Goal: Task Accomplishment & Management: Use online tool/utility

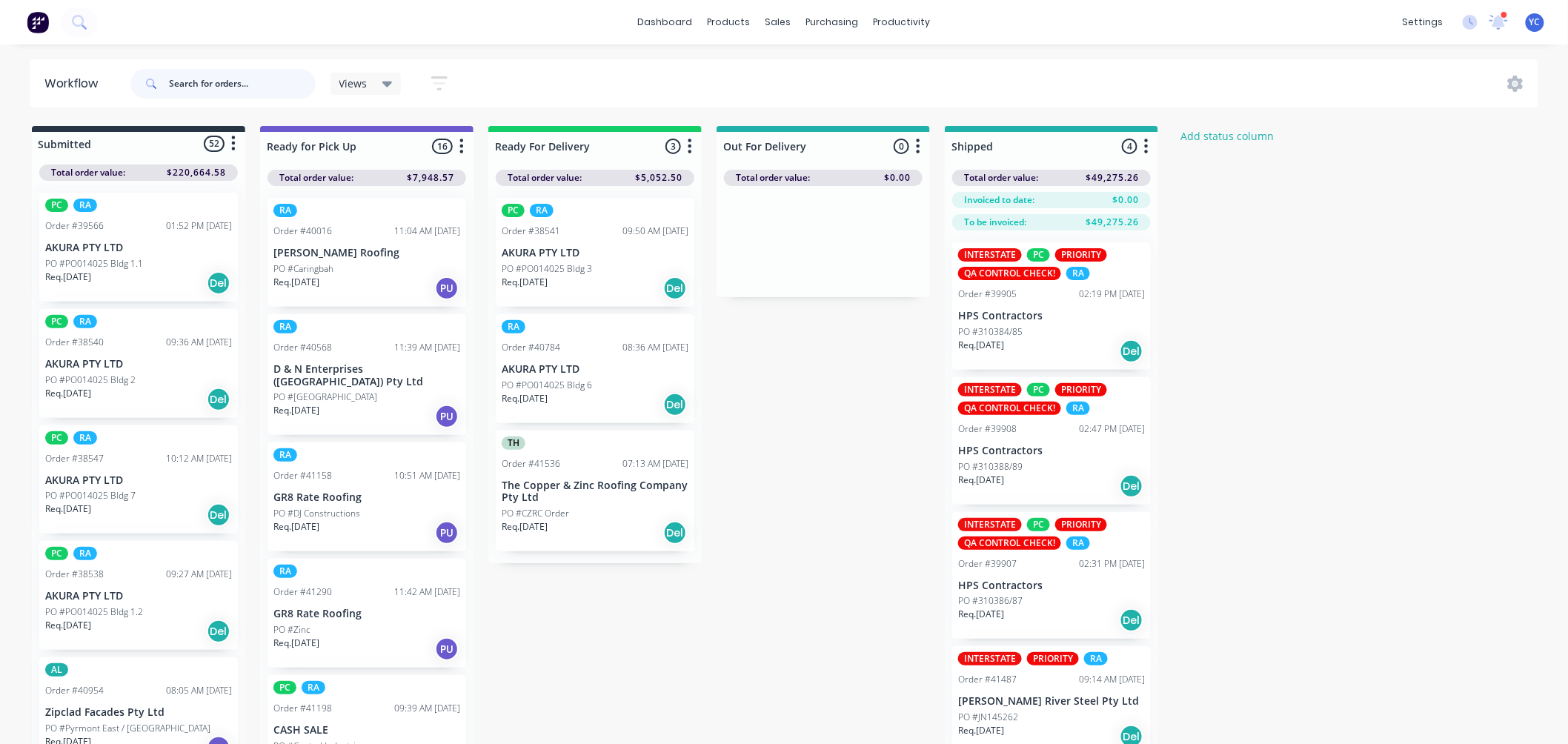
click at [238, 74] on input "text" at bounding box center [242, 84] width 147 height 30
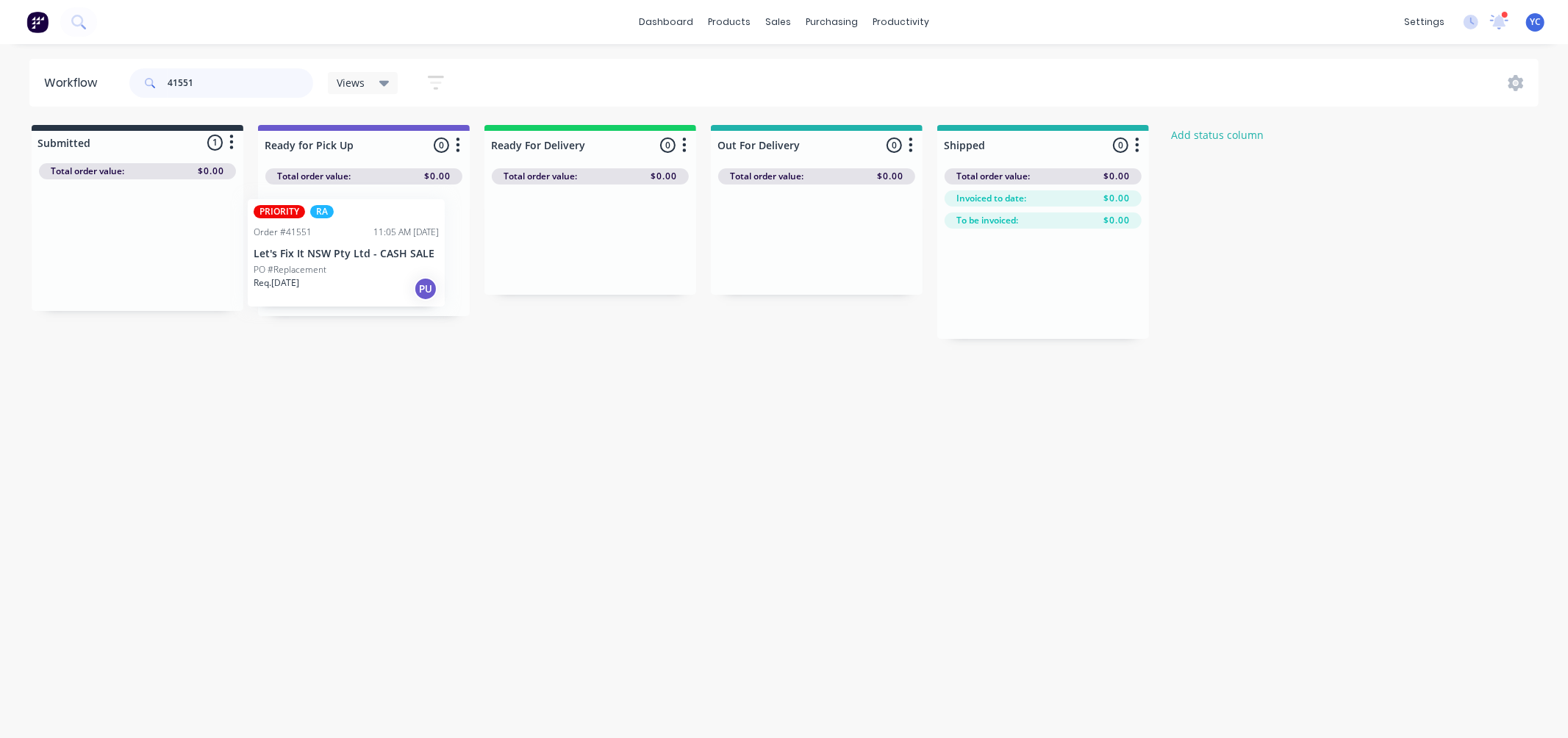
drag, startPoint x: 117, startPoint y: 262, endPoint x: 343, endPoint y: 271, distance: 226.2
click at [343, 271] on div "Submitted 1 Status colour #273444 hex #273444 Save Cancel Summaries Total order…" at bounding box center [788, 232] width 1598 height 214
click at [425, 393] on div "Mark as Picked Up" at bounding box center [422, 403] width 148 height 30
click at [211, 84] on input "41551" at bounding box center [240, 83] width 146 height 30
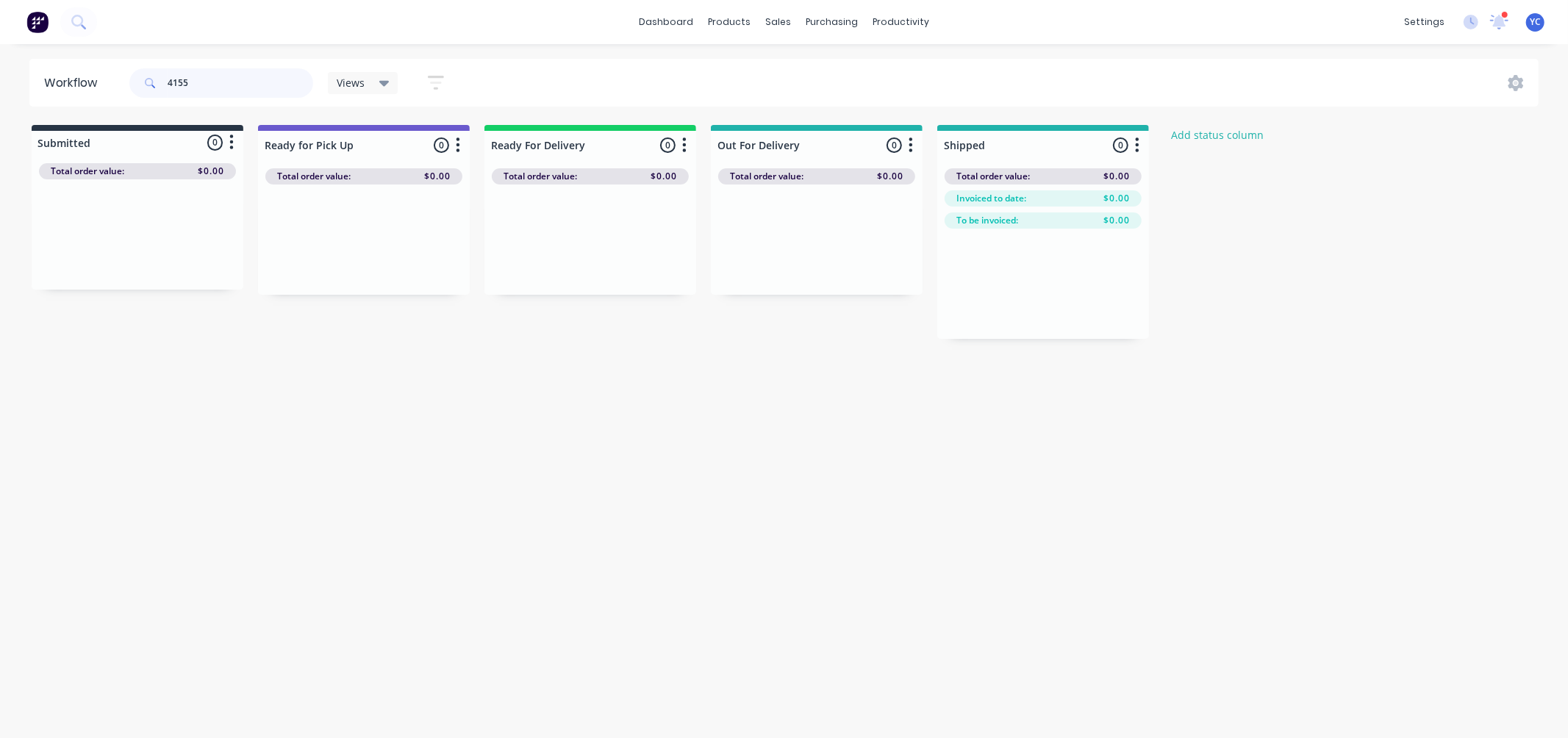
type input "41551"
click at [239, 76] on input "41551" at bounding box center [240, 83] width 146 height 30
type input "41537"
click at [391, 391] on div "Mark as Picked Up" at bounding box center [409, 393] width 148 height 30
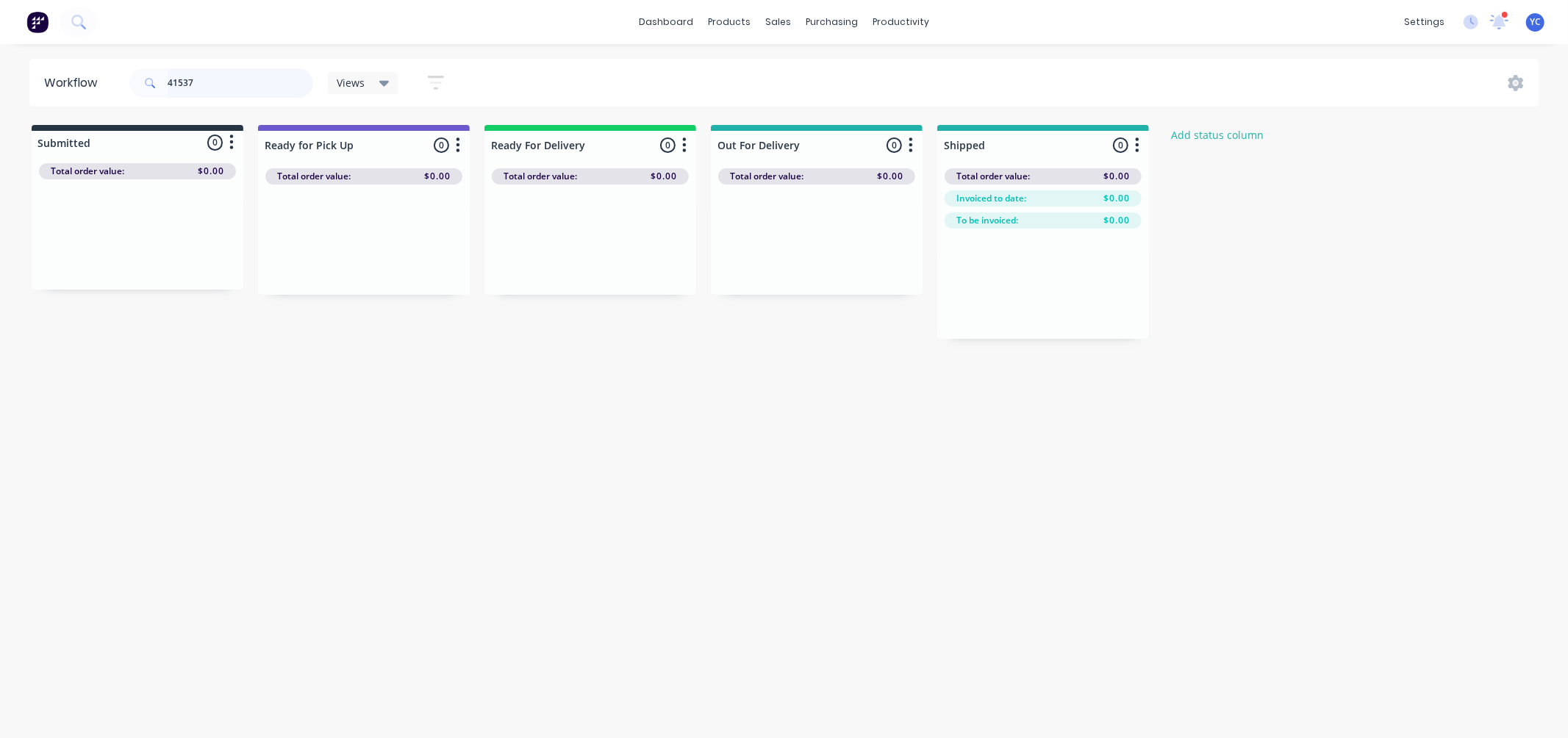
click at [212, 79] on input "41537" at bounding box center [240, 83] width 146 height 30
type input "41550"
drag, startPoint x: 111, startPoint y: 247, endPoint x: 329, endPoint y: 207, distance: 221.6
click at [316, 246] on div "Submitted 1 Status colour #273444 hex #273444 Save Cancel Summaries Total order…" at bounding box center [788, 232] width 1598 height 214
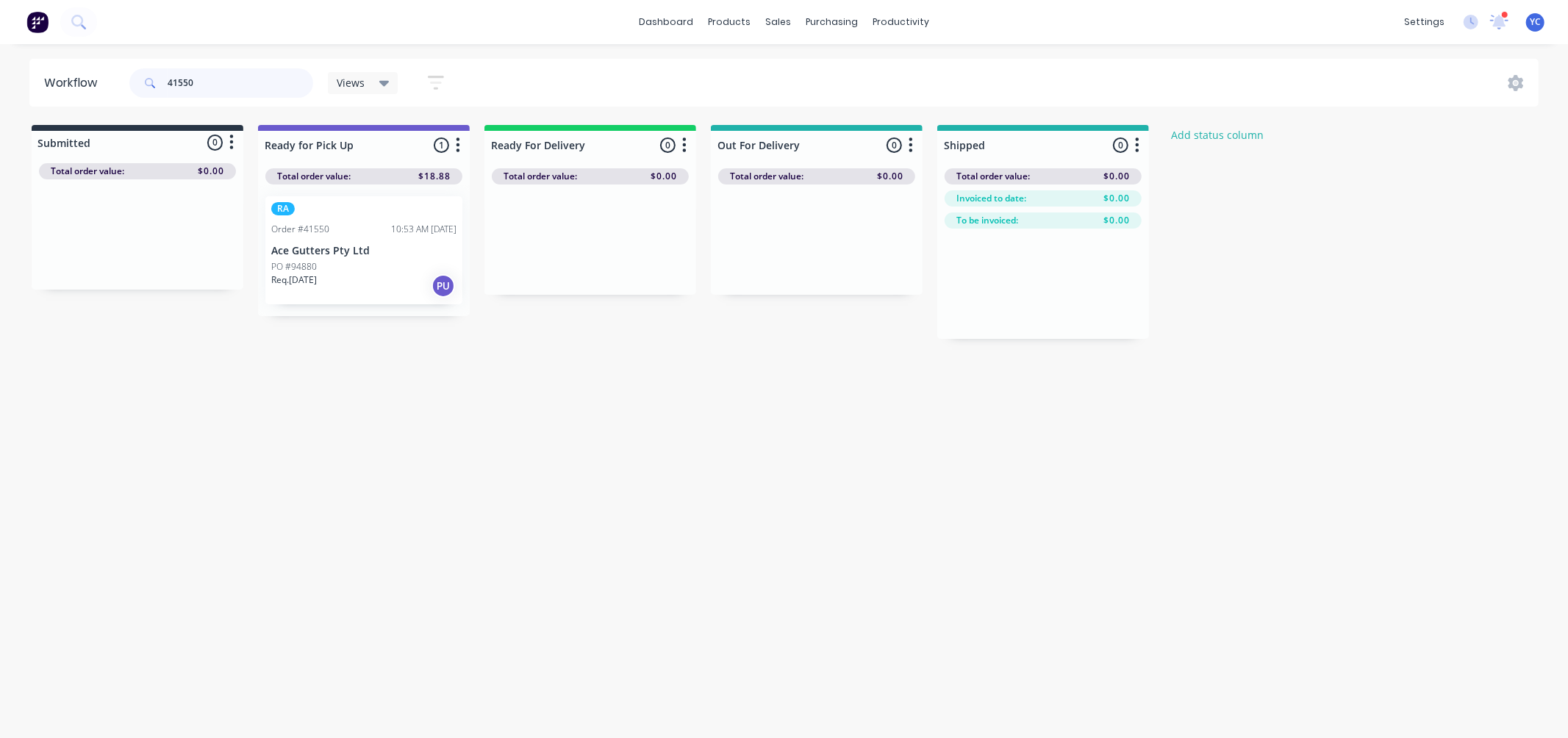
click at [265, 94] on input "41550" at bounding box center [240, 83] width 146 height 30
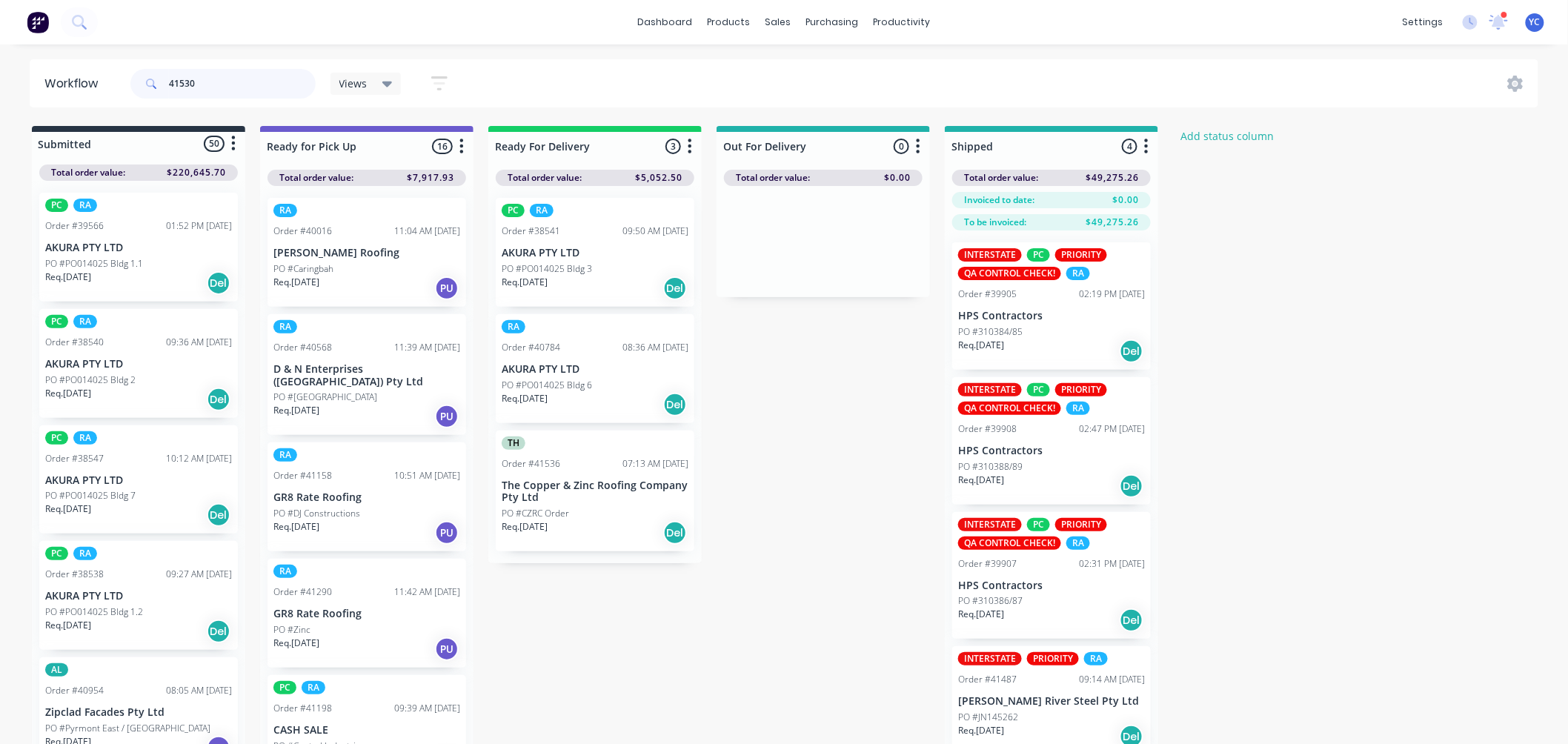
type input "41530"
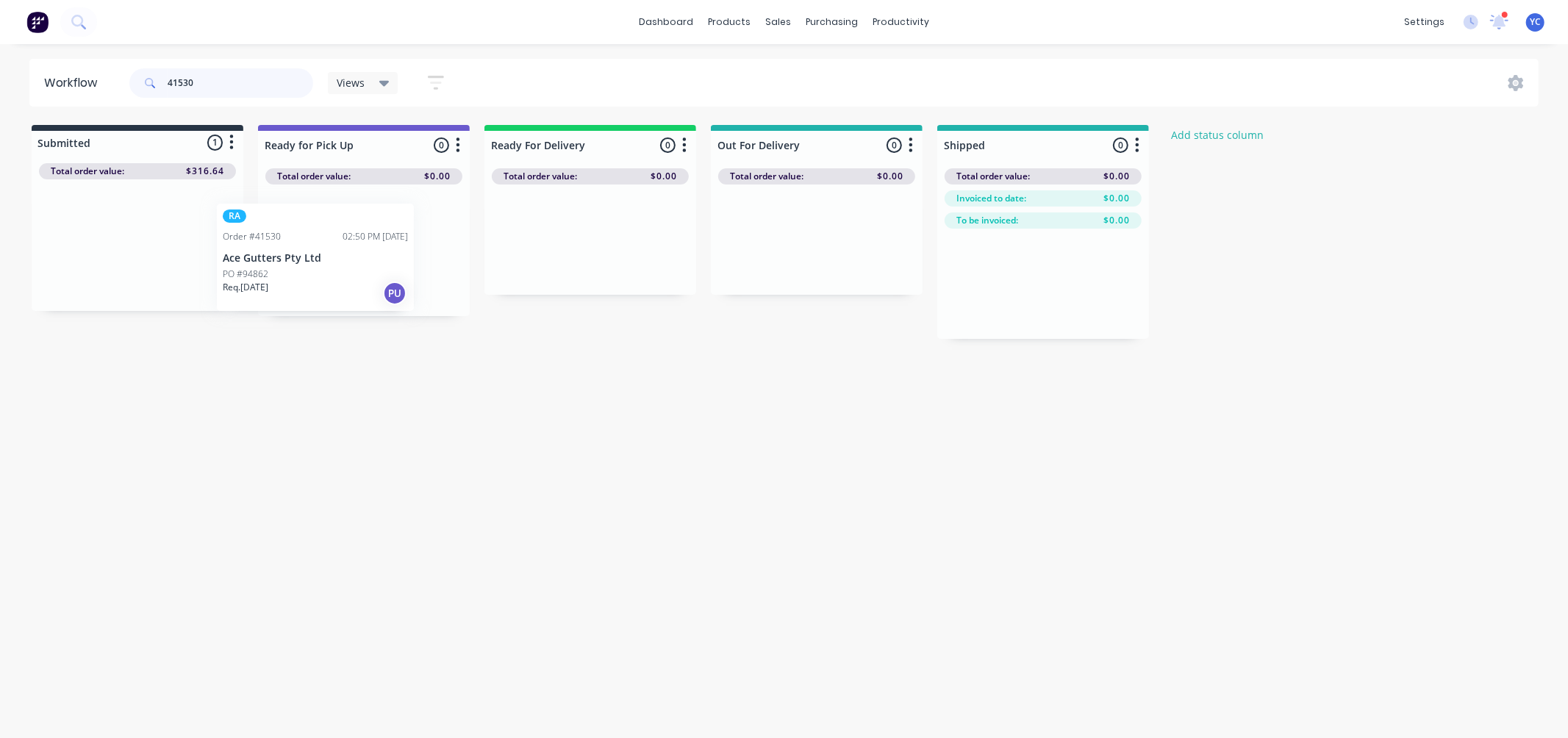
drag, startPoint x: 82, startPoint y: 255, endPoint x: 283, endPoint y: 259, distance: 201.0
click at [283, 259] on div "Submitted 1 Status colour #273444 hex #273444 Save Cancel Summaries Total order…" at bounding box center [788, 232] width 1598 height 214
click at [243, 87] on input "41530" at bounding box center [240, 83] width 146 height 30
drag, startPoint x: 106, startPoint y: 269, endPoint x: 591, endPoint y: 215, distance: 488.0
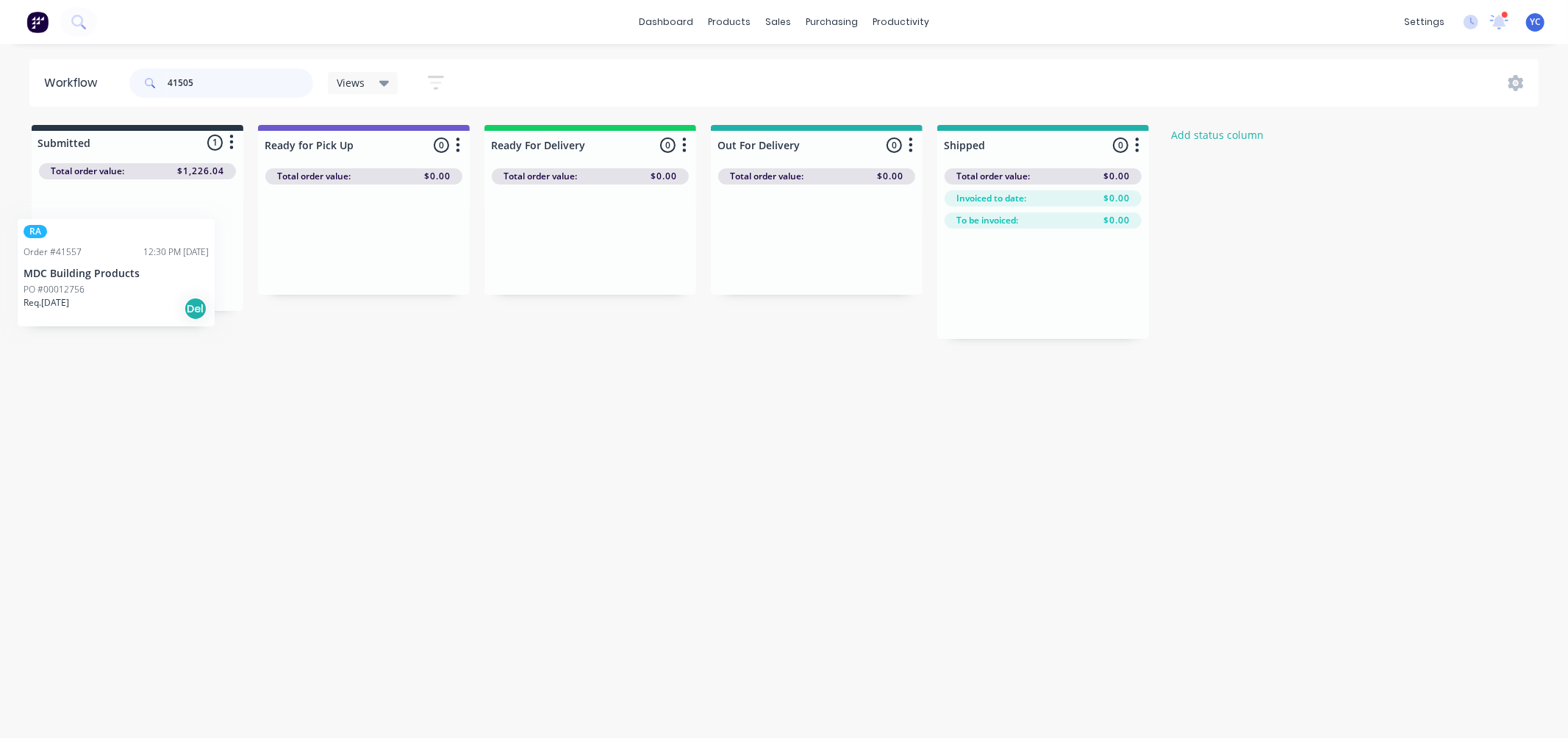
click at [591, 215] on div "Submitted 1 Status colour #273444 hex #273444 Save Cancel Summaries Total order…" at bounding box center [788, 232] width 1598 height 214
drag, startPoint x: 128, startPoint y: 259, endPoint x: 590, endPoint y: 249, distance: 462.1
click at [590, 249] on div "Submitted 1 Status colour #273444 hex #273444 Save Cancel Summaries Total order…" at bounding box center [788, 232] width 1598 height 214
click at [487, 429] on div "Workflow 41505 Views Save new view None (Default) edit AL edit ALL edit BB & TH…" at bounding box center [784, 383] width 1568 height 649
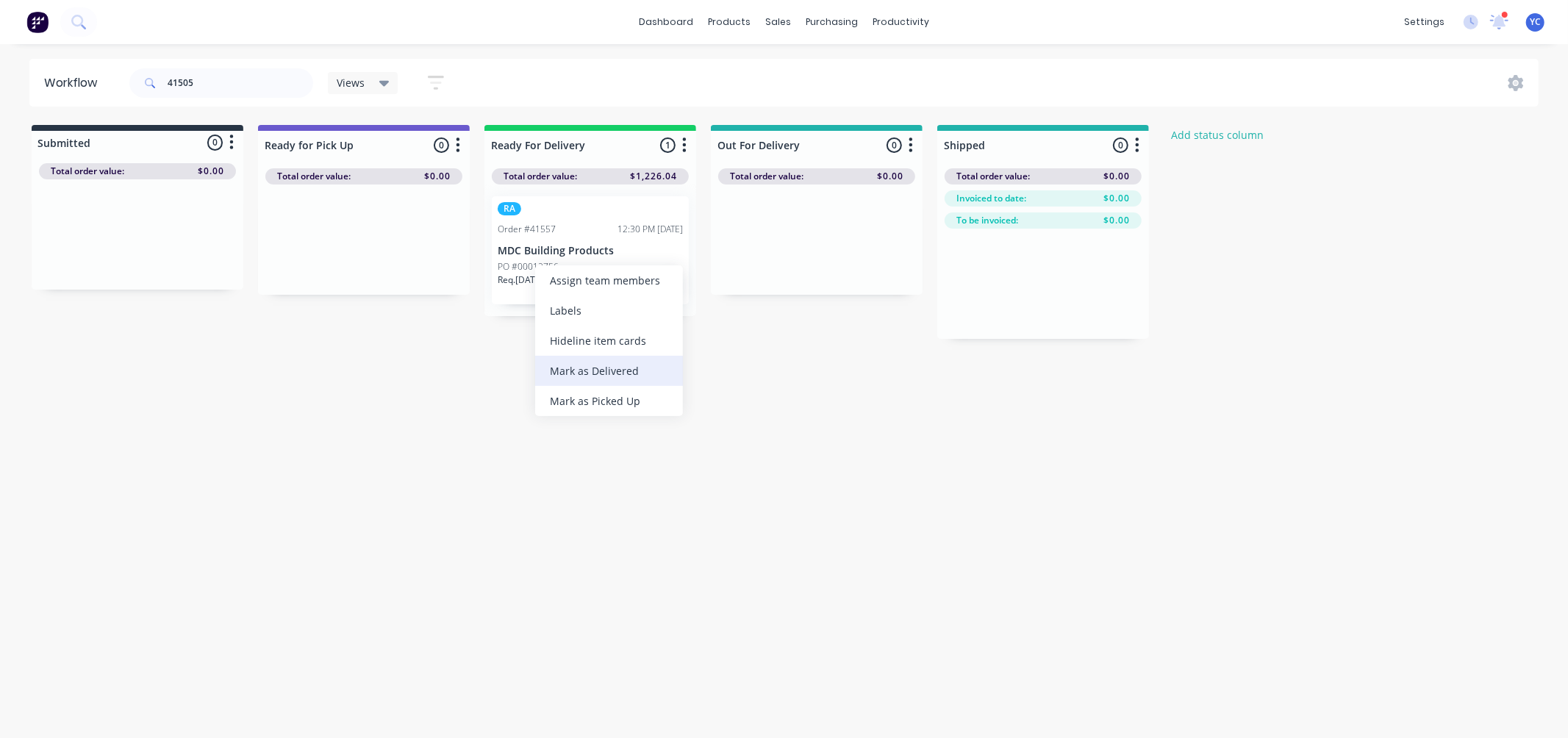
click at [641, 371] on div "Mark as Delivered" at bounding box center [609, 370] width 148 height 30
click at [222, 67] on div "41505" at bounding box center [221, 83] width 184 height 44
click at [218, 83] on input "41505" at bounding box center [240, 83] width 146 height 30
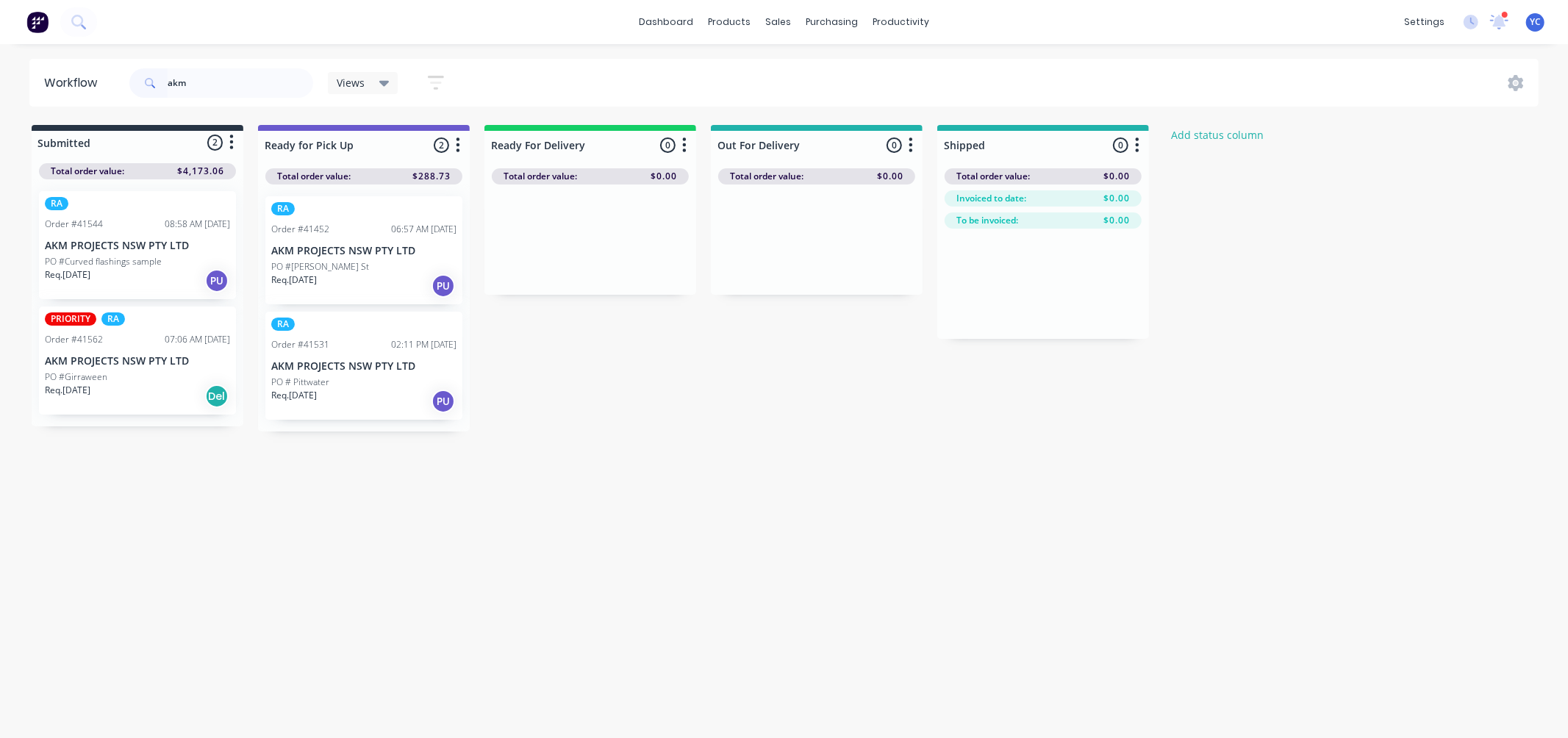
click at [371, 264] on div "PO #[PERSON_NAME] St" at bounding box center [364, 267] width 185 height 13
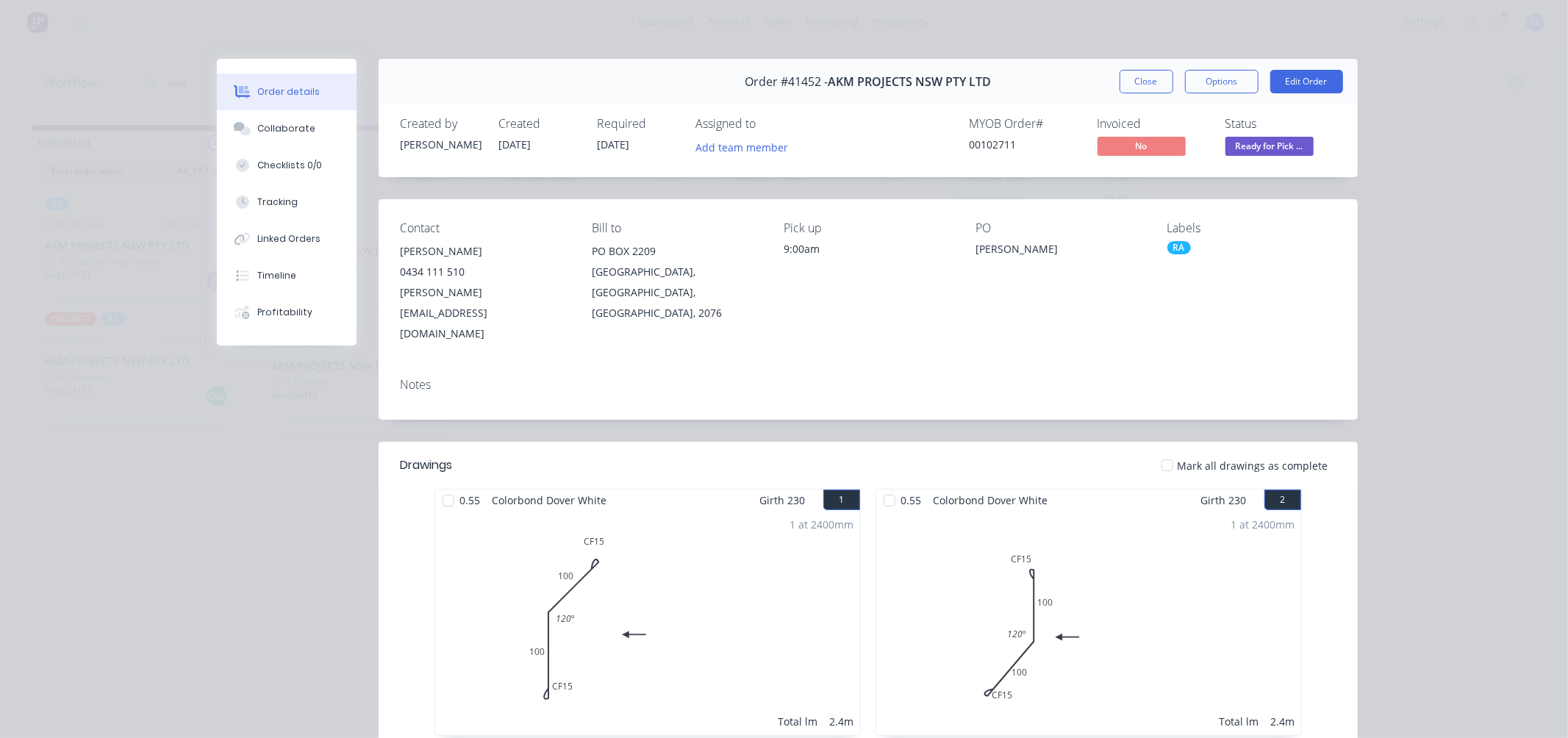
click at [805, 308] on div "Contact Jessica Nguyen 0434 111 510 jessn@akmprojects.com.au Bill to PO BOX 220…" at bounding box center [869, 283] width 979 height 167
drag, startPoint x: 966, startPoint y: 236, endPoint x: 1039, endPoint y: 256, distance: 75.7
click at [1039, 256] on div "Contact Jessica Nguyen 0434 111 510 jessn@akmprojects.com.au Bill to PO BOX 220…" at bounding box center [869, 283] width 979 height 167
click at [1044, 263] on div "PO Margaret St" at bounding box center [1060, 282] width 168 height 123
drag, startPoint x: 1136, startPoint y: 86, endPoint x: 998, endPoint y: 121, distance: 142.4
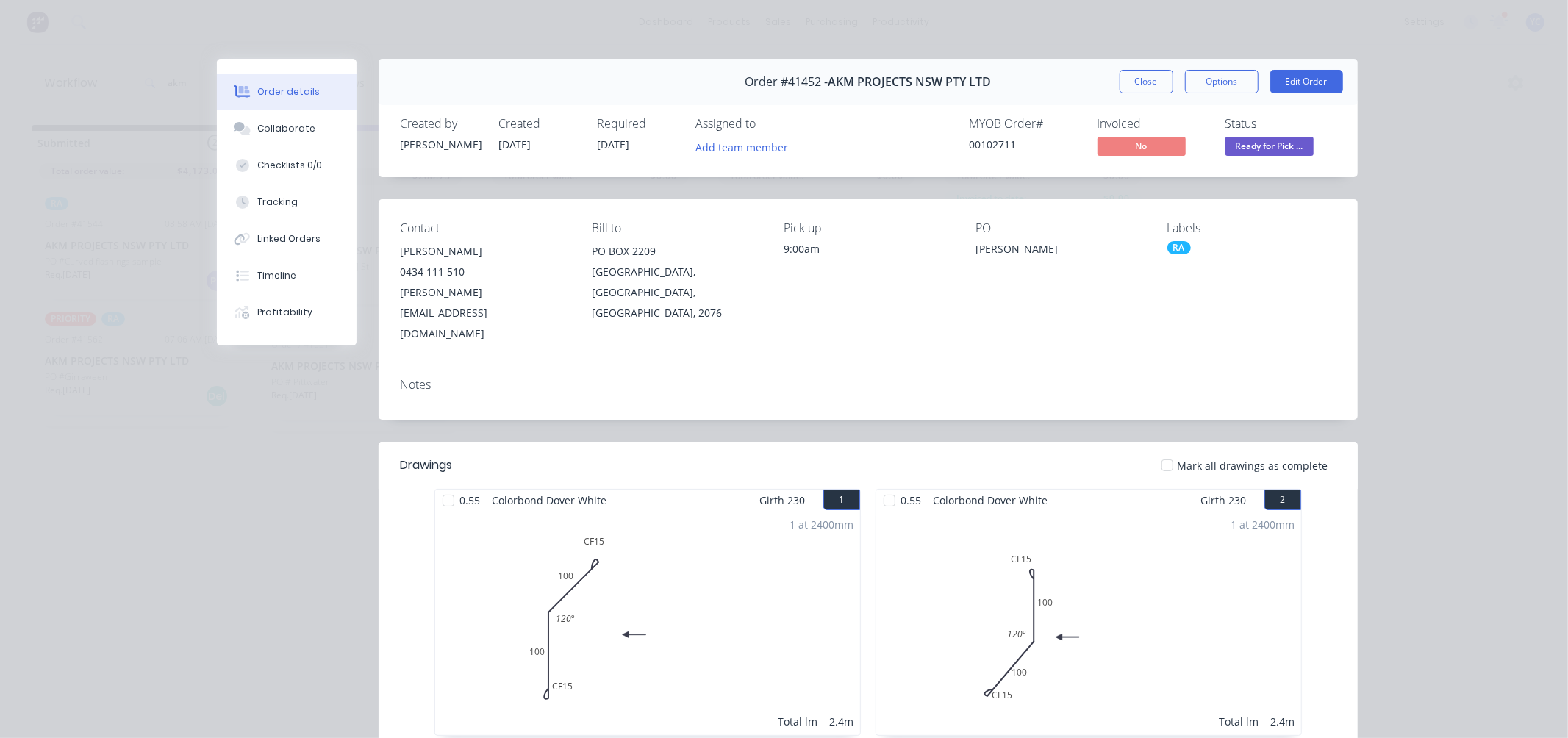
click at [1136, 85] on button "Close" at bounding box center [1147, 81] width 54 height 23
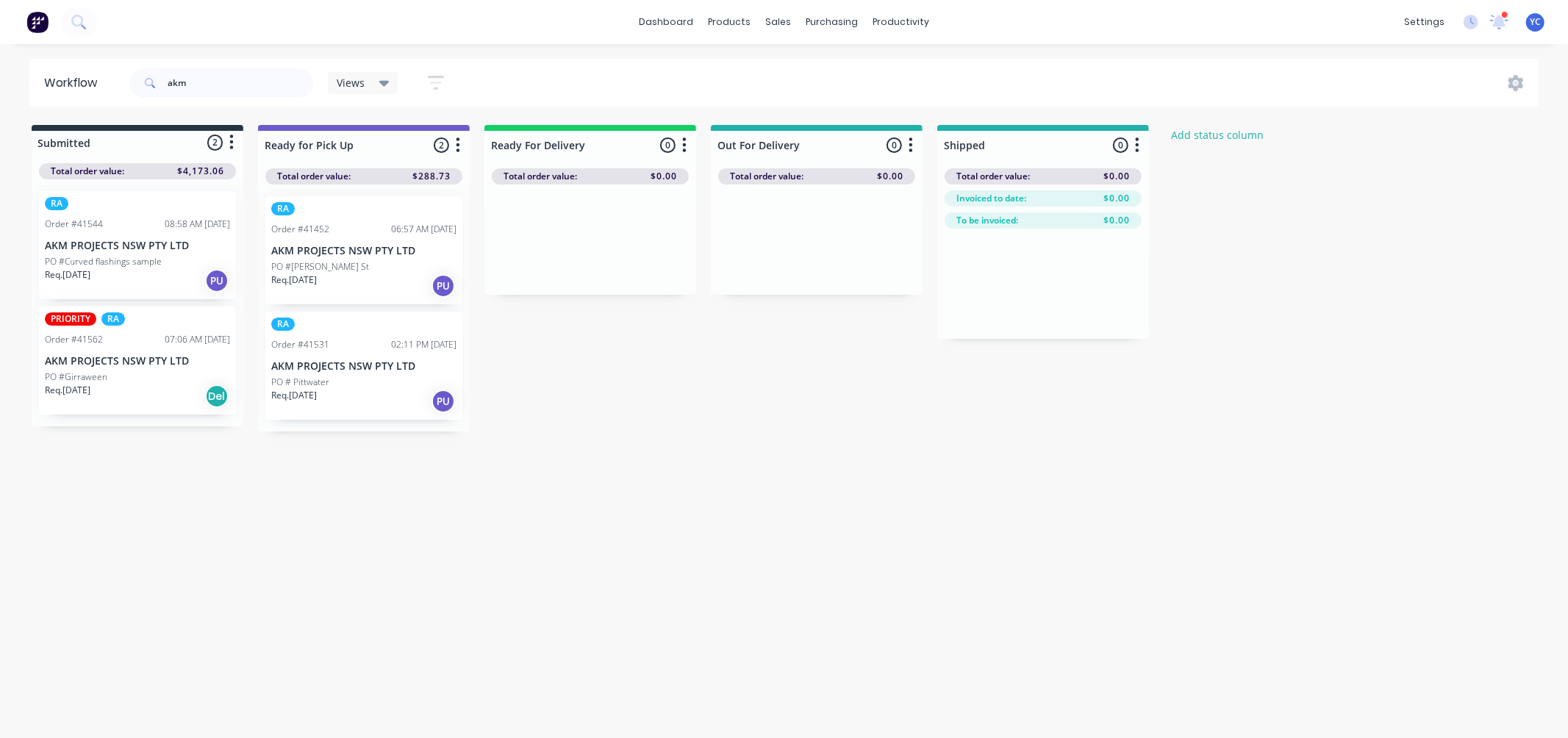
click at [134, 260] on p "PO #Curved flashings sample" at bounding box center [103, 261] width 116 height 13
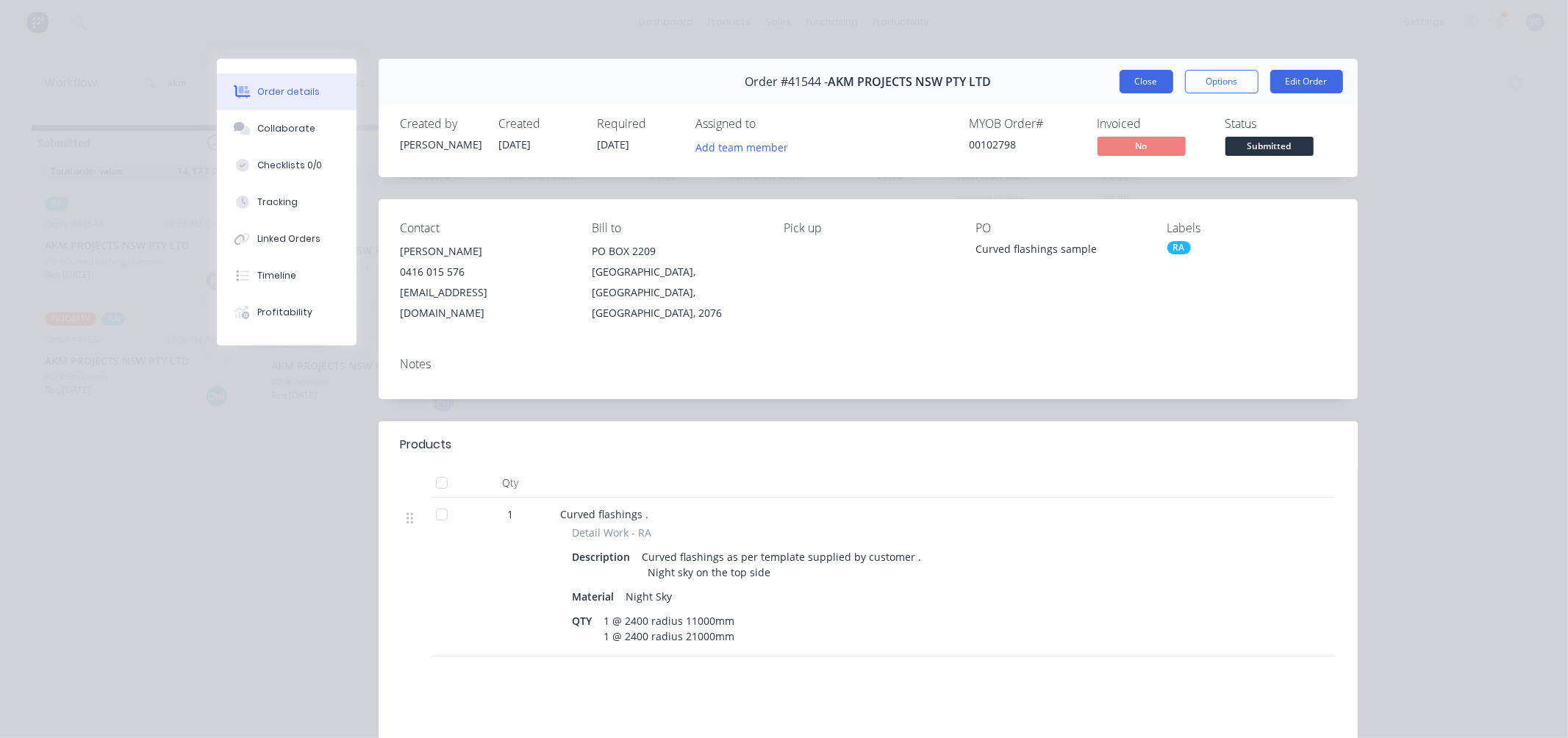
click at [1145, 76] on button "Close" at bounding box center [1147, 81] width 54 height 23
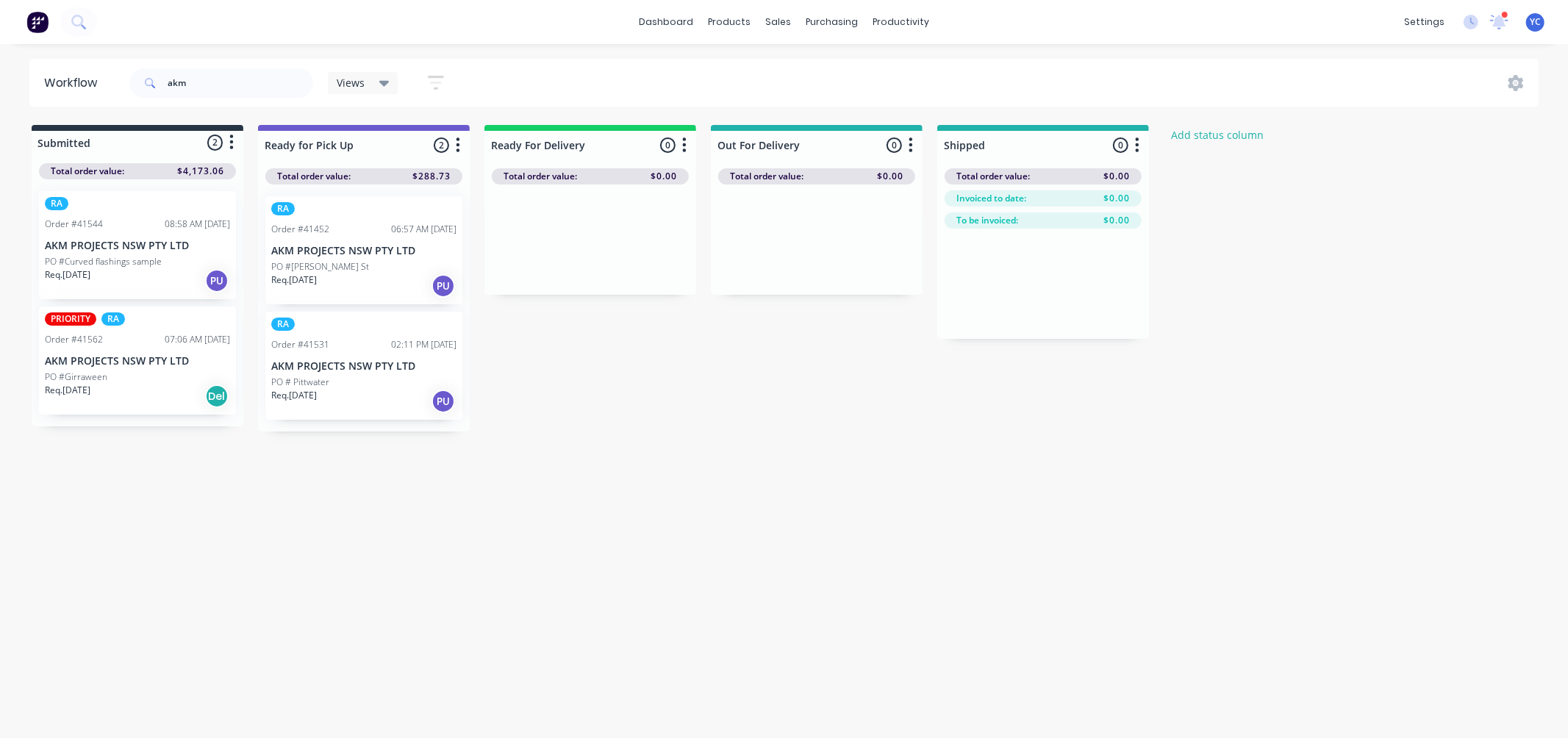
click at [386, 245] on p "AKM PROJECTS NSW PTY LTD" at bounding box center [364, 251] width 185 height 13
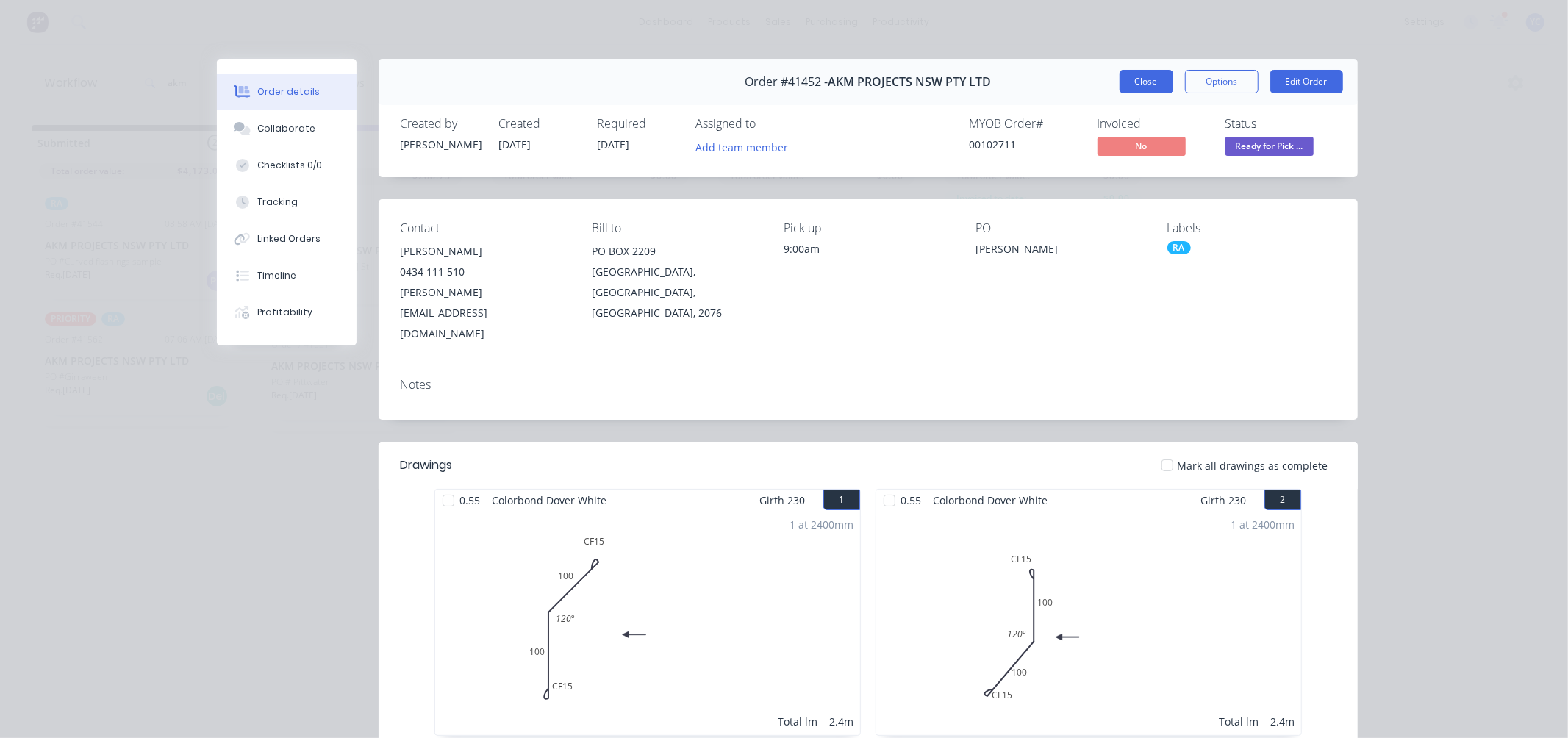
click at [1135, 88] on button "Close" at bounding box center [1147, 81] width 54 height 23
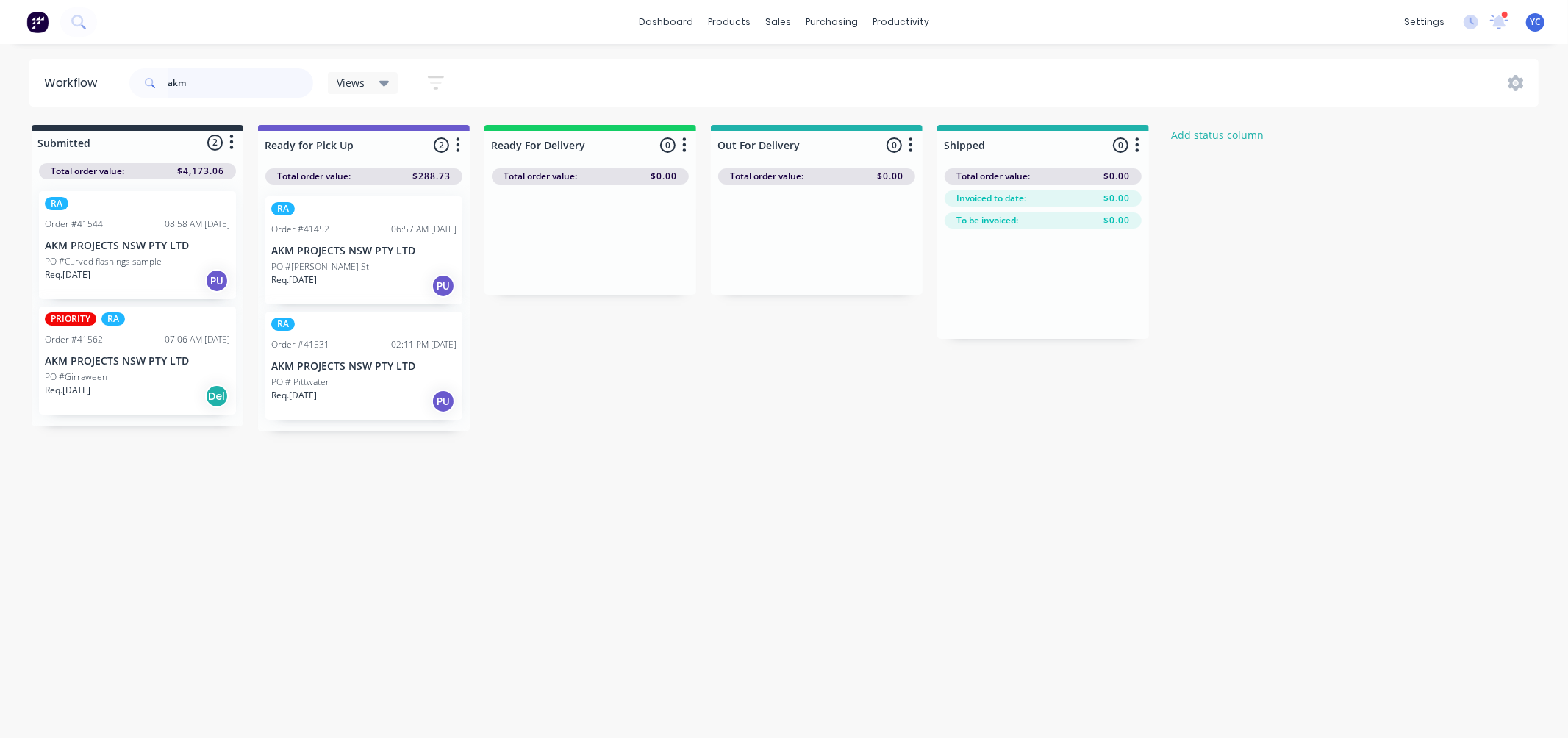
click at [239, 78] on input "akm" at bounding box center [240, 83] width 146 height 30
type input "41452"
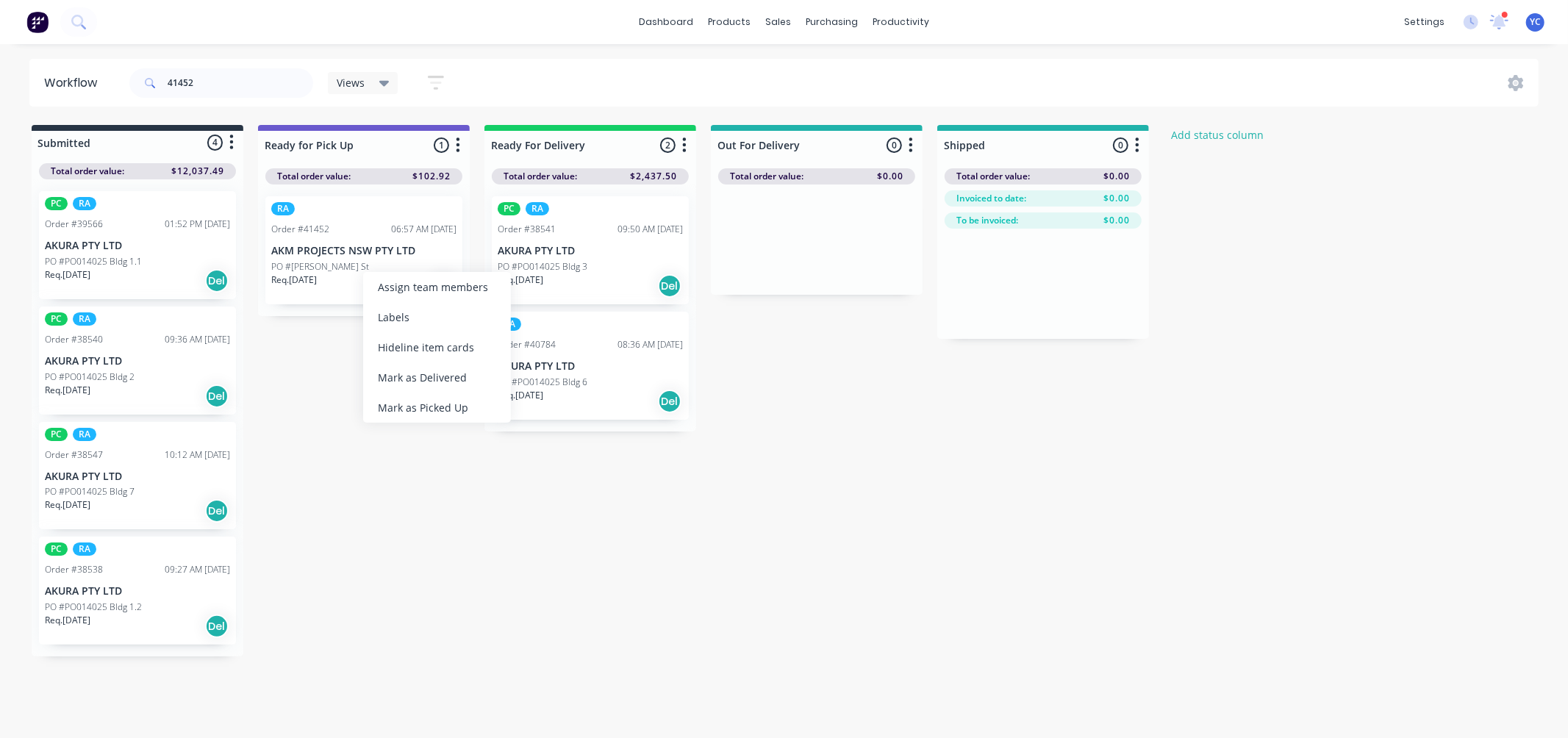
click at [307, 237] on div "RA Order #41452 06:57 AM 02/09/25 AKM PROJECTS NSW PTY LTD PO #Margaret St Req.…" at bounding box center [363, 249] width 197 height 108
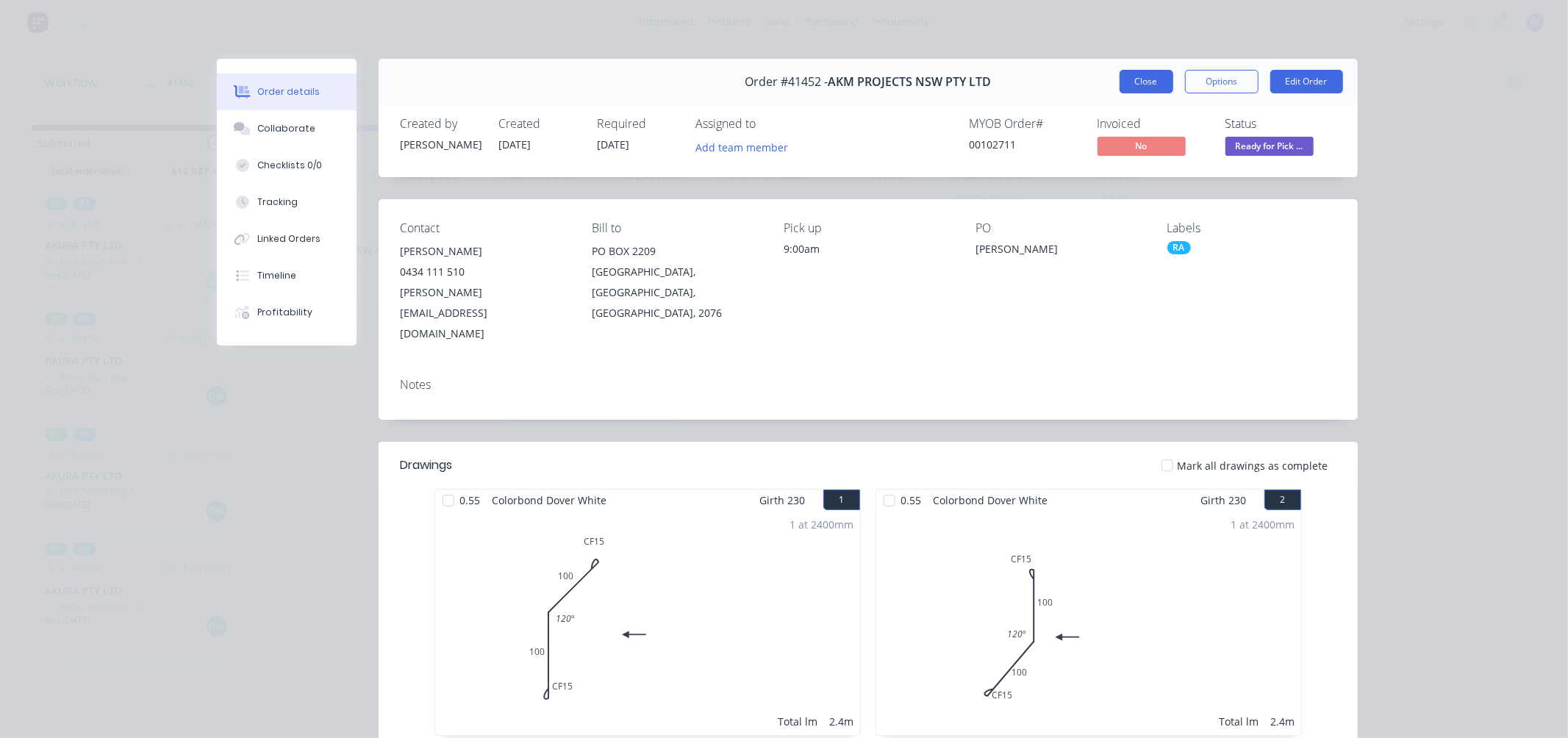
click at [1141, 82] on button "Close" at bounding box center [1147, 81] width 54 height 23
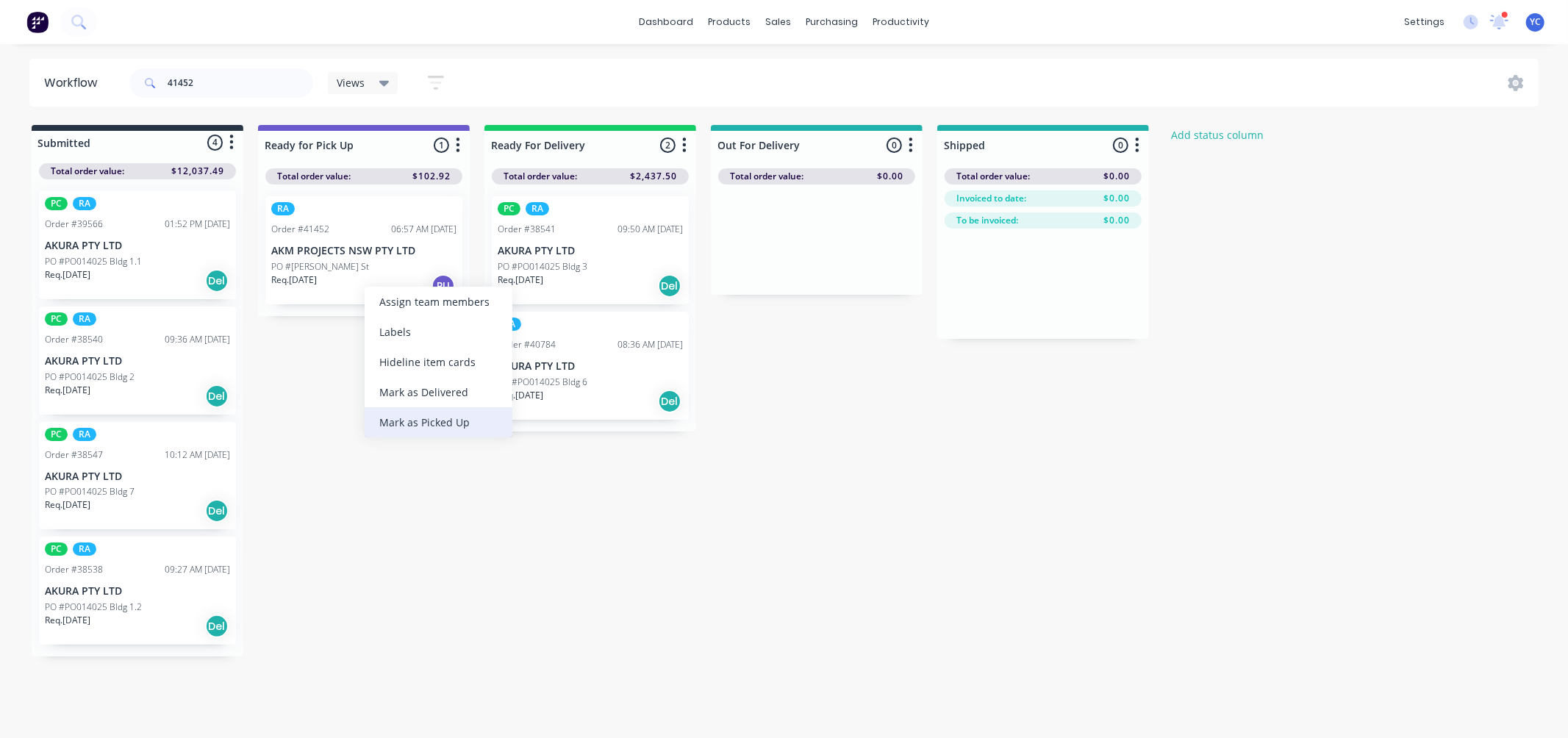
click at [422, 422] on div "Mark as Picked Up" at bounding box center [439, 422] width 148 height 30
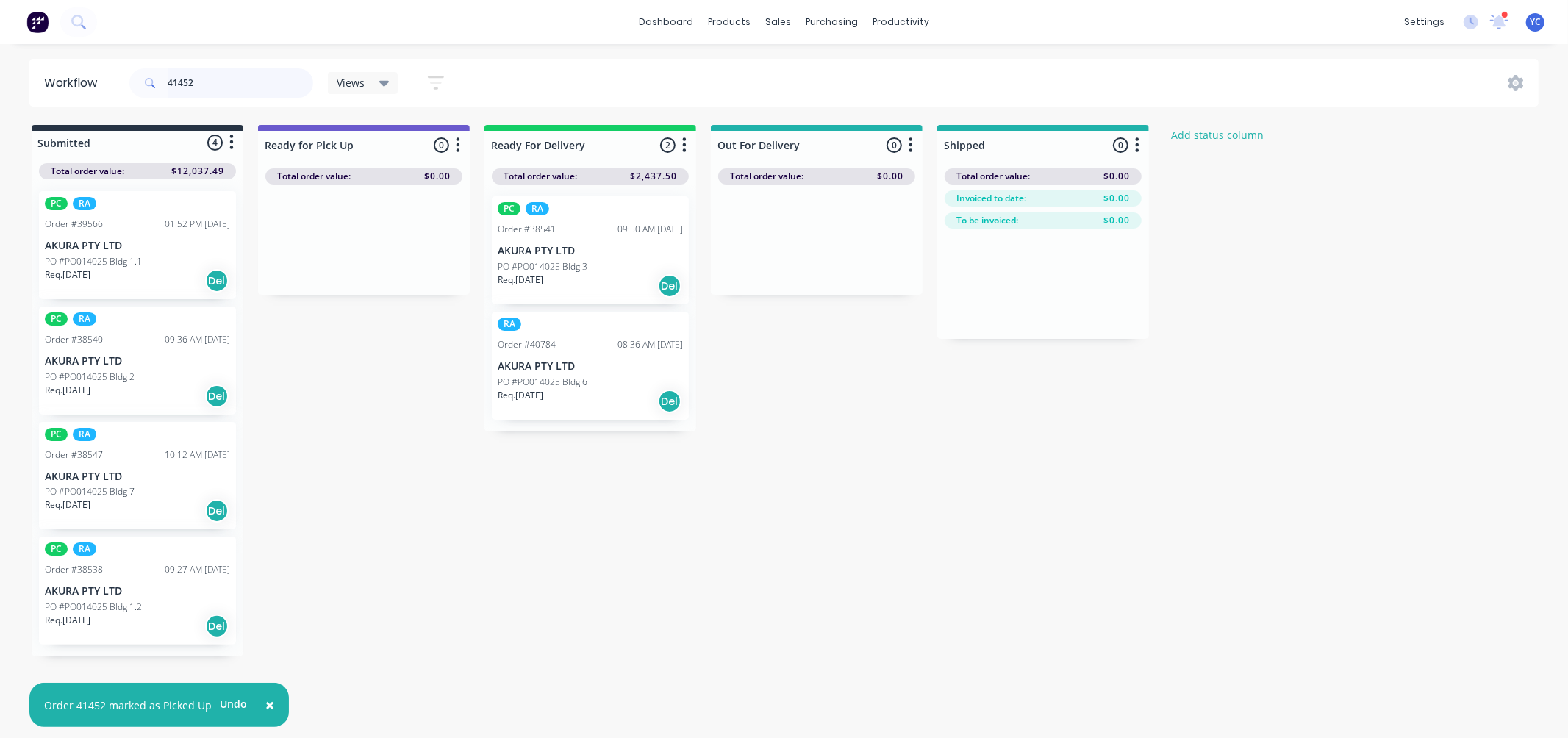
click at [246, 81] on input "41452" at bounding box center [240, 83] width 146 height 30
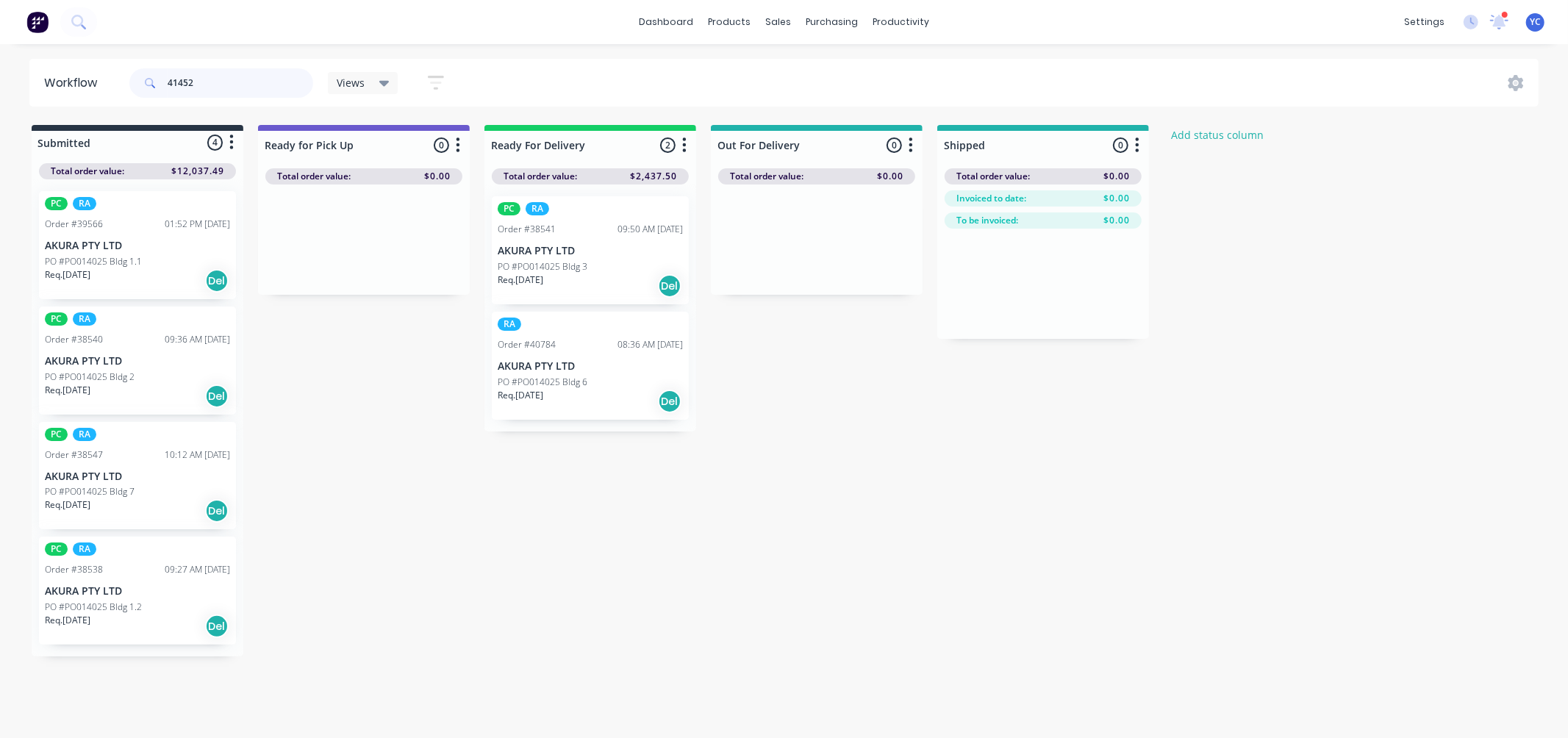
click at [246, 81] on input "41452" at bounding box center [240, 83] width 146 height 30
type input "41441"
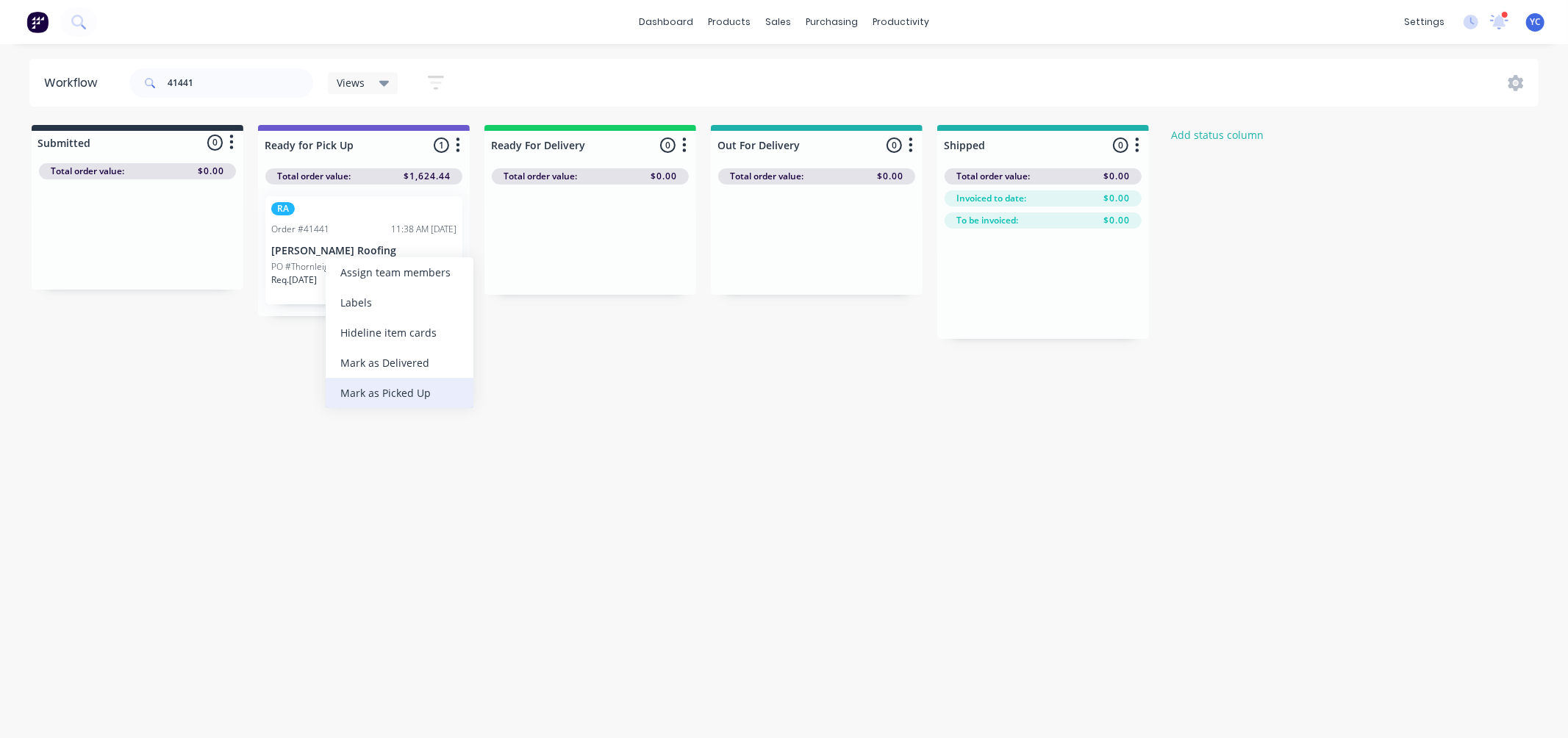
click at [373, 380] on div "Mark as Picked Up" at bounding box center [399, 393] width 148 height 30
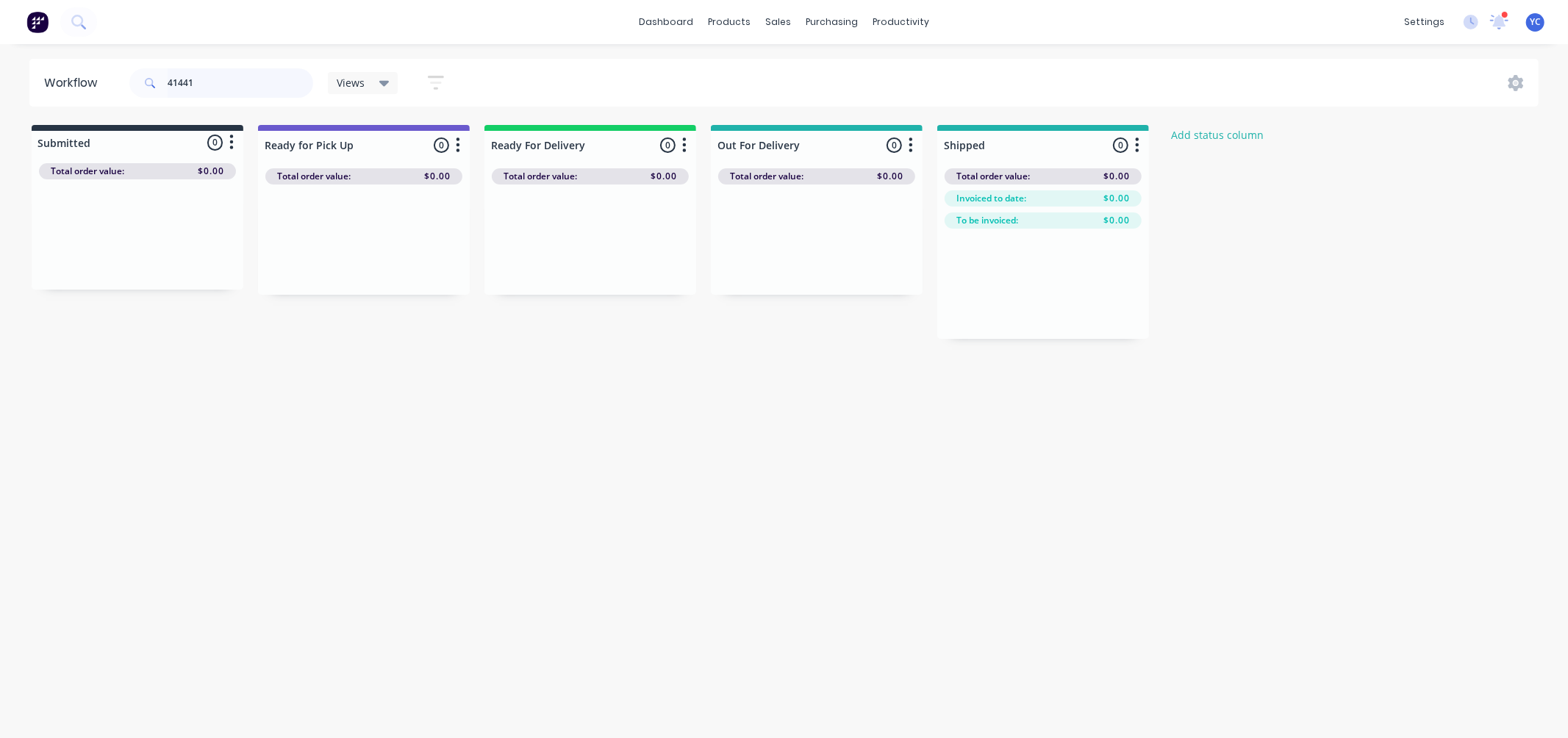
click at [212, 84] on input "41441" at bounding box center [240, 83] width 146 height 30
click at [210, 82] on input "41441" at bounding box center [240, 83] width 146 height 30
type input "41531"
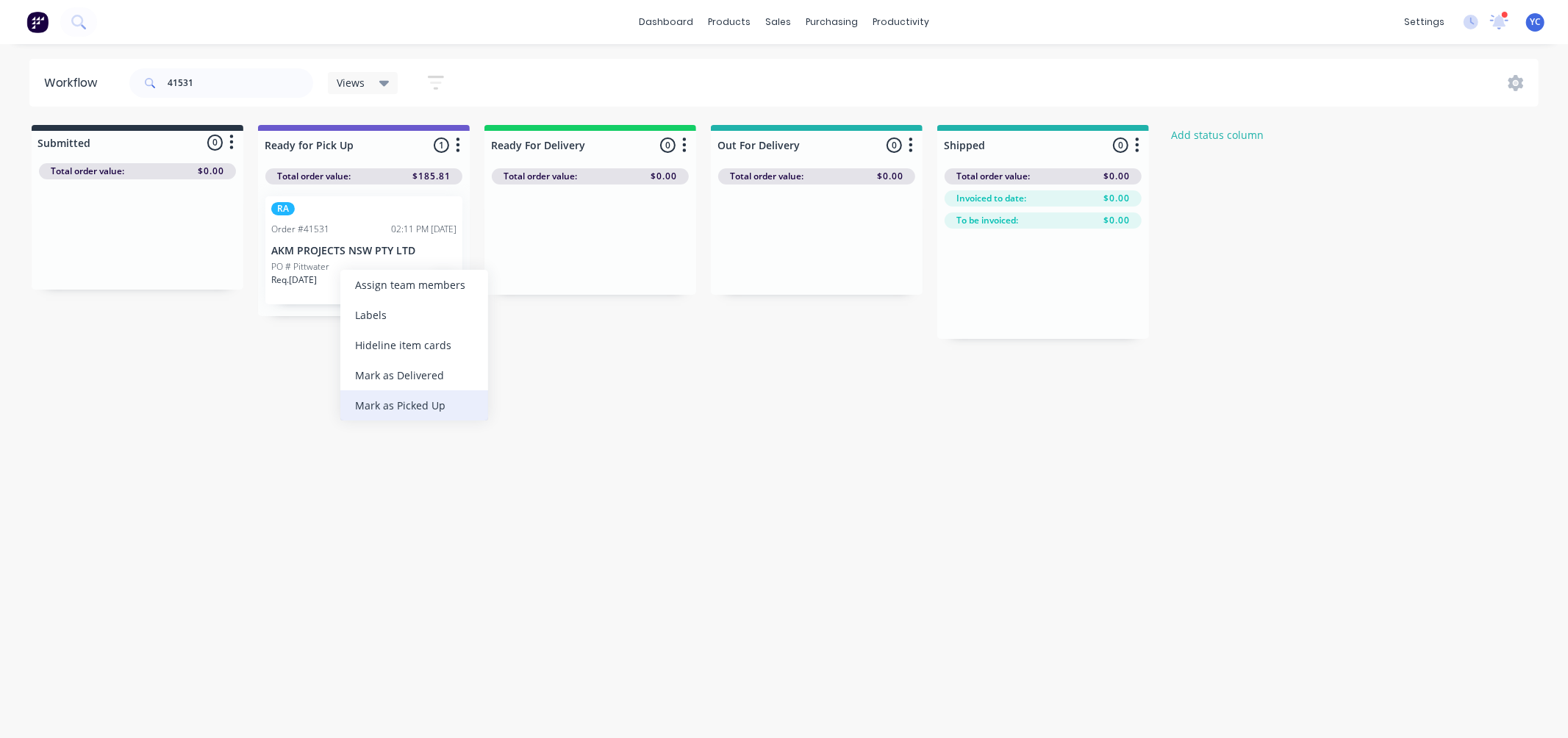
click at [407, 401] on div "Mark as Picked Up" at bounding box center [414, 405] width 148 height 30
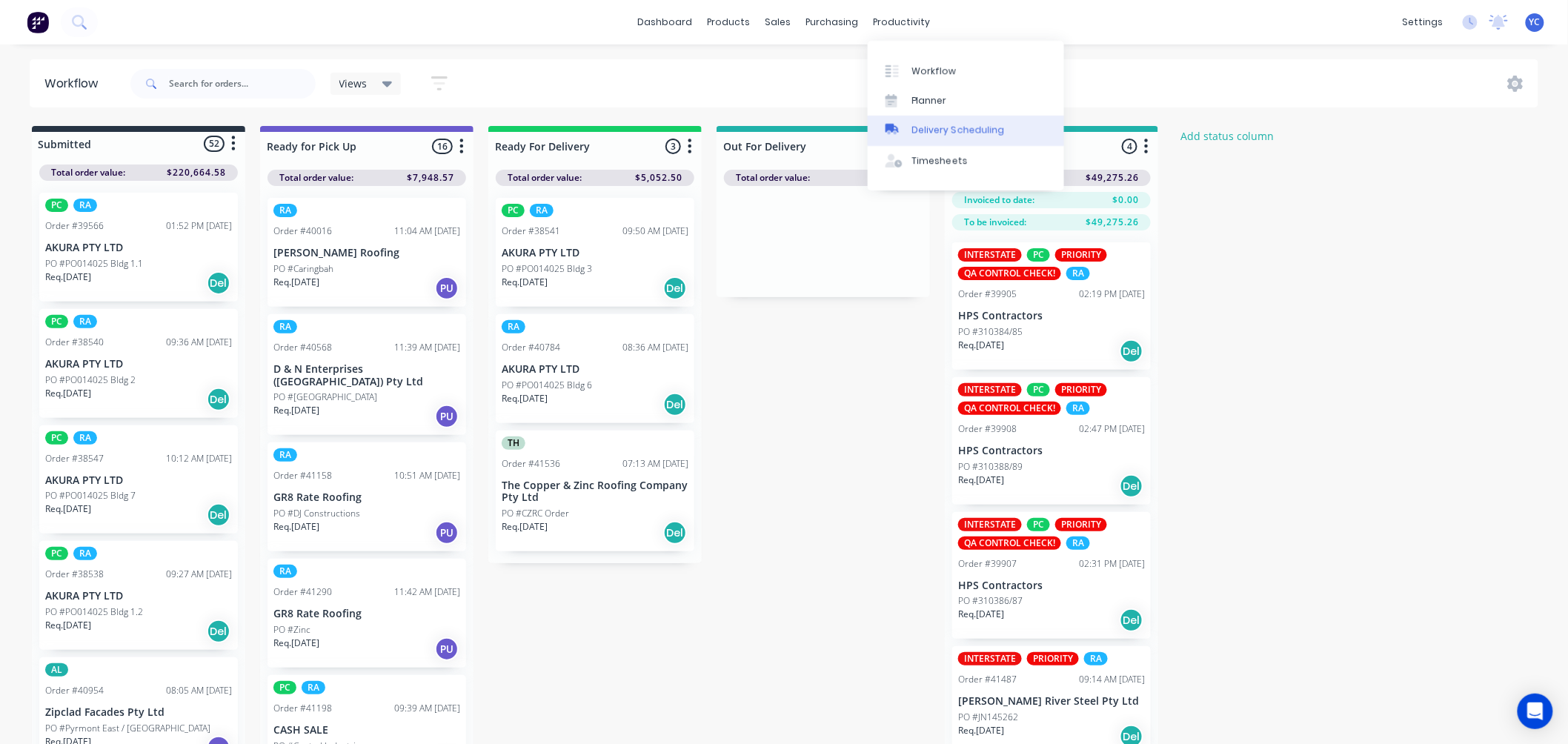
click at [948, 129] on div "Delivery Scheduling" at bounding box center [958, 130] width 92 height 13
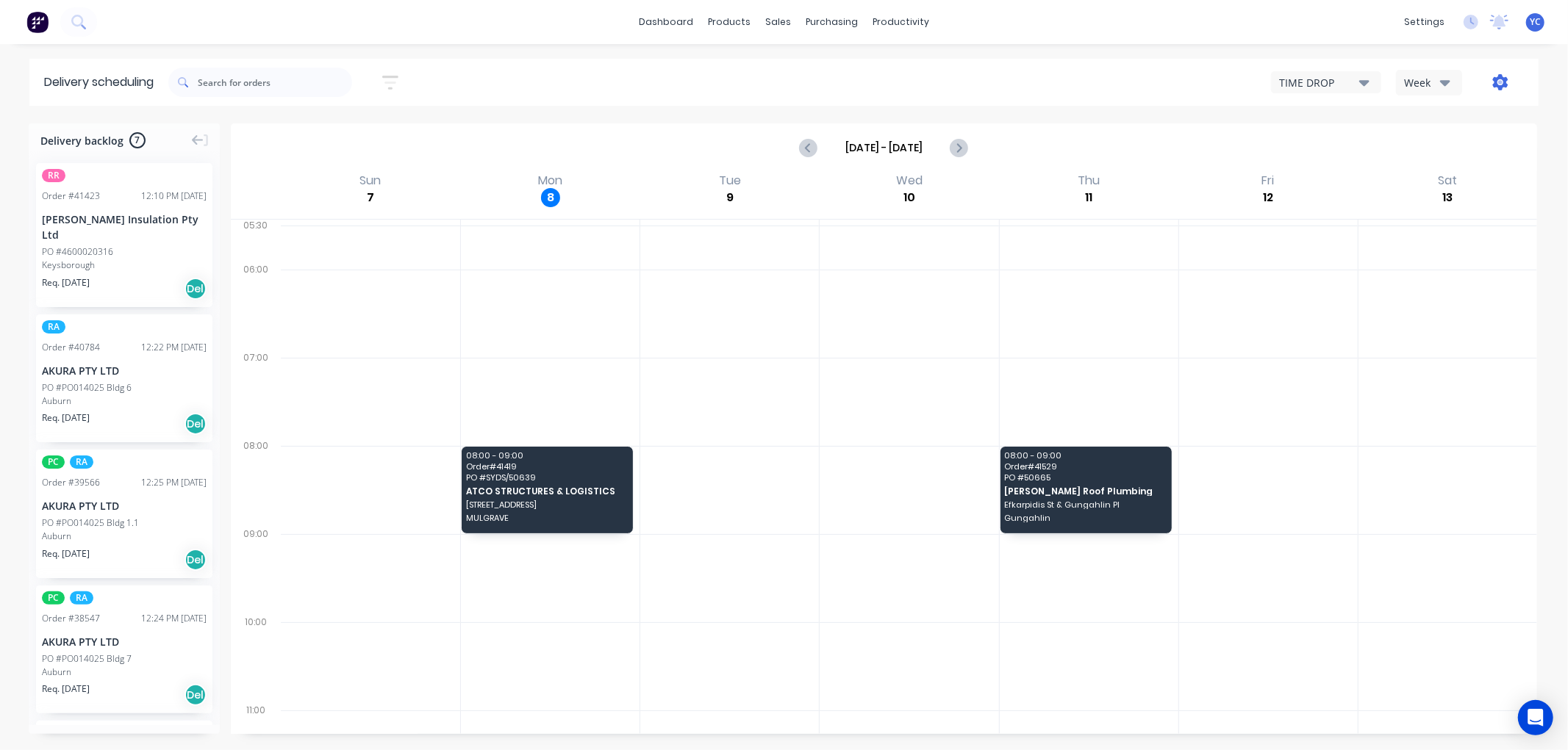
click at [1497, 79] on icon "button" at bounding box center [1501, 82] width 16 height 17
click at [1469, 149] on div "Settings" at bounding box center [1453, 151] width 114 height 21
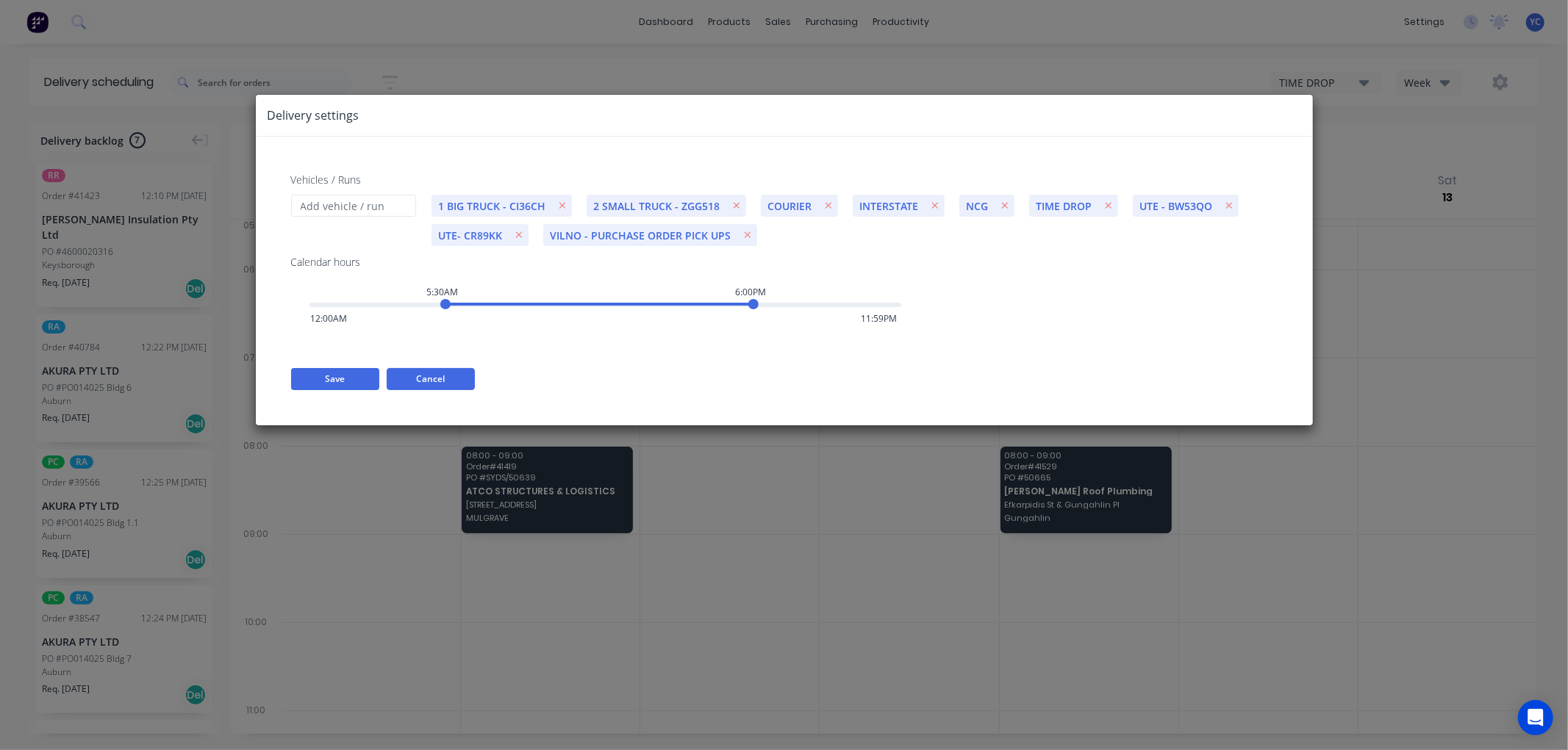
click at [451, 373] on button "Cancel" at bounding box center [430, 380] width 88 height 22
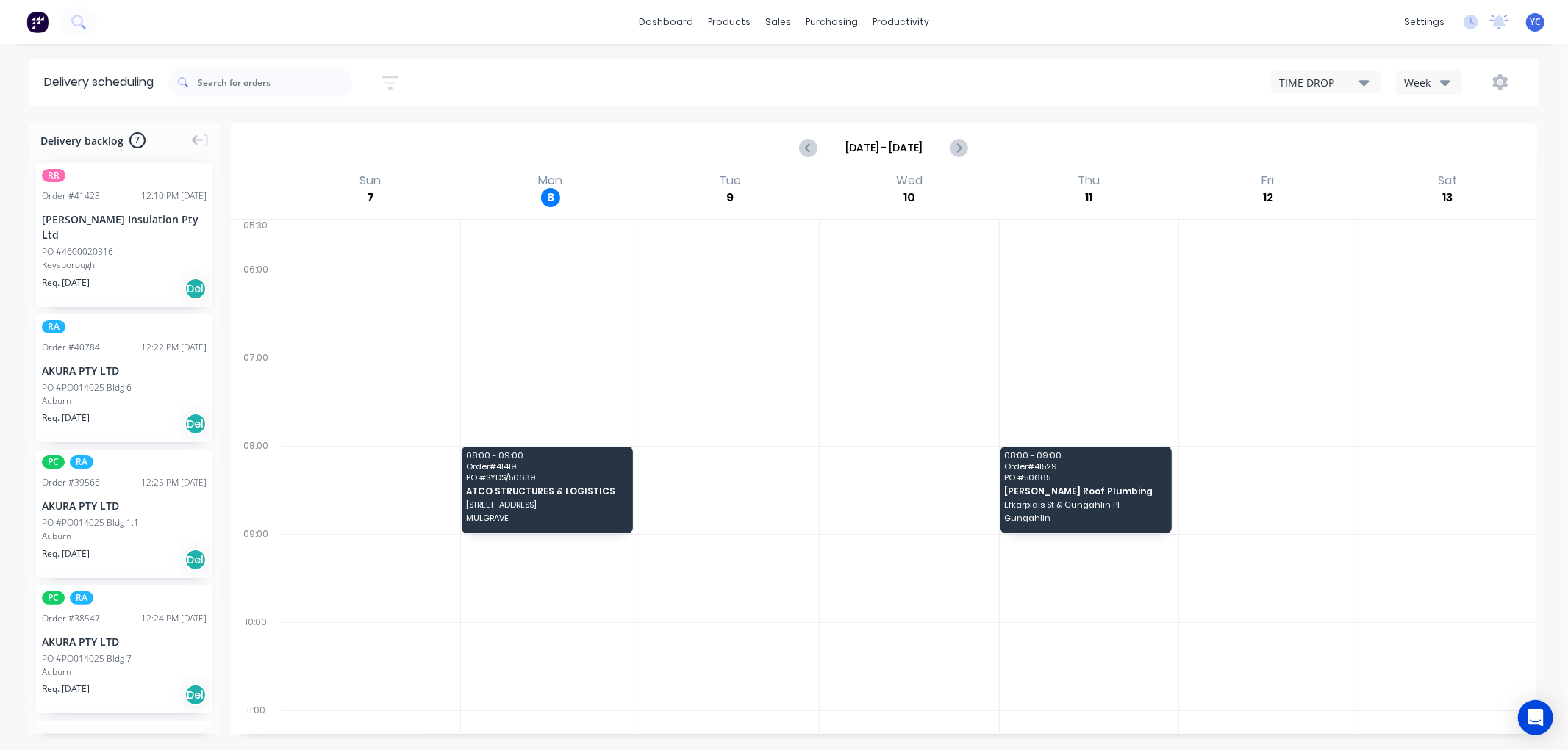
click at [1437, 79] on div "Week" at bounding box center [1426, 82] width 43 height 16
click at [1450, 151] on div "Vehicle" at bounding box center [1470, 151] width 146 height 30
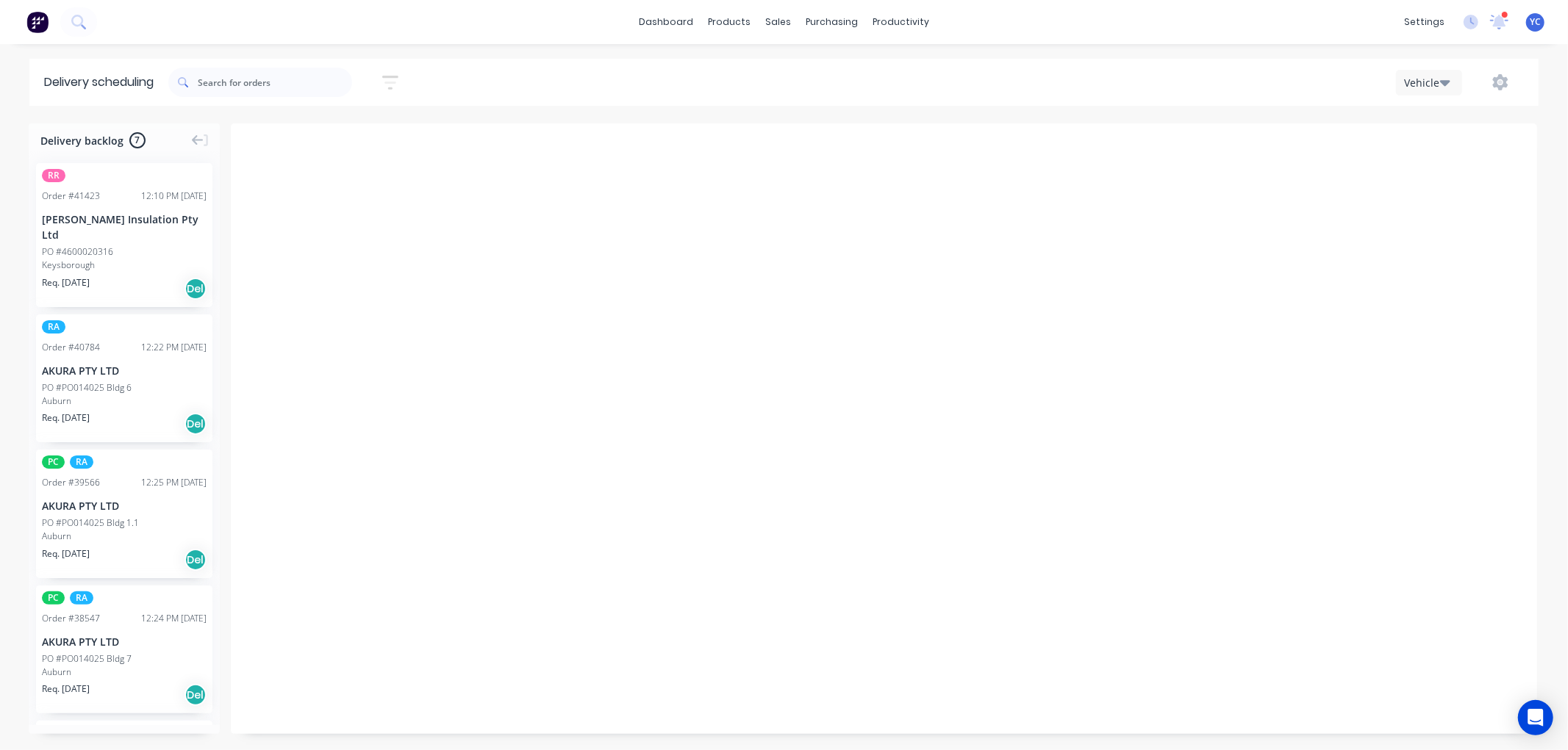
scroll to position [0, 1]
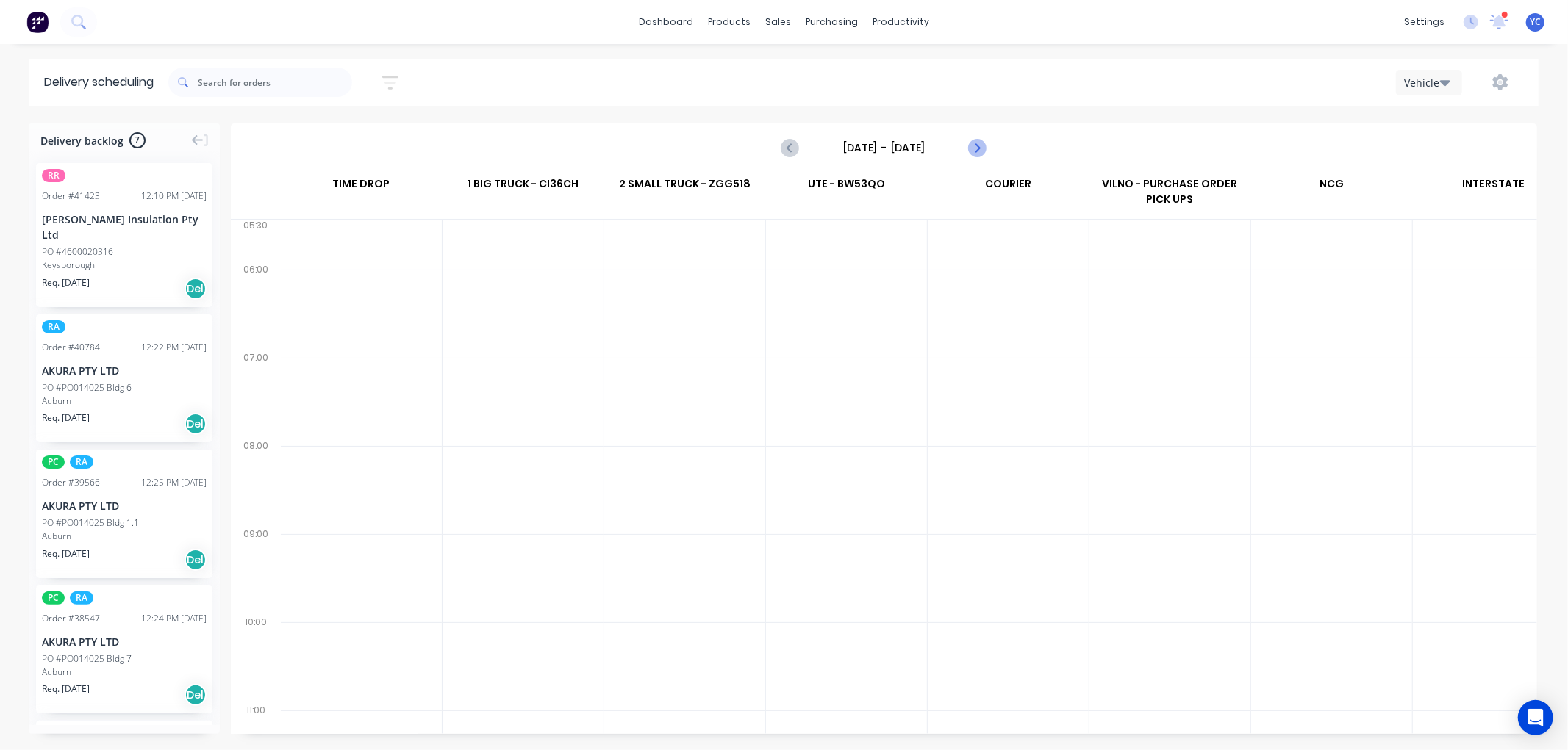
click at [976, 149] on icon "Next page" at bounding box center [977, 147] width 18 height 18
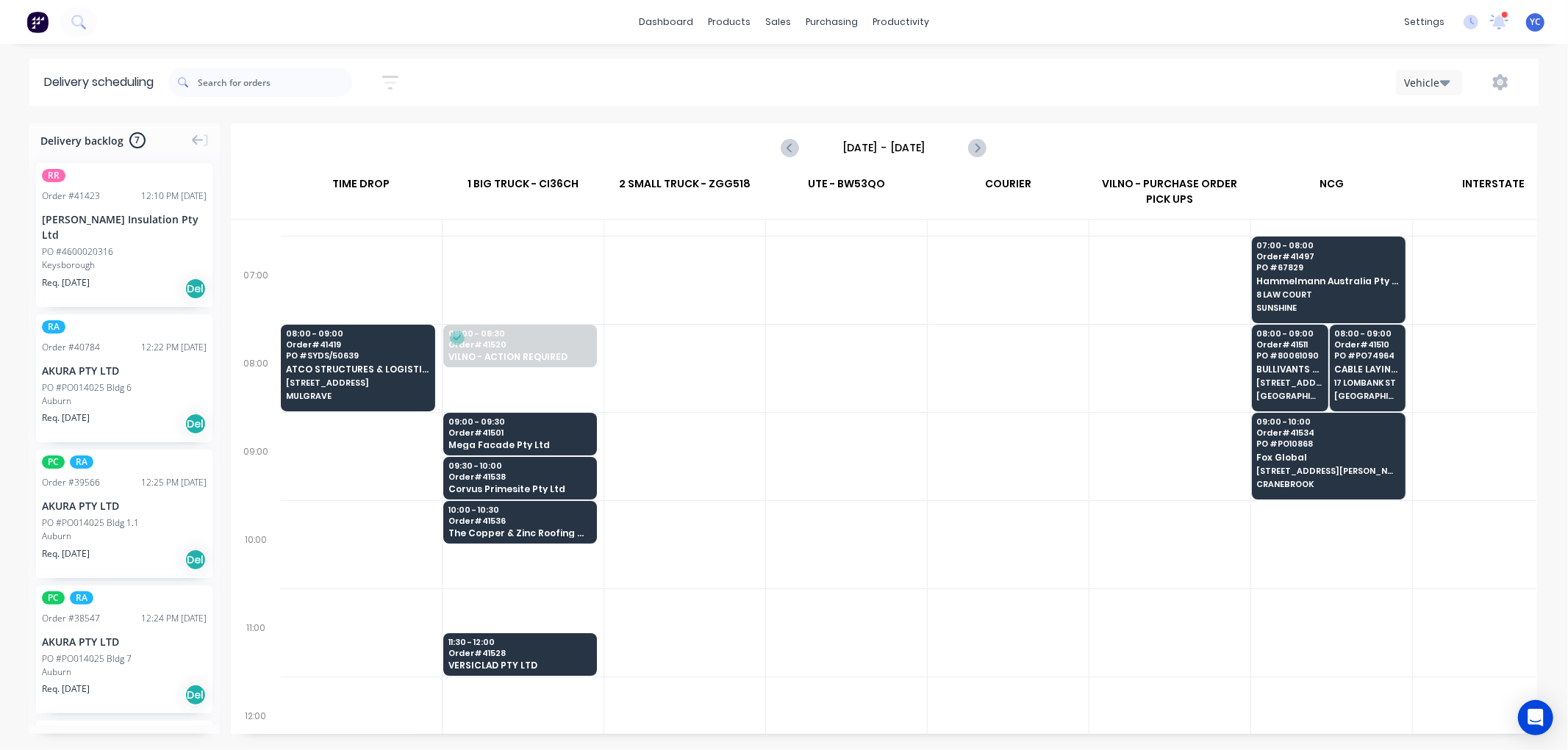
scroll to position [163, 1]
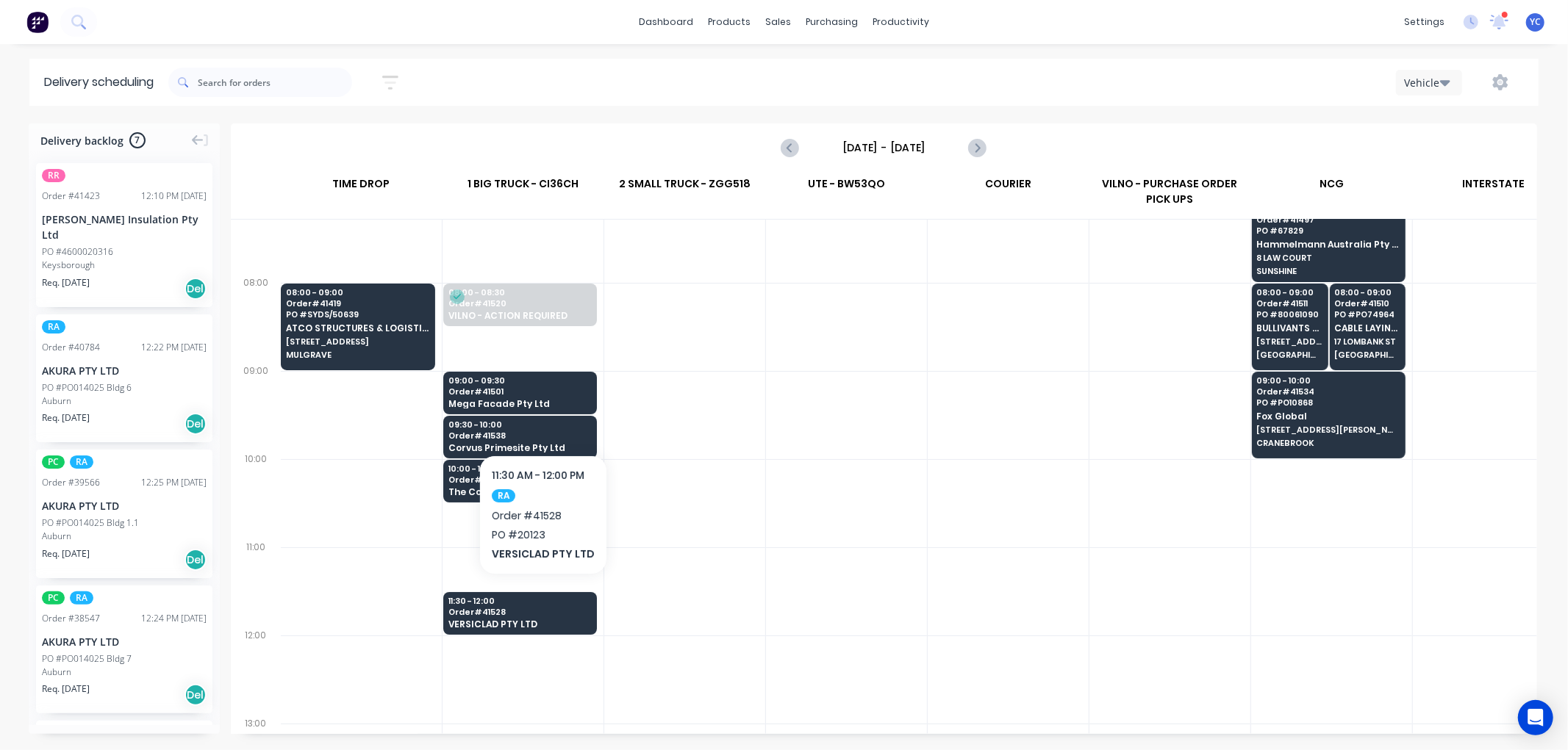
drag, startPoint x: 540, startPoint y: 486, endPoint x: 546, endPoint y: 479, distance: 9.2
click at [753, 452] on div at bounding box center [685, 415] width 161 height 88
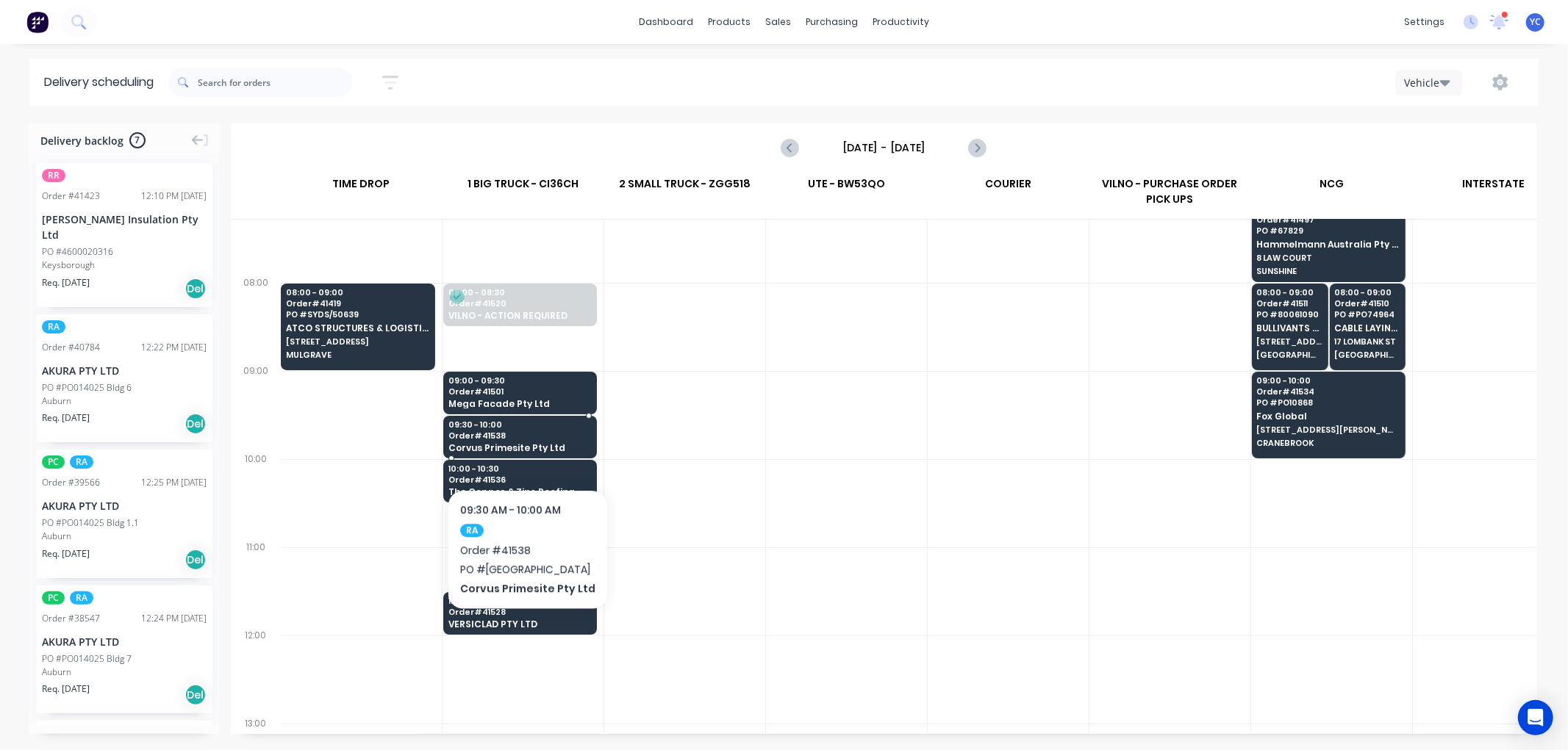
click at [523, 444] on span "Corvus Primesite Pty Ltd" at bounding box center [519, 448] width 142 height 9
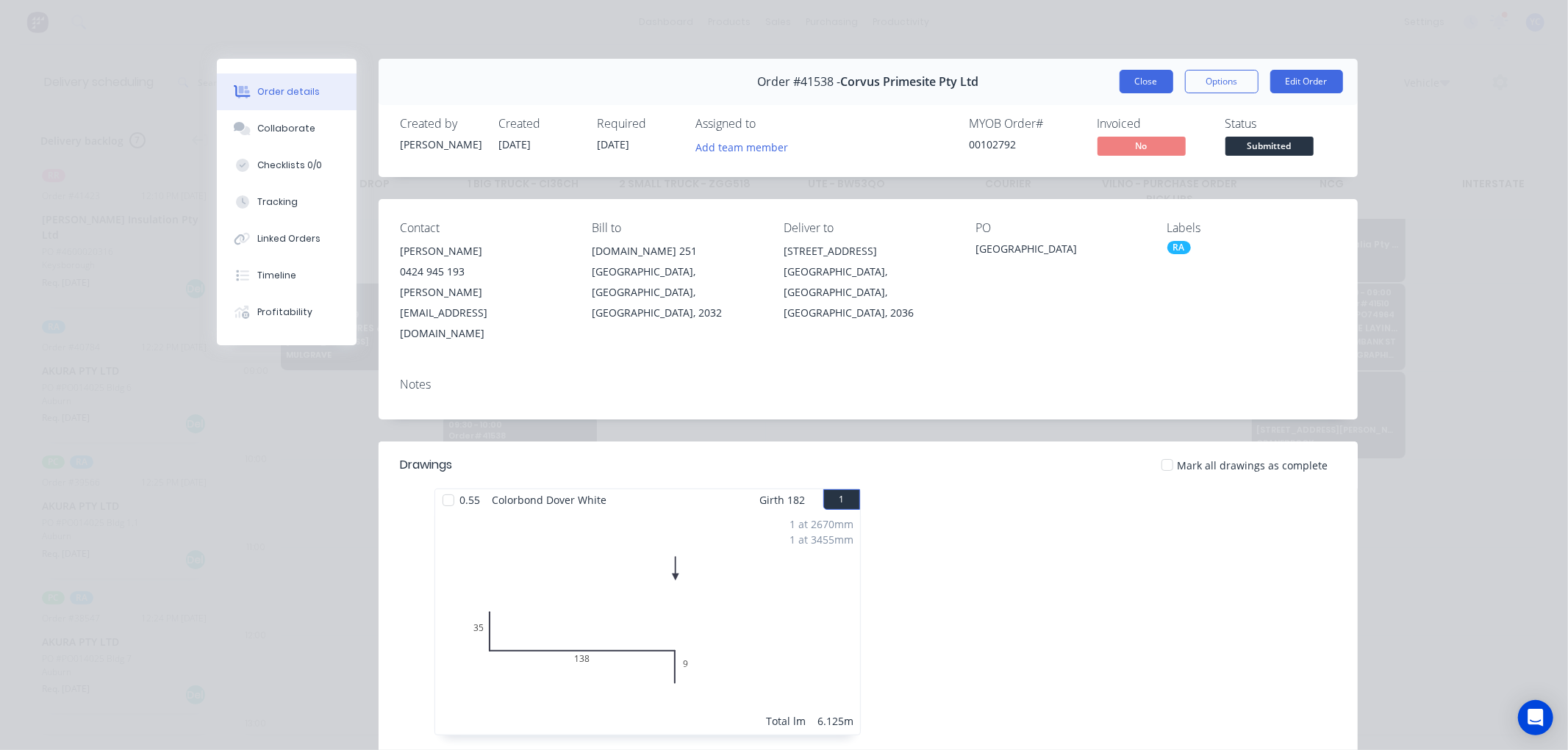
click at [1130, 84] on button "Close" at bounding box center [1147, 81] width 54 height 23
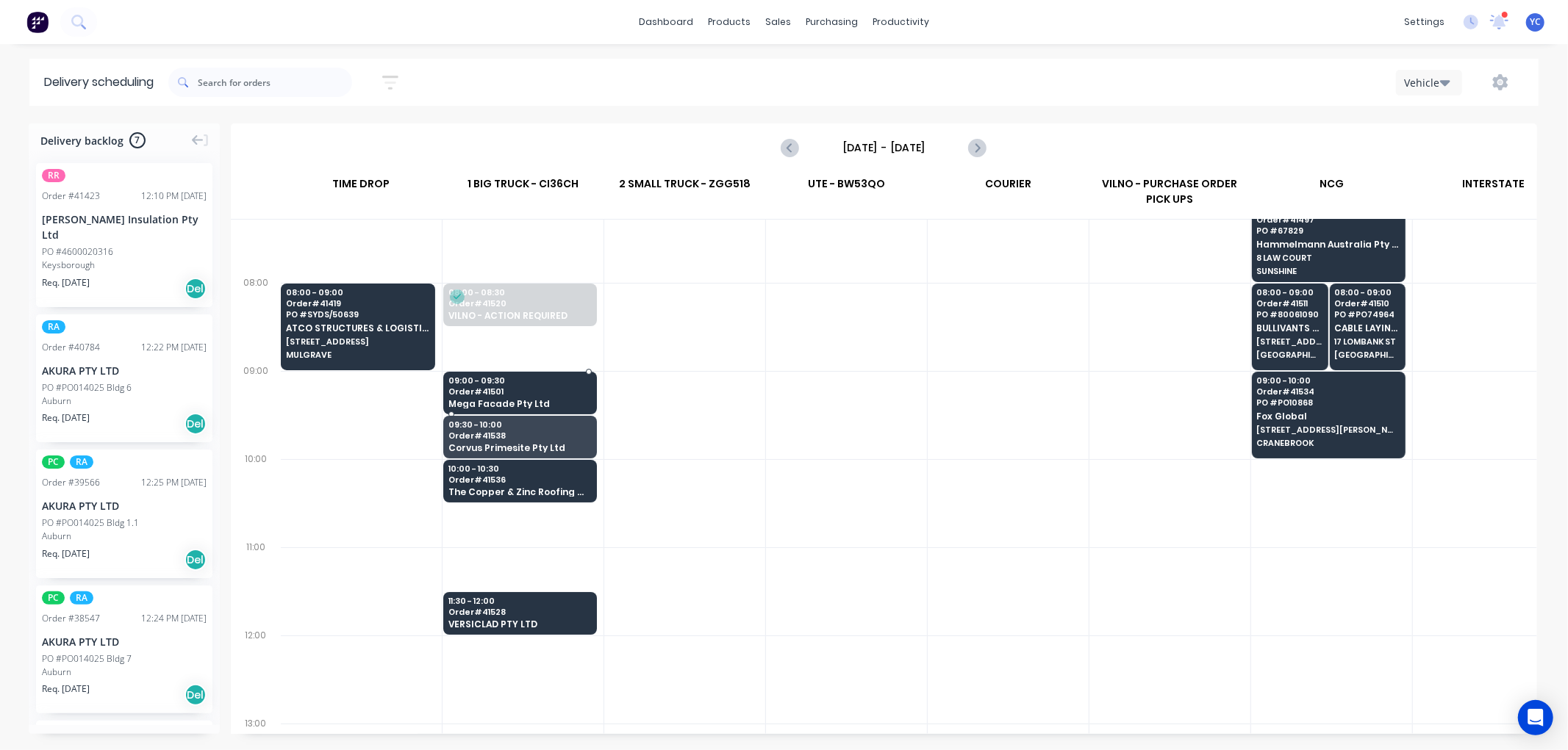
click at [524, 380] on span "09:00 - 09:30" at bounding box center [519, 381] width 142 height 9
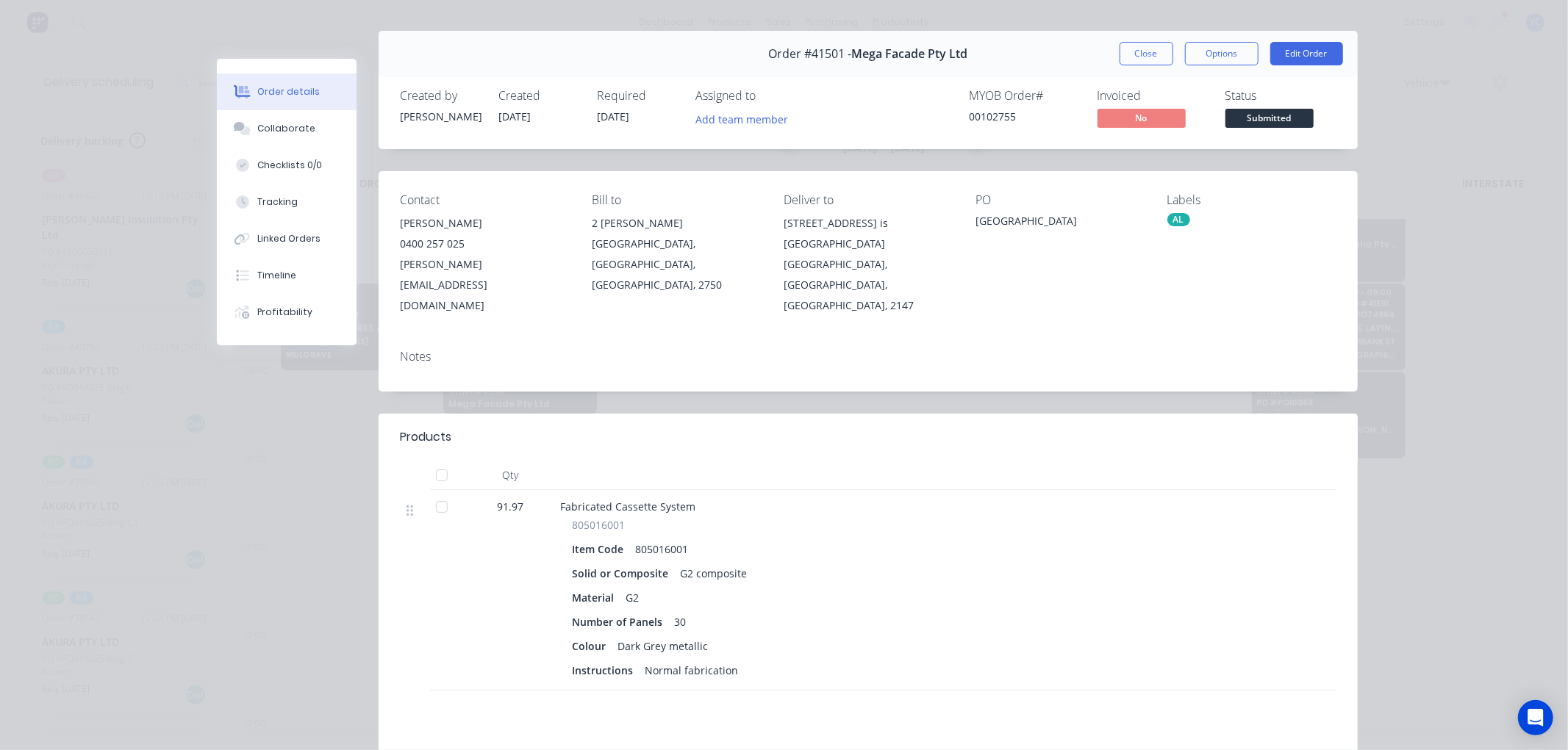
scroll to position [0, 0]
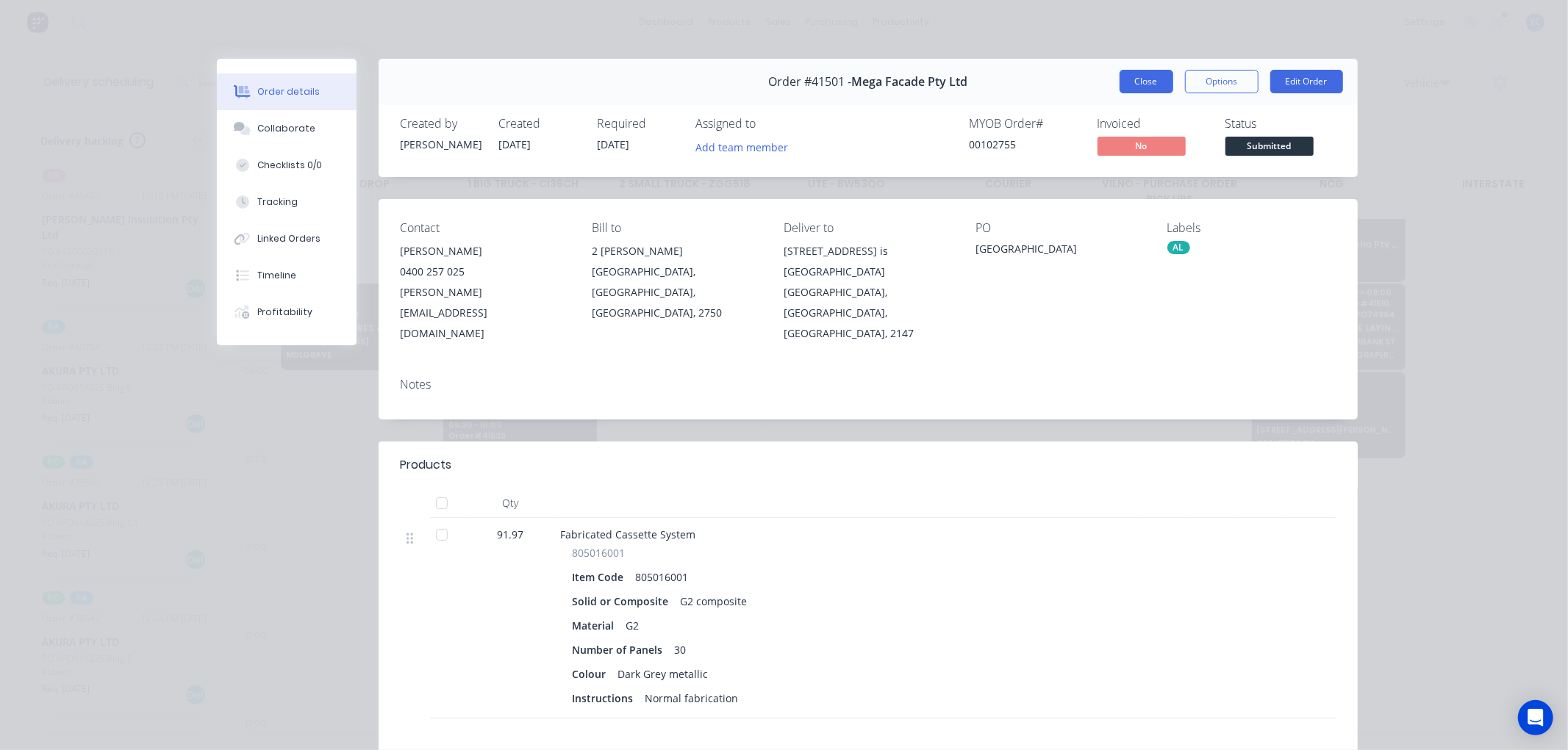
click at [1141, 82] on button "Close" at bounding box center [1147, 81] width 54 height 23
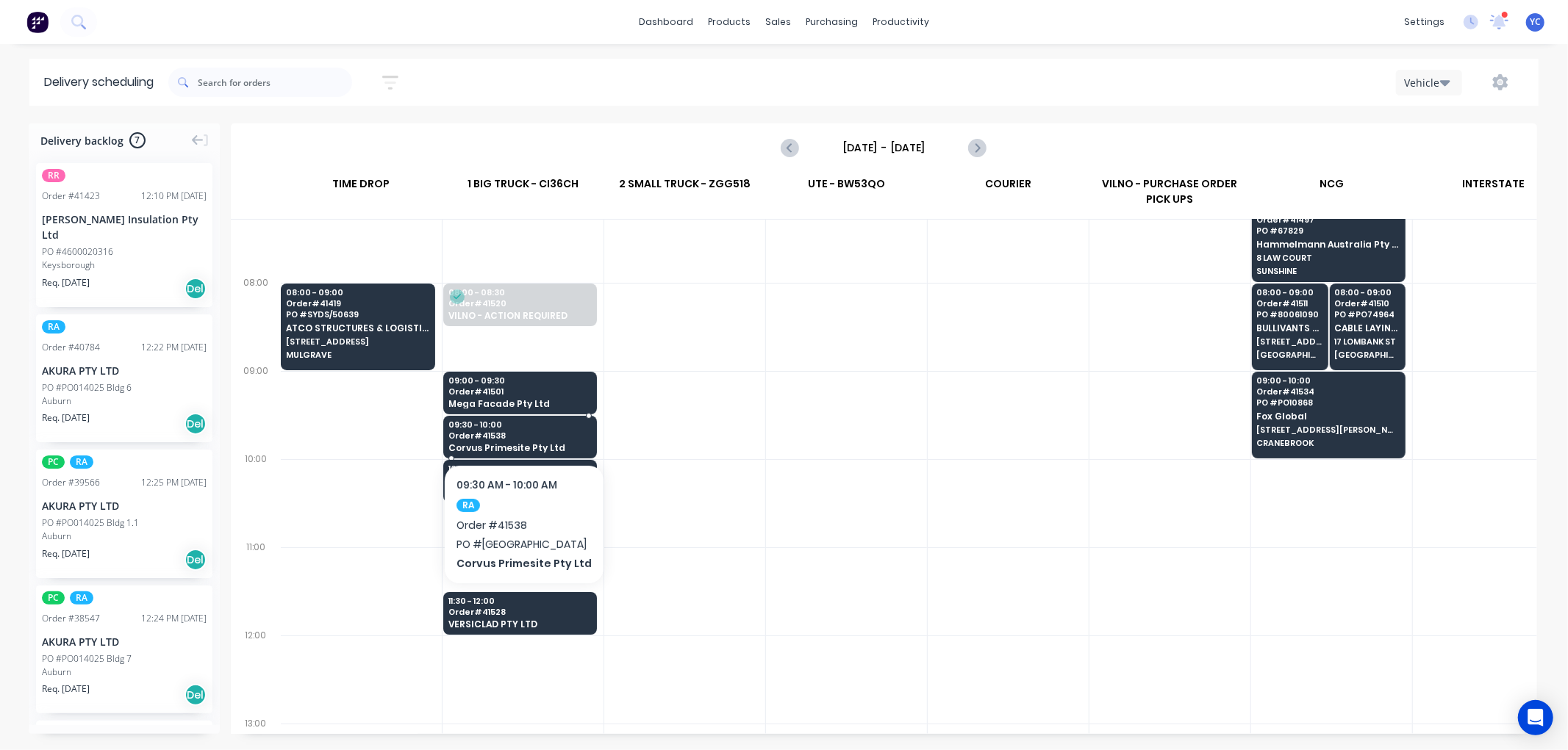
click at [541, 437] on span "Order # 41538" at bounding box center [519, 436] width 142 height 9
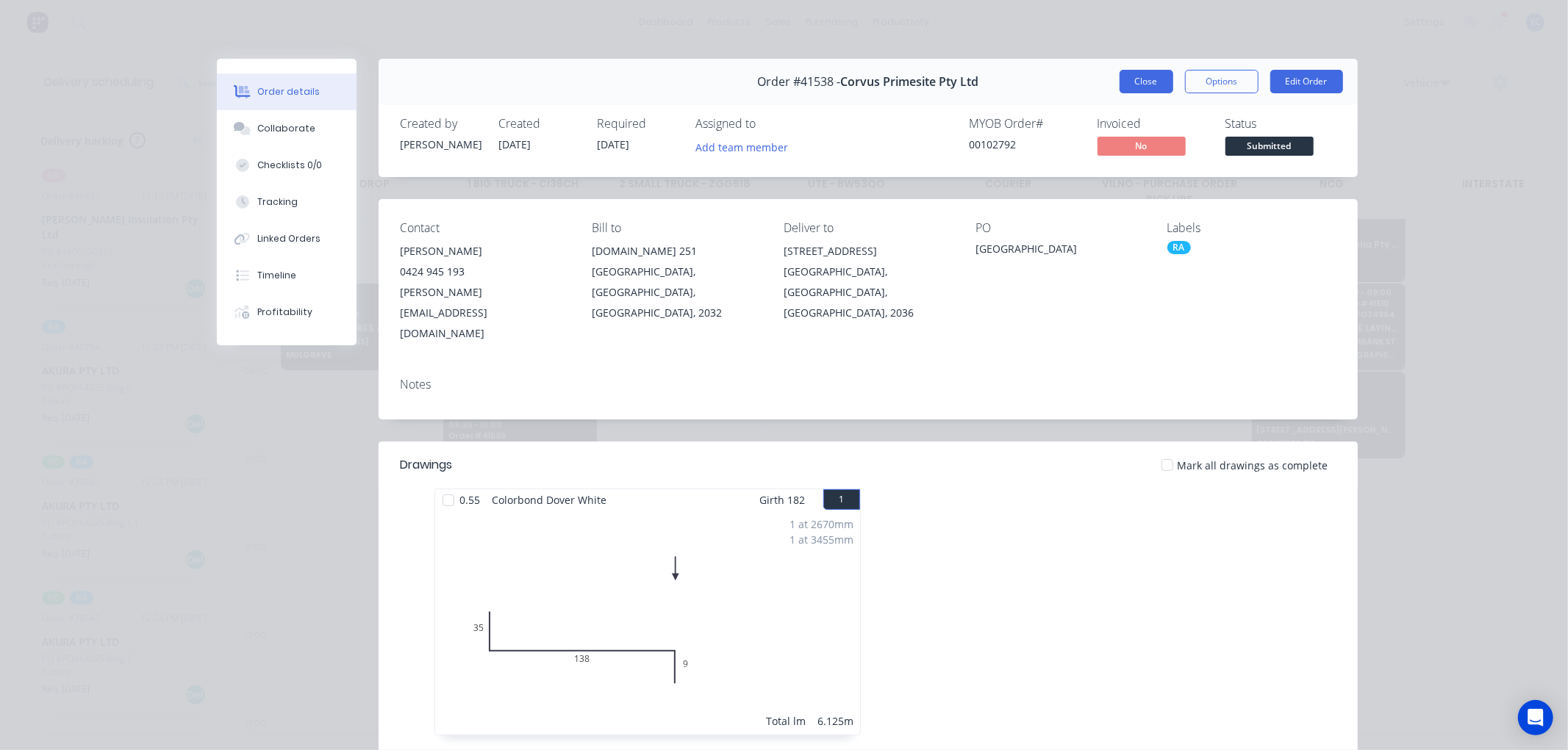
click at [1144, 90] on button "Close" at bounding box center [1147, 81] width 54 height 23
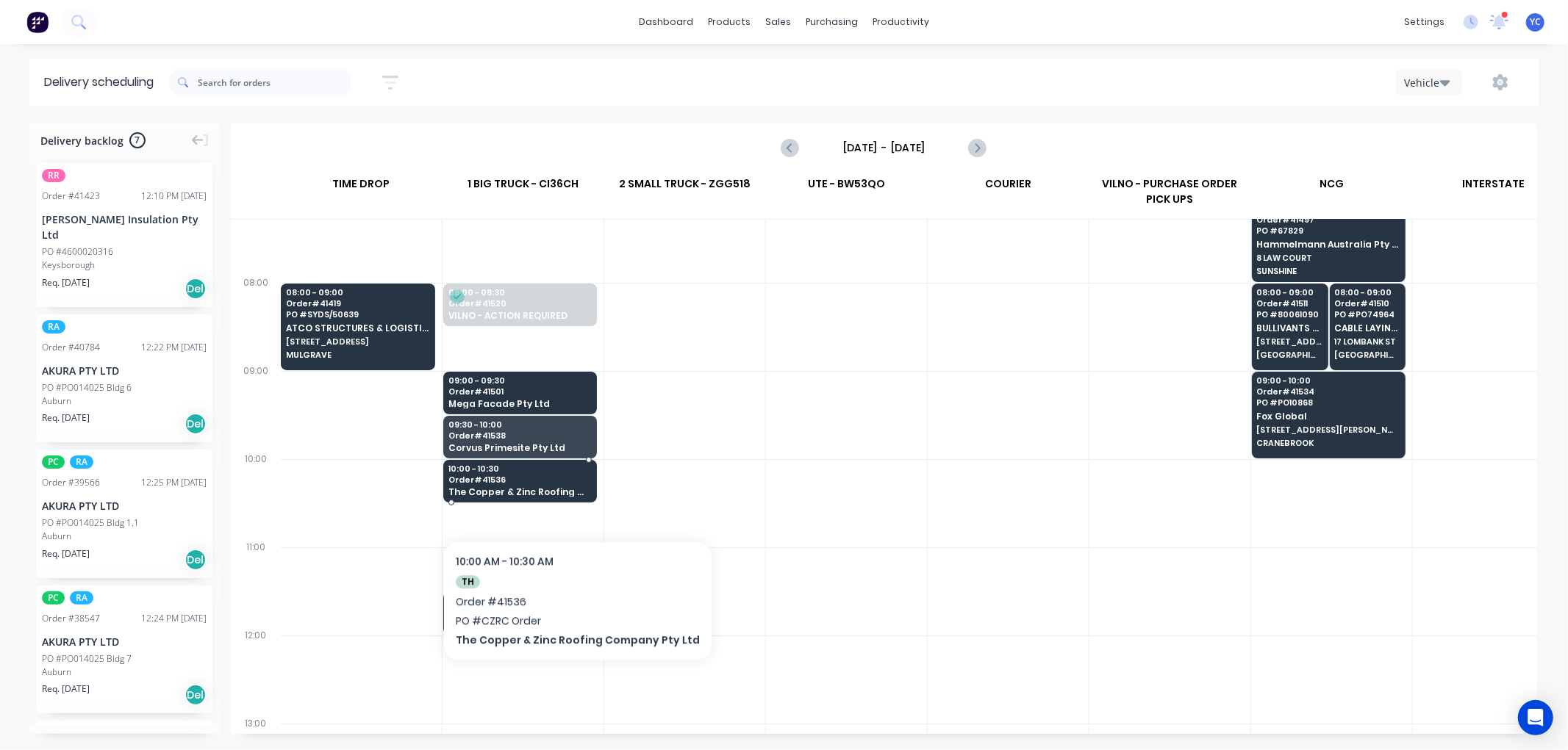
click at [568, 493] on span "The Copper & Zinc Roofing Company Pty Ltd" at bounding box center [519, 491] width 142 height 9
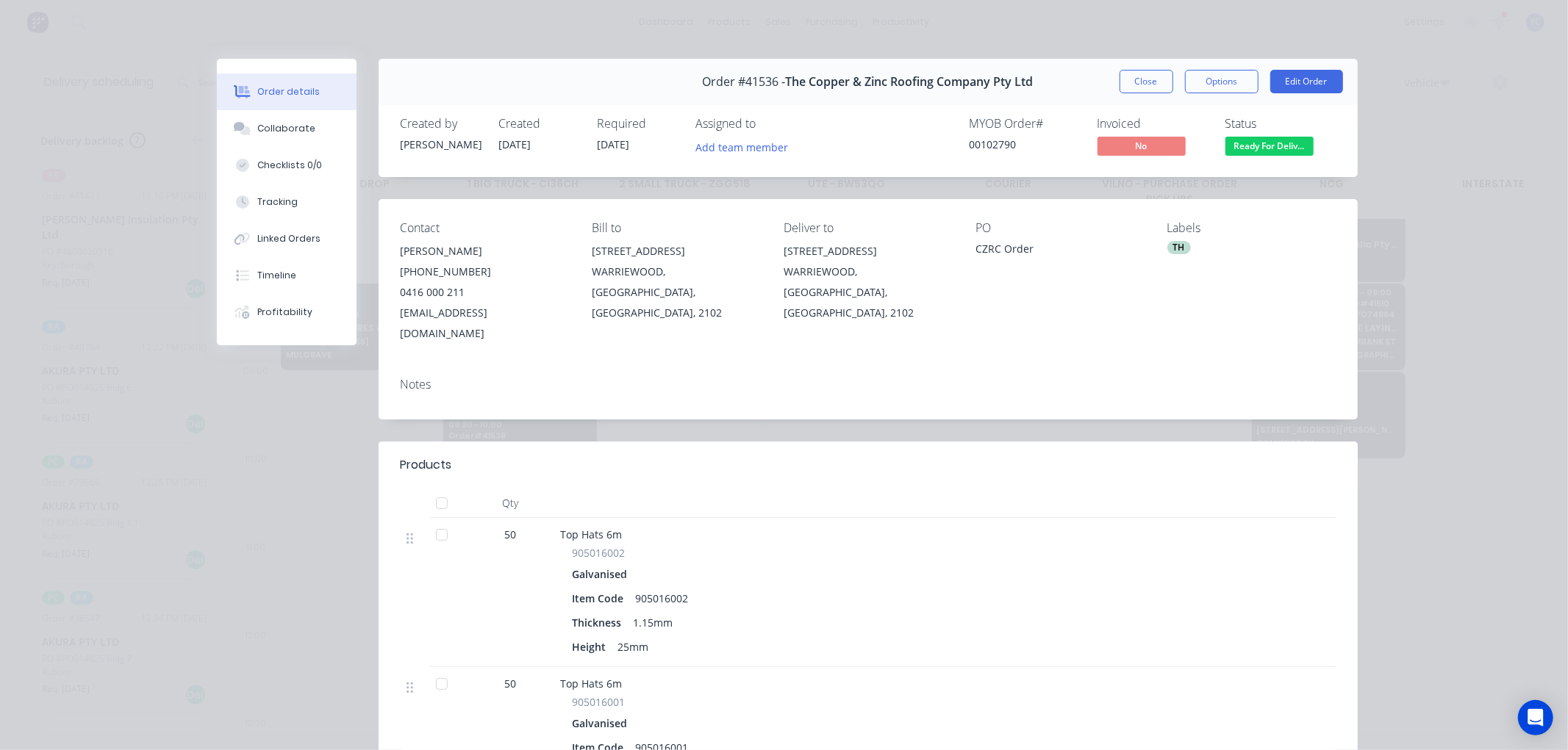
drag, startPoint x: 783, startPoint y: 248, endPoint x: 923, endPoint y: 247, distance: 140.0
click at [923, 247] on div "[STREET_ADDRESS]" at bounding box center [868, 251] width 168 height 20
click at [779, 268] on div "Contact [PERSON_NAME] [PHONE_NUMBER] [EMAIL_ADDRESS][DOMAIN_NAME] Bill to [STRE…" at bounding box center [869, 283] width 979 height 167
click at [1148, 84] on button "Close" at bounding box center [1147, 81] width 54 height 23
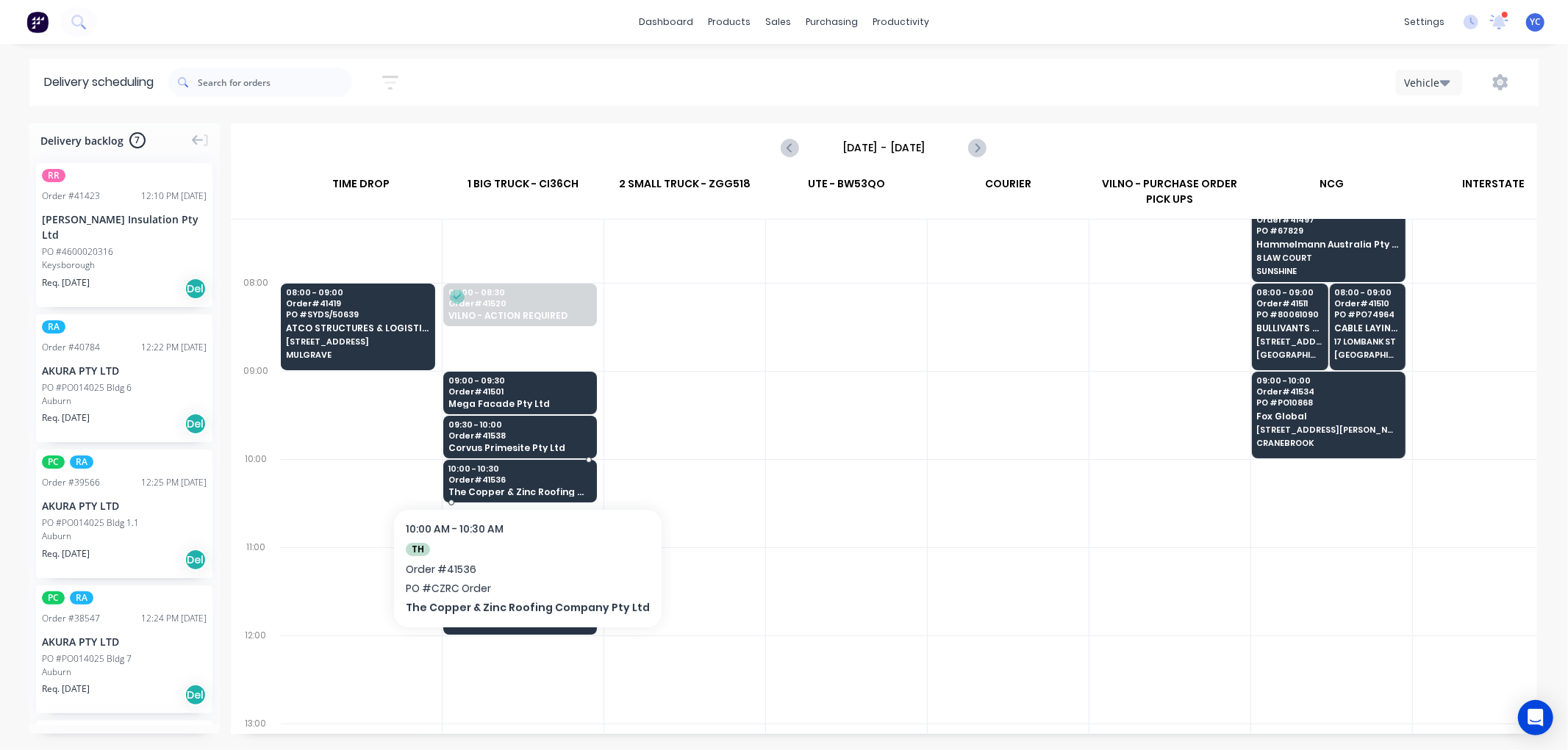
click at [541, 488] on span "The Copper & Zinc Roofing Company Pty Ltd" at bounding box center [519, 491] width 142 height 9
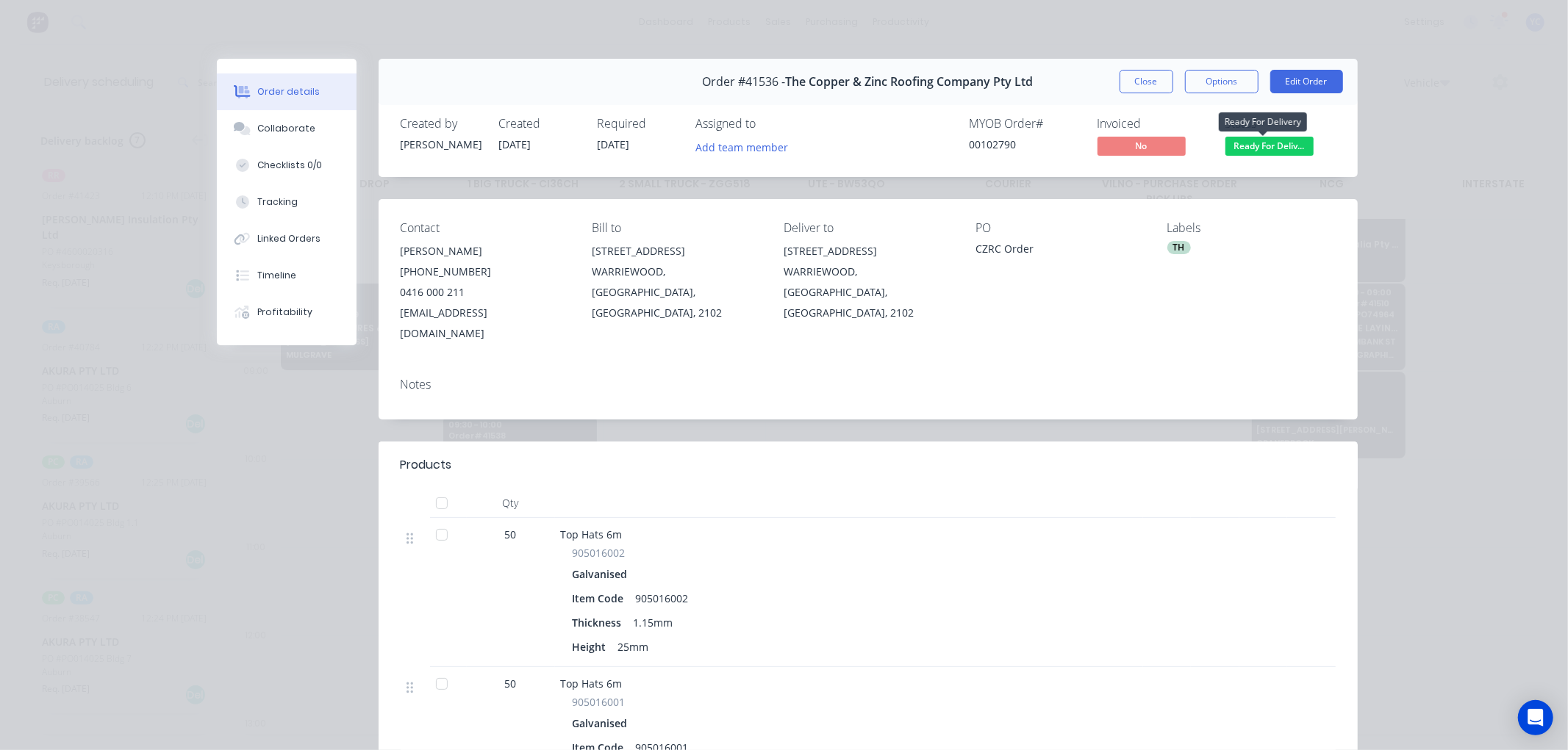
click at [1260, 150] on span "Ready For Deliv..." at bounding box center [1269, 146] width 88 height 18
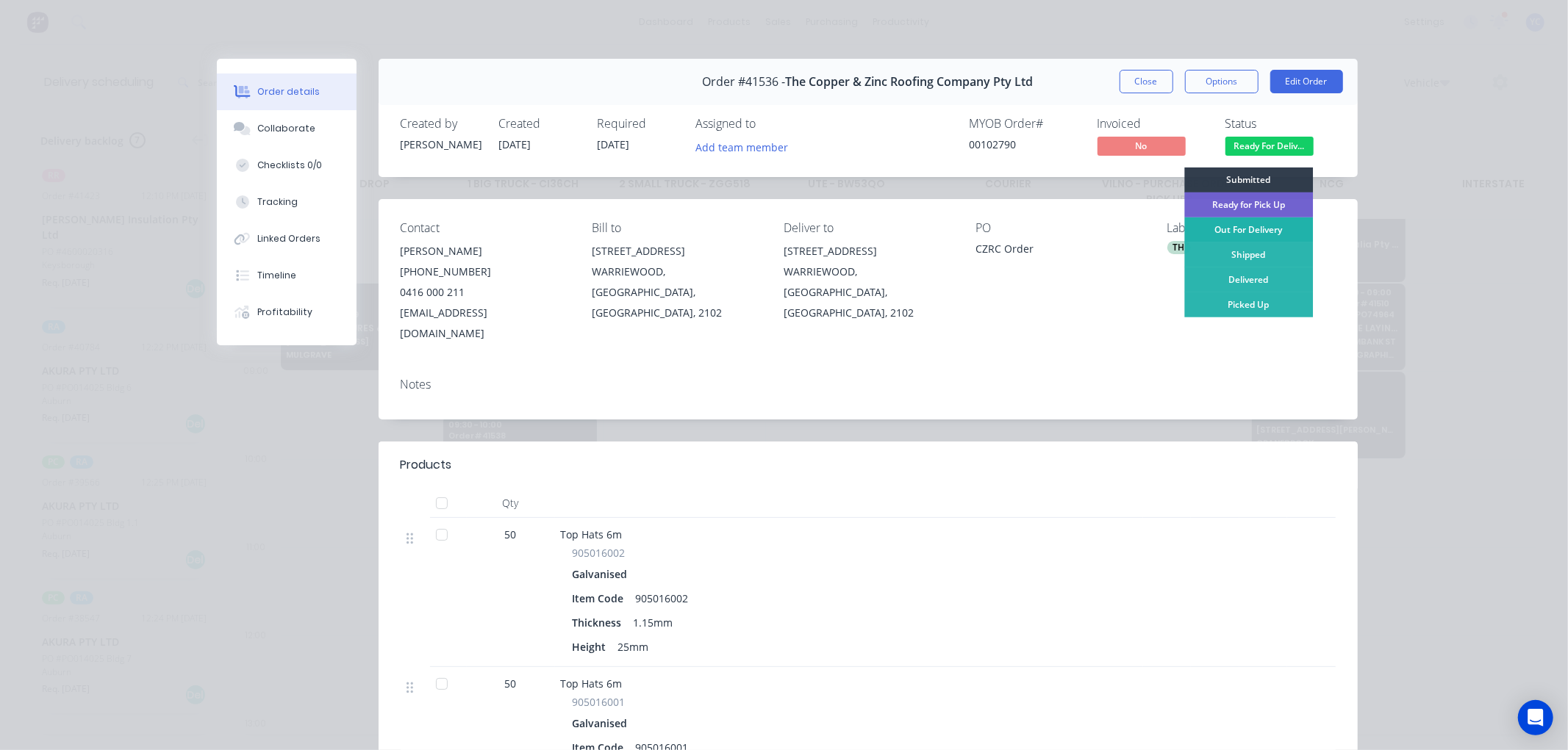
click at [1250, 232] on div "Out For Delivery" at bounding box center [1248, 229] width 128 height 25
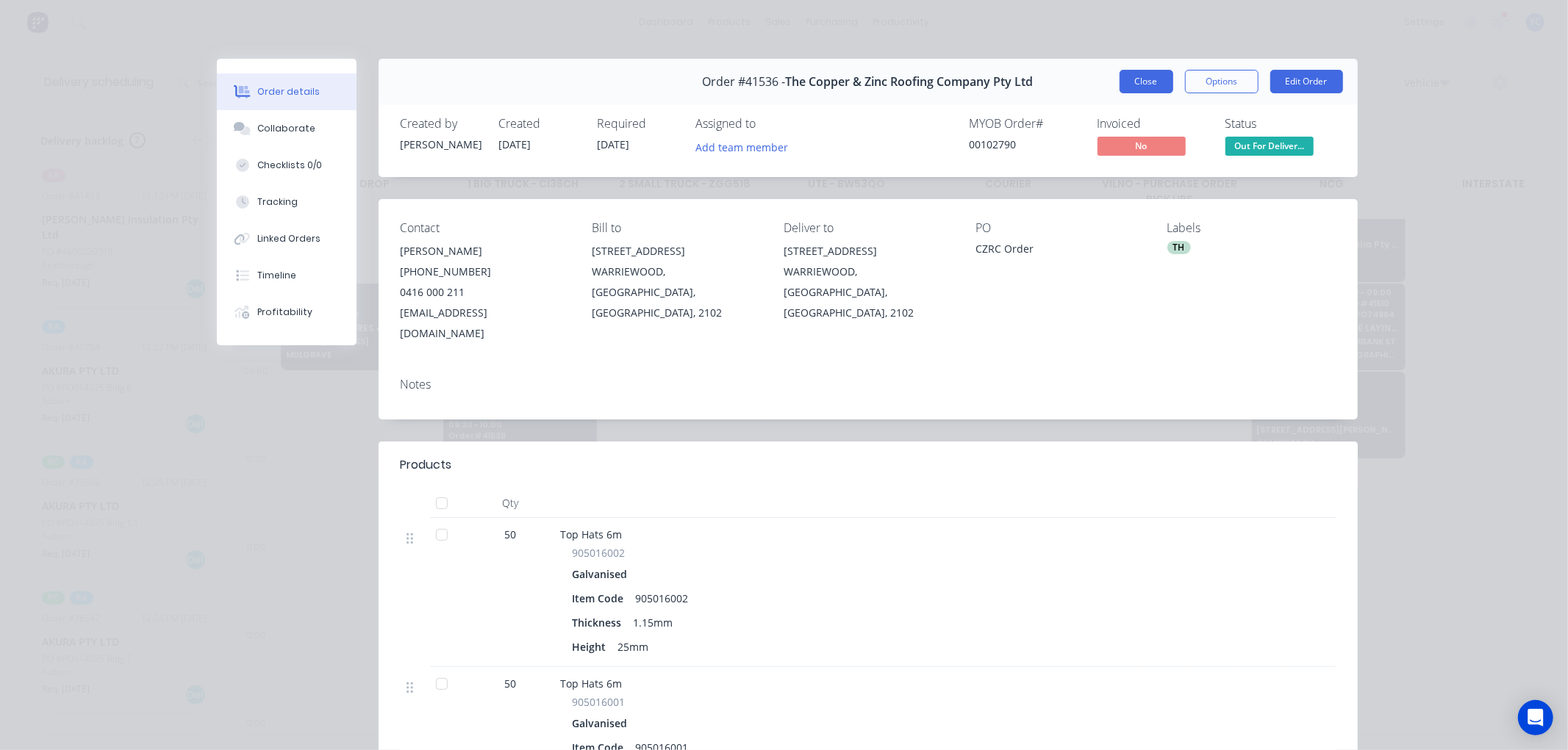
click at [1125, 82] on button "Close" at bounding box center [1147, 81] width 54 height 23
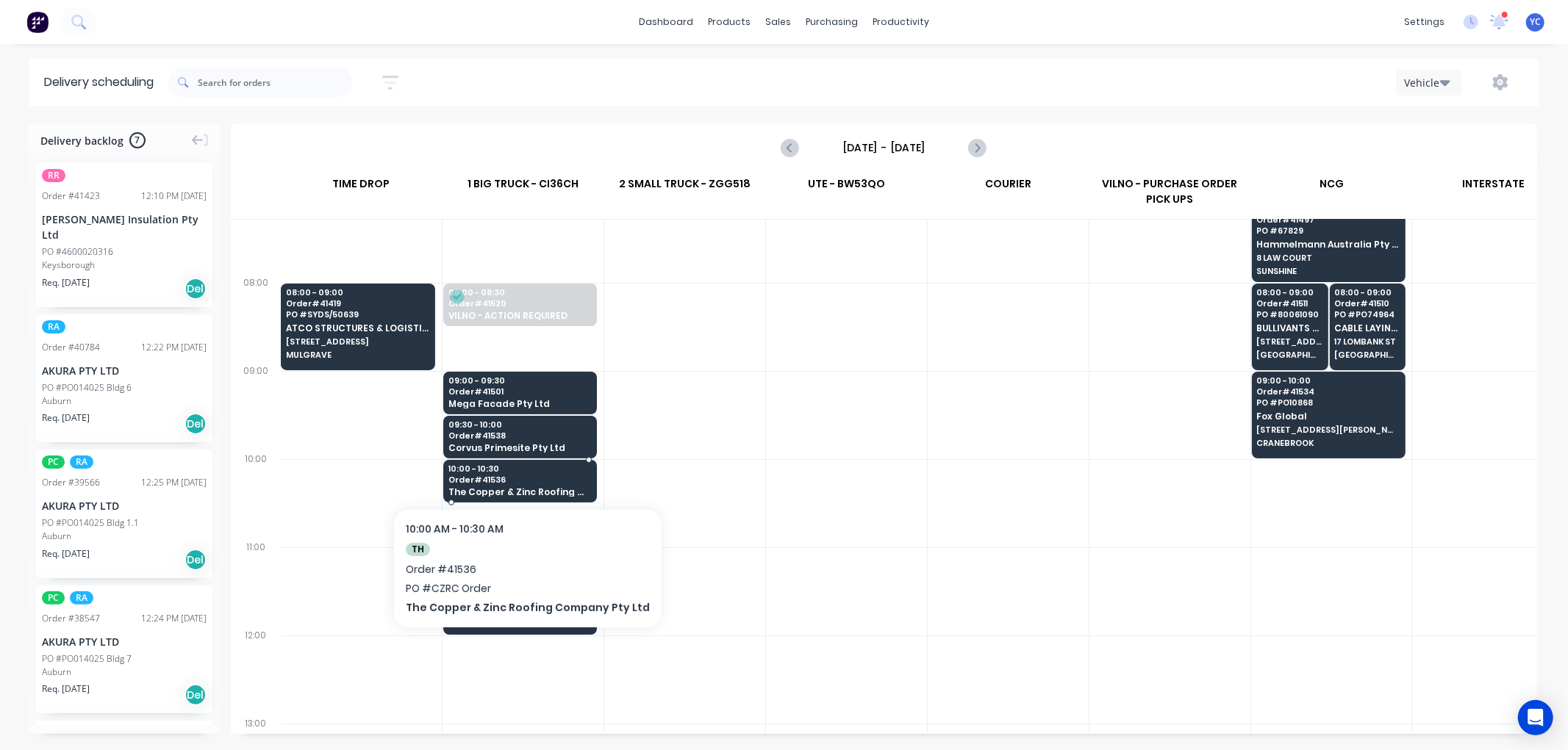
click at [530, 478] on span "Order # 41536" at bounding box center [519, 480] width 142 height 9
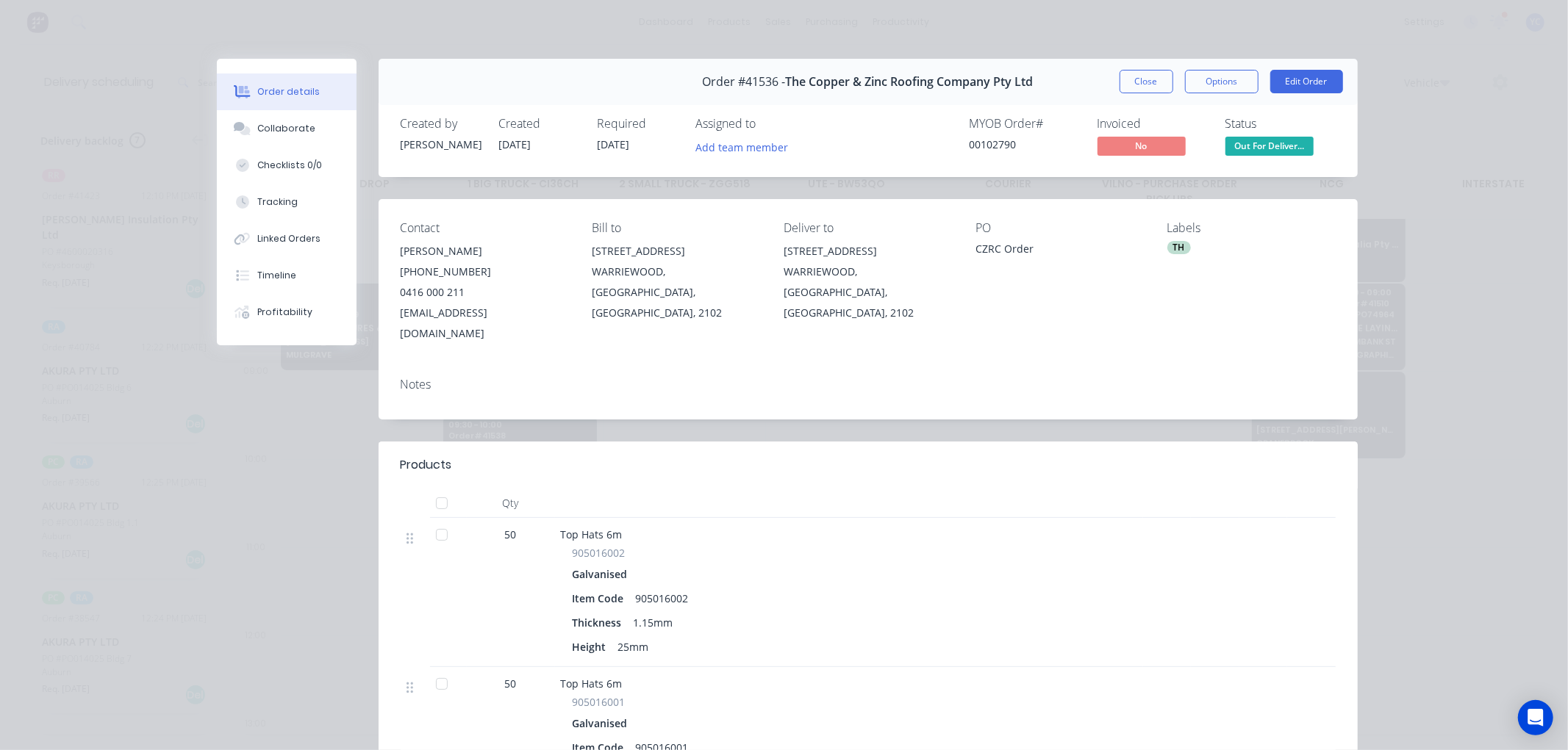
click at [821, 268] on div "WARRIEWOOD, [GEOGRAPHIC_DATA], [GEOGRAPHIC_DATA], 2102" at bounding box center [868, 292] width 168 height 62
copy div "WARRIEWOOD"
click at [673, 289] on div "WARRIEWOOD, [GEOGRAPHIC_DATA], [GEOGRAPHIC_DATA], 2102" at bounding box center [675, 292] width 168 height 62
click at [1148, 85] on button "Close" at bounding box center [1147, 81] width 54 height 23
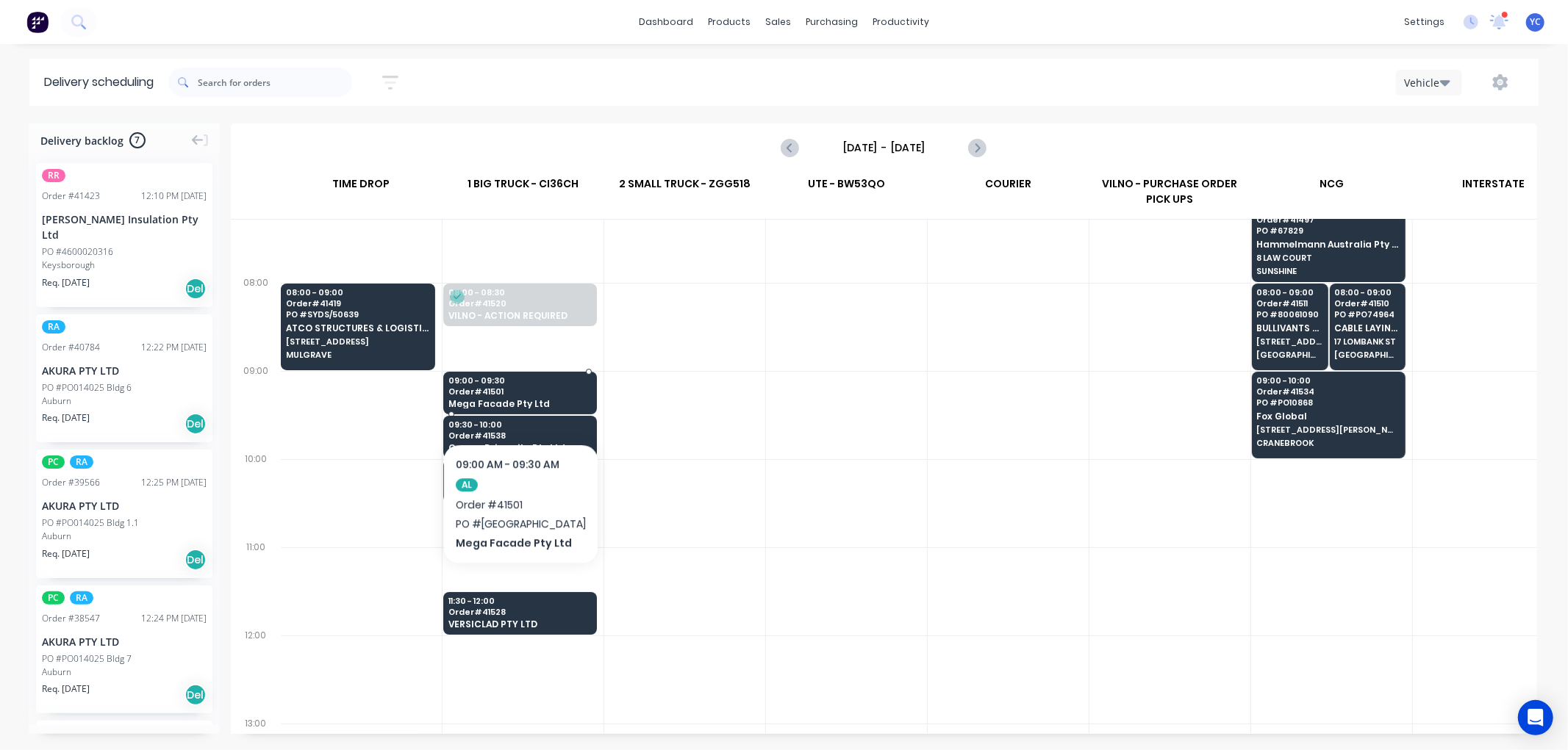
click at [509, 399] on span "Mega Facade Pty Ltd" at bounding box center [519, 404] width 142 height 9
click at [509, 399] on body "dashboard products sales purchasing productivity dashboard products Product Cat…" at bounding box center [784, 375] width 1568 height 750
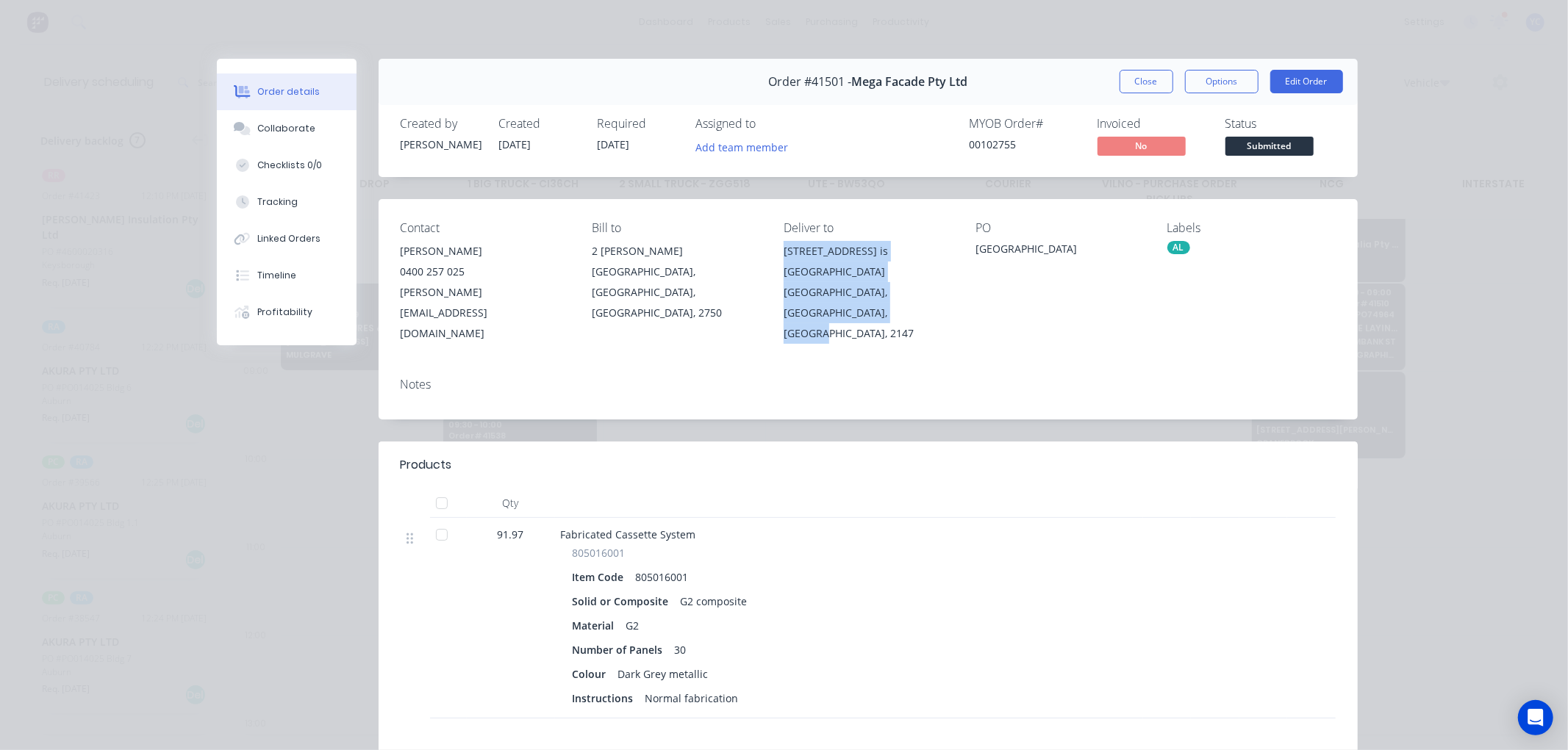
drag, startPoint x: 777, startPoint y: 255, endPoint x: 858, endPoint y: 318, distance: 102.6
click at [858, 318] on div "[STREET_ADDRESS]" at bounding box center [868, 292] width 168 height 103
click at [748, 283] on div "[GEOGRAPHIC_DATA], [GEOGRAPHIC_DATA], [GEOGRAPHIC_DATA], 2750" at bounding box center [675, 292] width 168 height 62
click at [1125, 81] on button "Close" at bounding box center [1147, 81] width 54 height 23
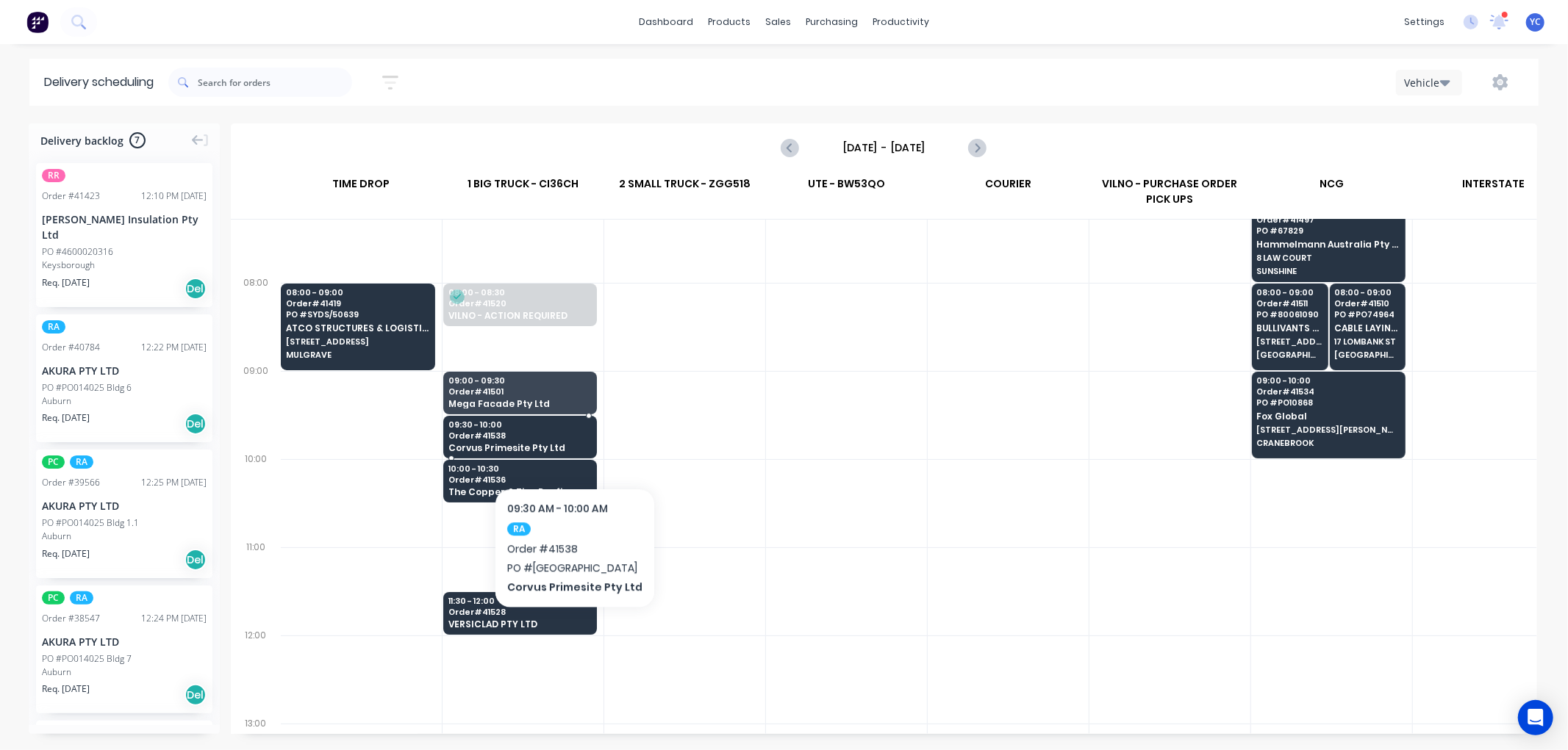
click at [570, 443] on span "Corvus Primesite Pty Ltd" at bounding box center [519, 448] width 142 height 9
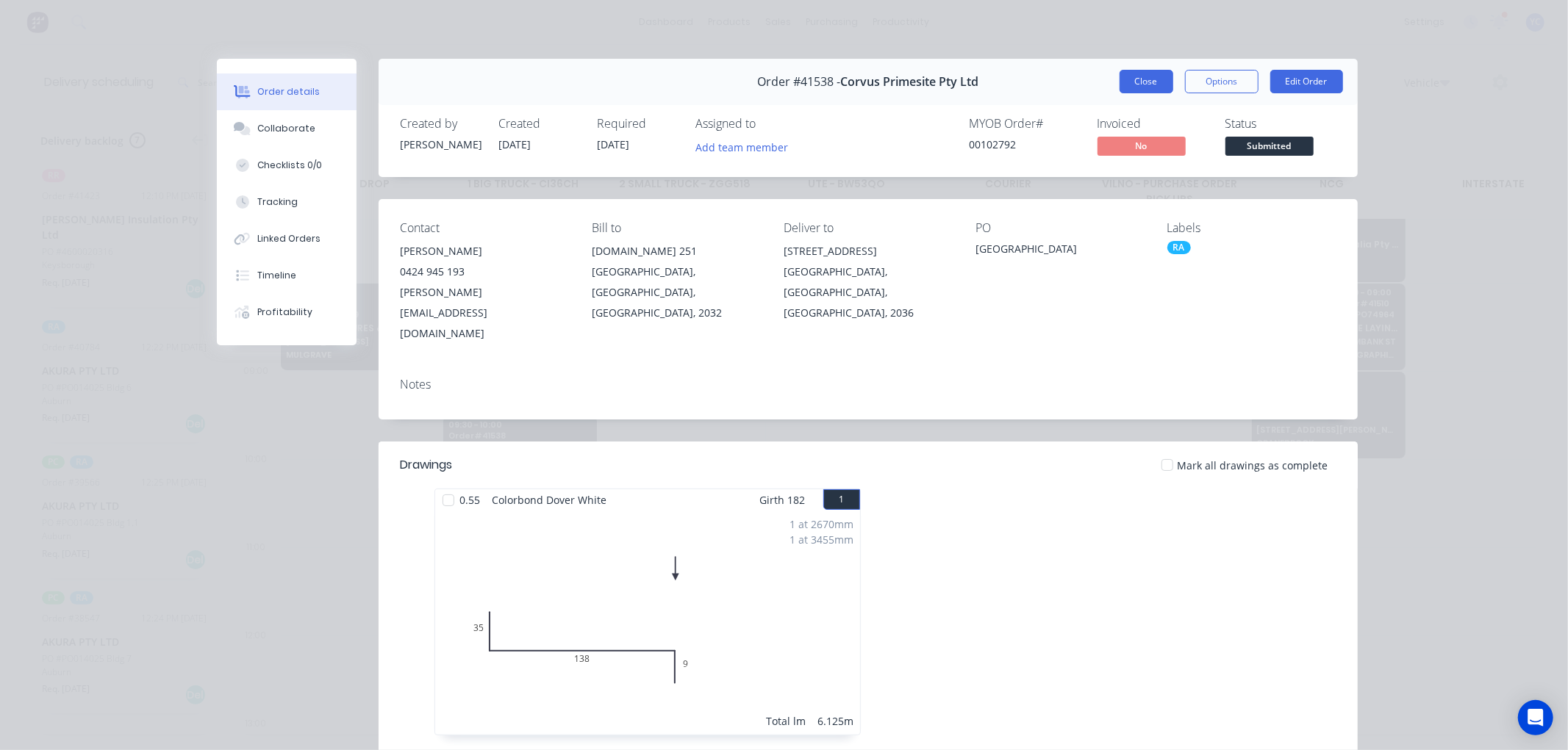
click at [1130, 74] on button "Close" at bounding box center [1147, 81] width 54 height 23
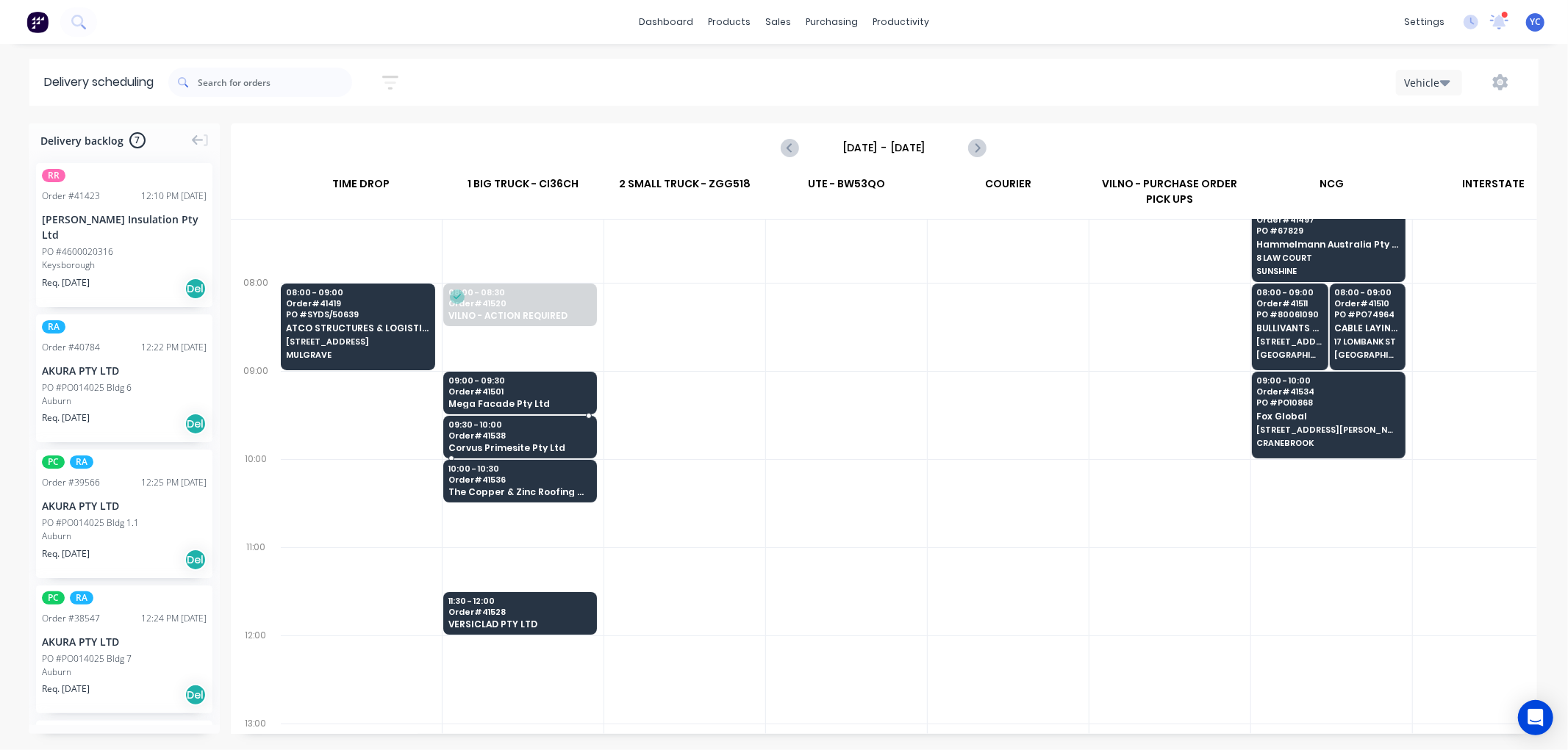
click at [505, 434] on span "Order # 41538" at bounding box center [519, 436] width 142 height 9
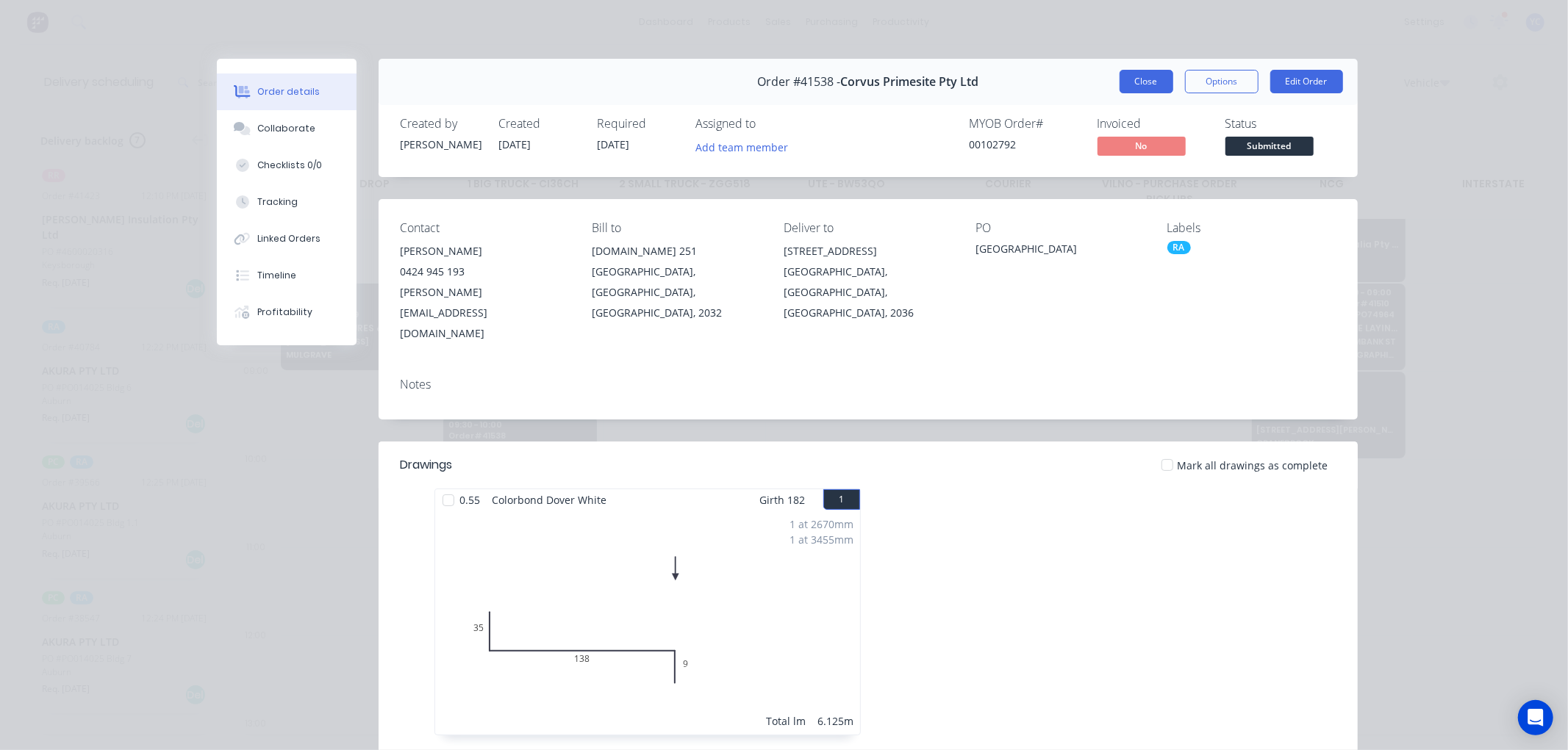
click at [1162, 90] on button "Close" at bounding box center [1147, 81] width 54 height 23
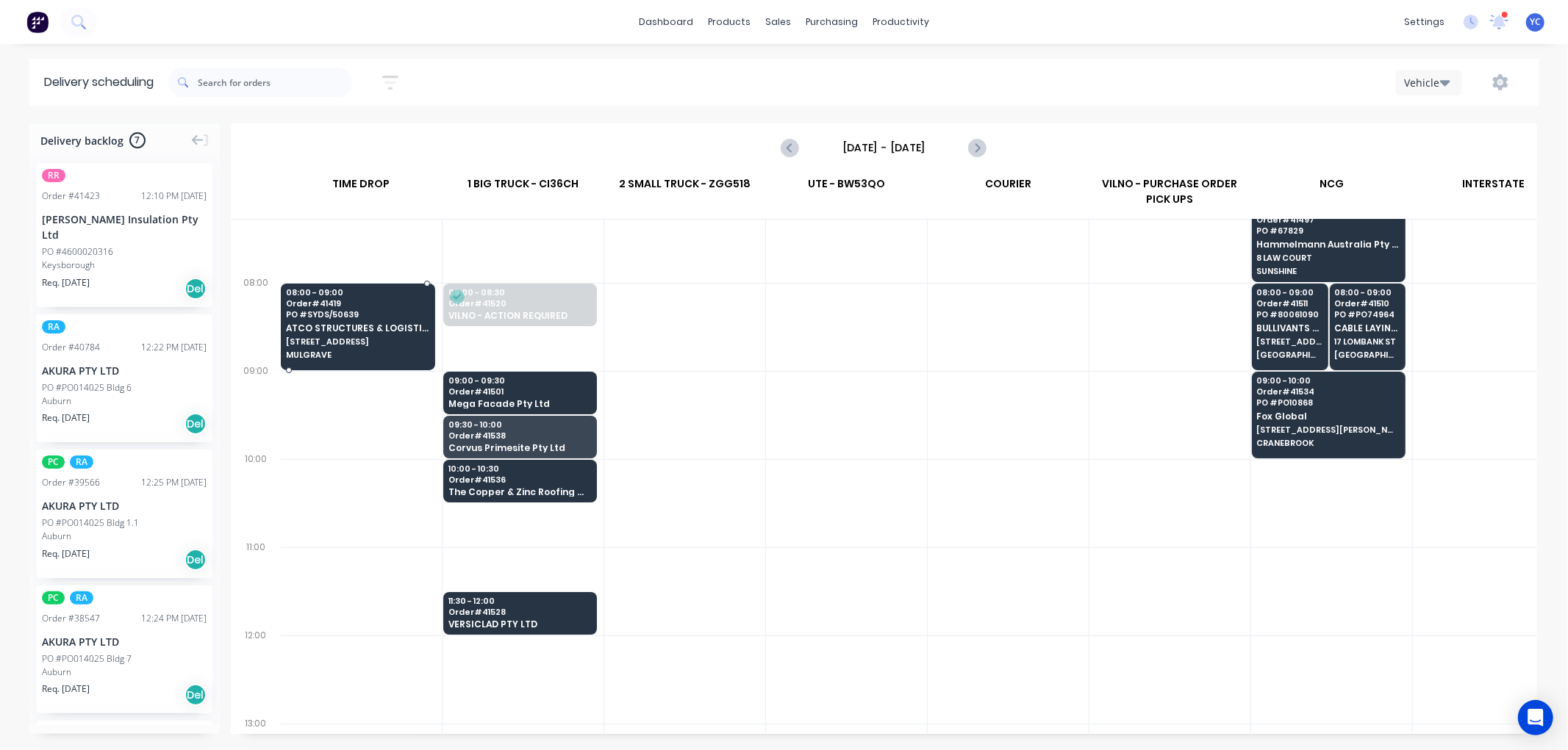
click at [400, 316] on span "PO # SYDS/50639" at bounding box center [357, 315] width 143 height 9
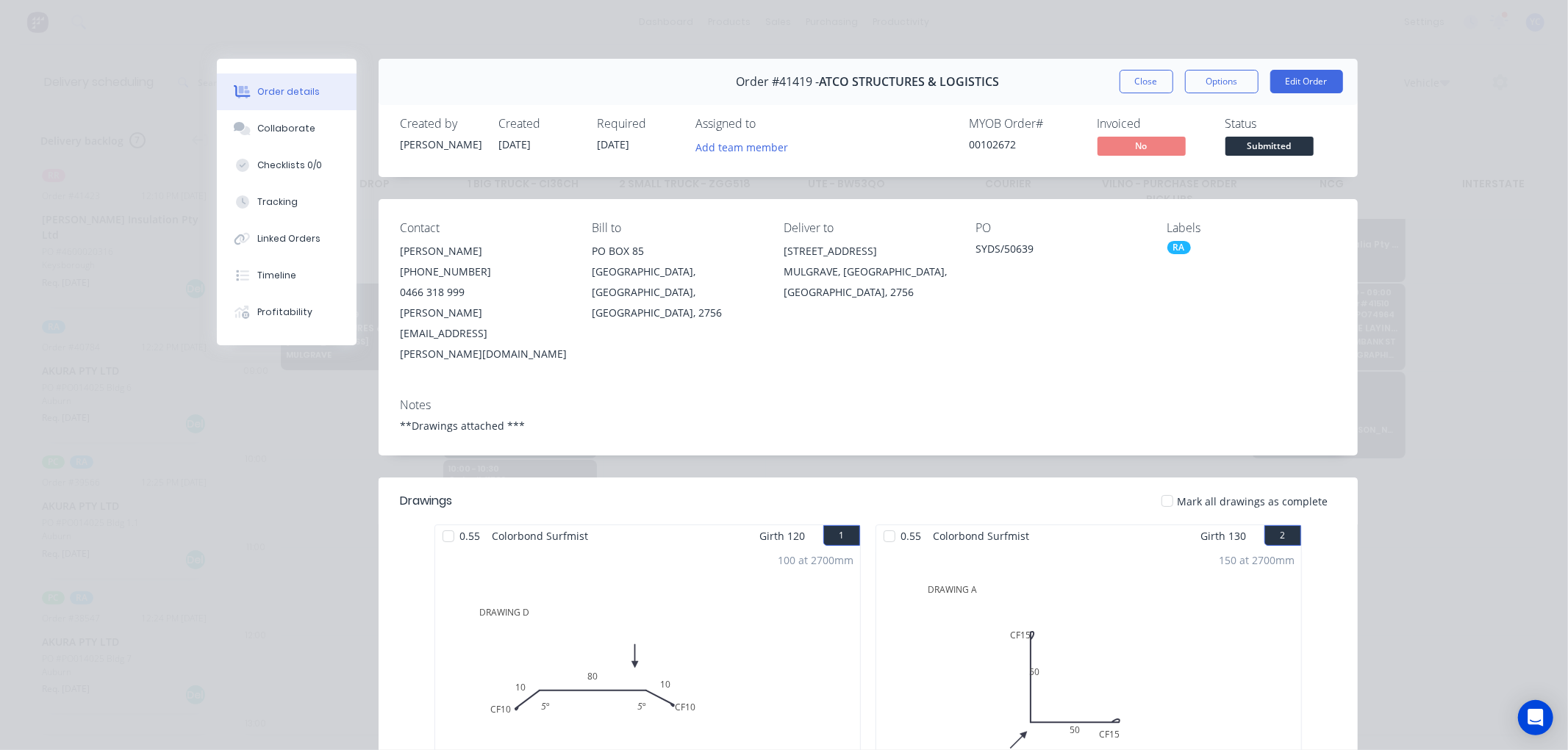
drag, startPoint x: 1124, startPoint y: 79, endPoint x: 1007, endPoint y: 228, distance: 189.4
click at [1124, 79] on button "Close" at bounding box center [1147, 81] width 54 height 23
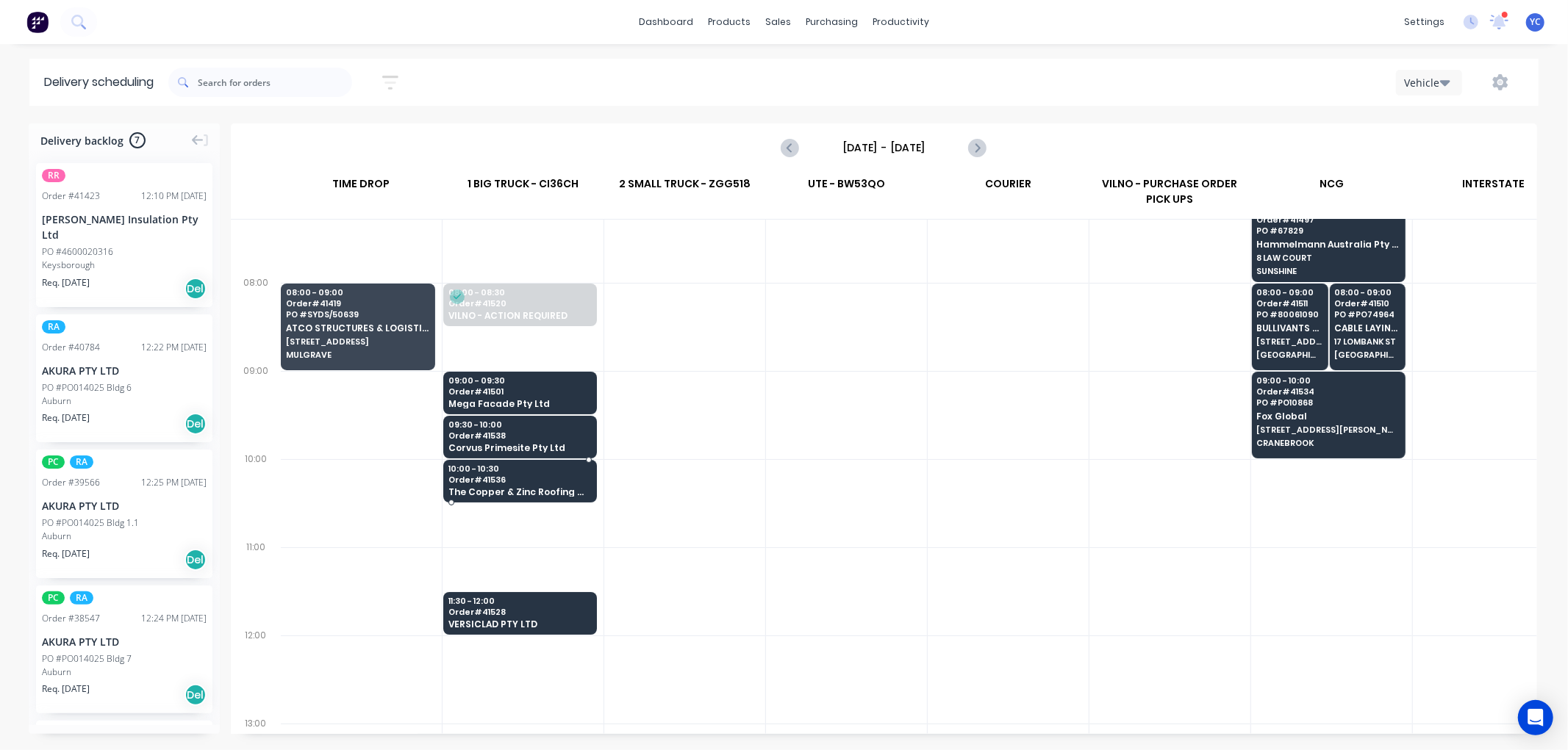
click at [554, 487] on span "The Copper & Zinc Roofing Company Pty Ltd" at bounding box center [519, 491] width 142 height 9
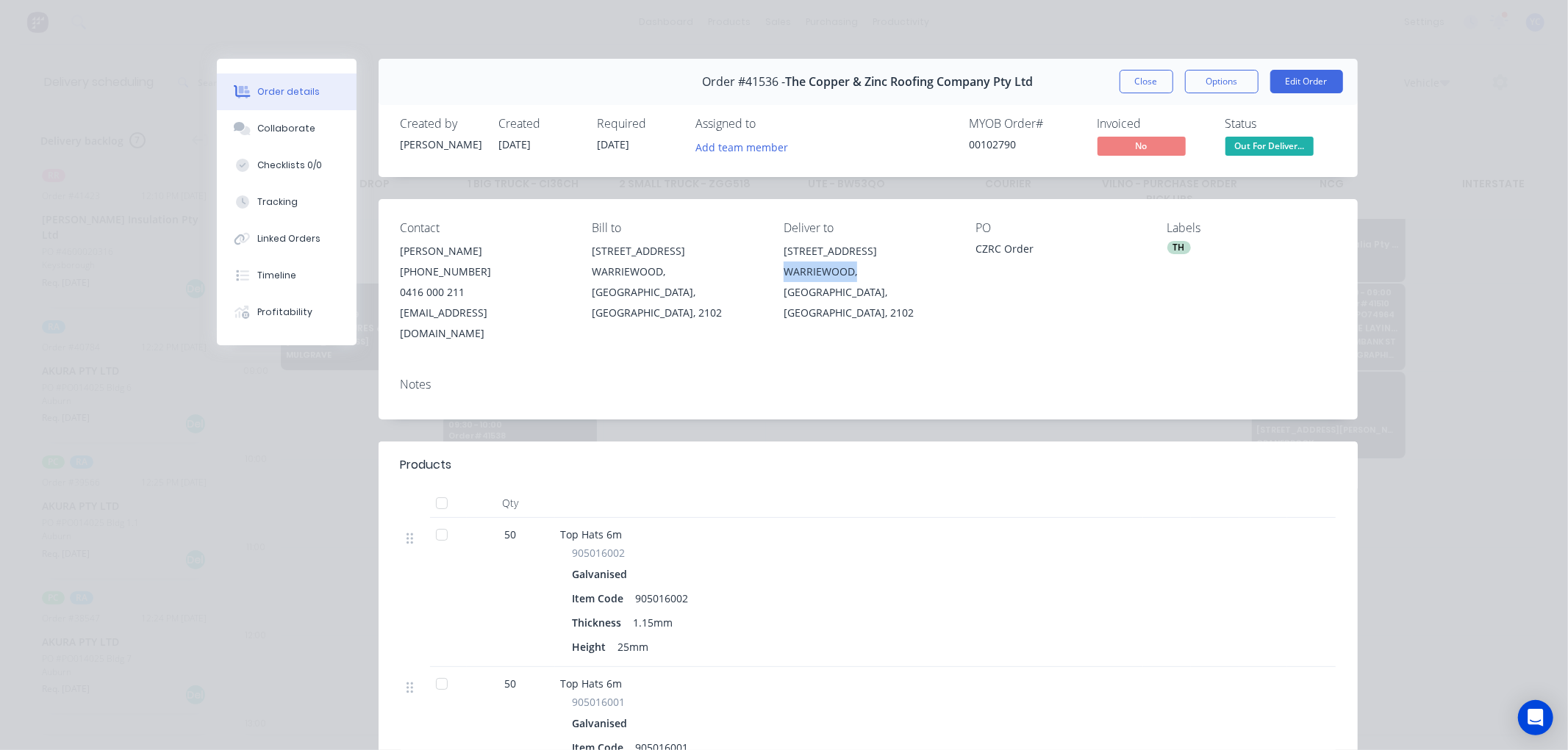
drag, startPoint x: 781, startPoint y: 268, endPoint x: 849, endPoint y: 269, distance: 68.0
click at [851, 274] on div "WARRIEWOOD, [GEOGRAPHIC_DATA], [GEOGRAPHIC_DATA], 2102" at bounding box center [868, 292] width 168 height 62
drag, startPoint x: 1147, startPoint y: 91, endPoint x: 649, endPoint y: 225, distance: 515.7
click at [1147, 91] on button "Close" at bounding box center [1147, 81] width 54 height 23
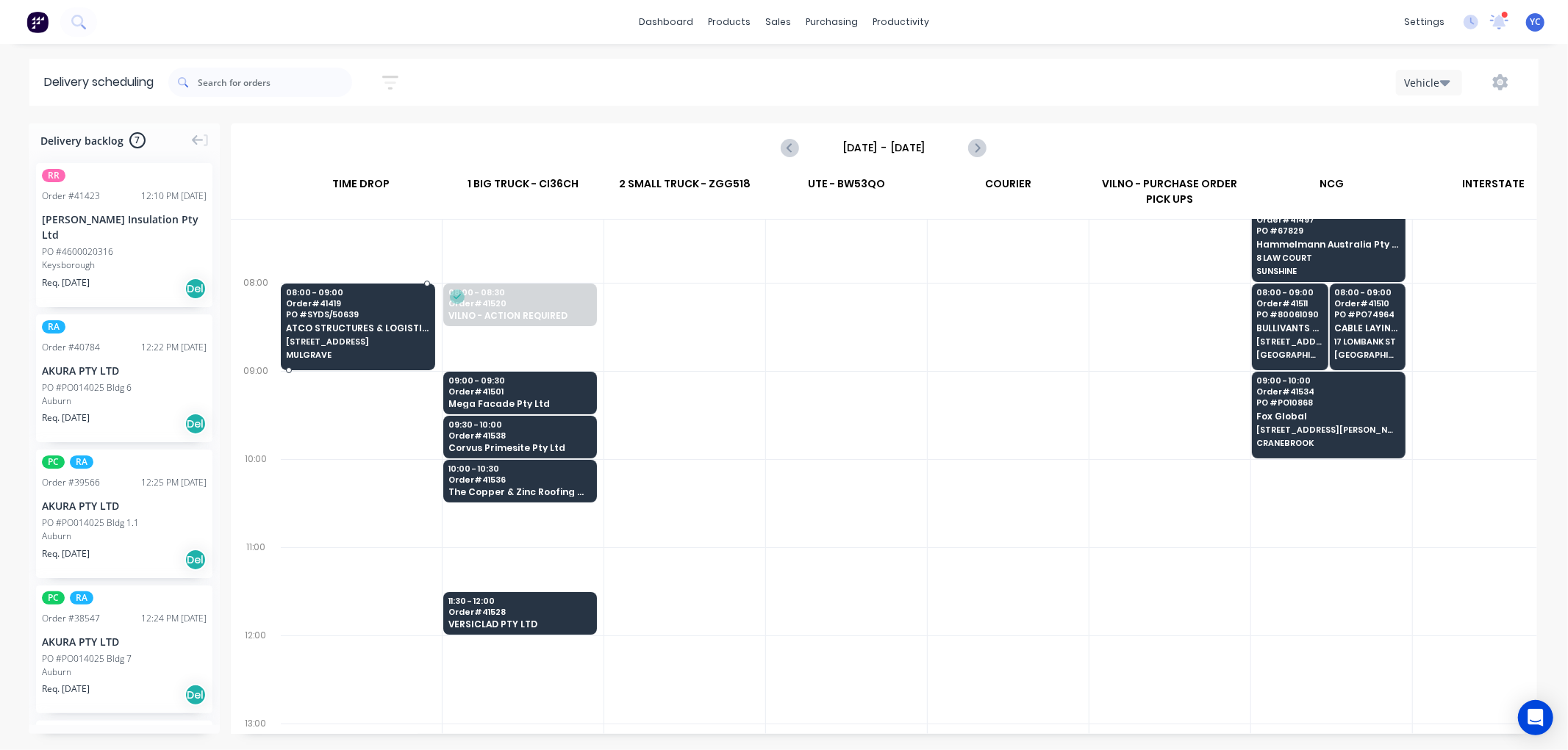
click at [336, 356] on span "MULGRAVE" at bounding box center [357, 355] width 143 height 9
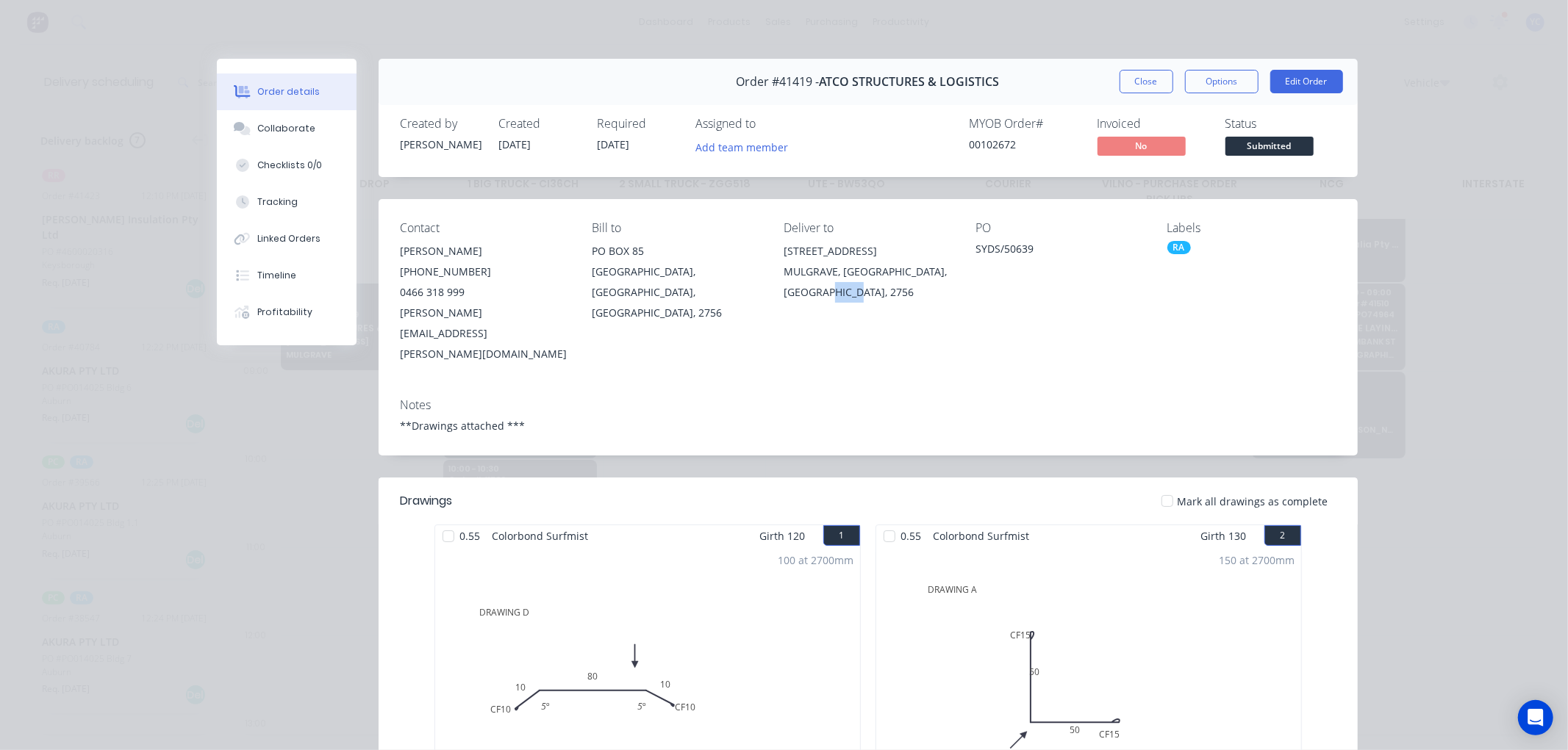
drag, startPoint x: 854, startPoint y: 293, endPoint x: 823, endPoint y: 301, distance: 32.0
click at [823, 301] on div "MULGRAVE, [GEOGRAPHIC_DATA], [GEOGRAPHIC_DATA], 2756" at bounding box center [868, 282] width 168 height 42
click at [1132, 90] on button "Close" at bounding box center [1147, 81] width 54 height 23
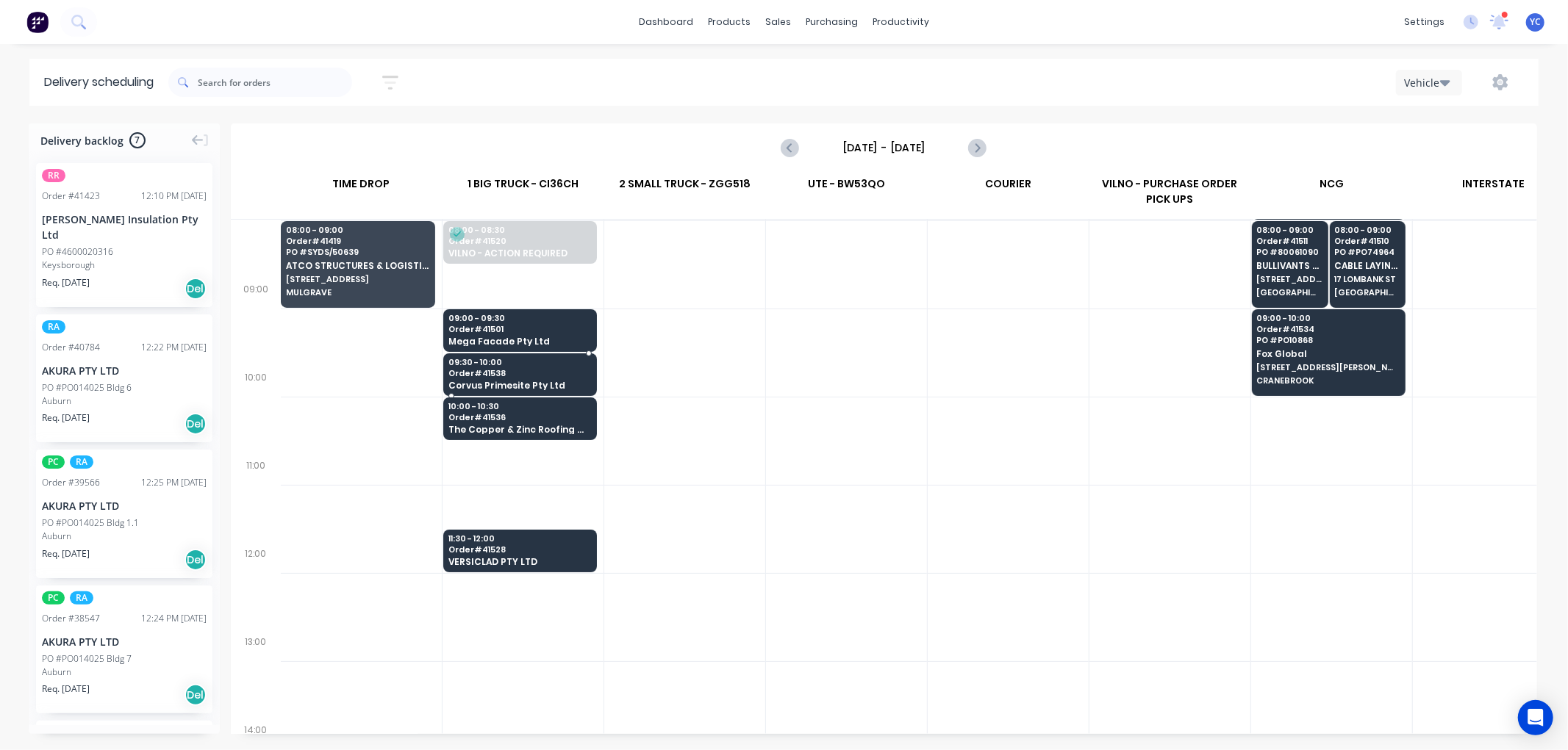
scroll to position [245, 1]
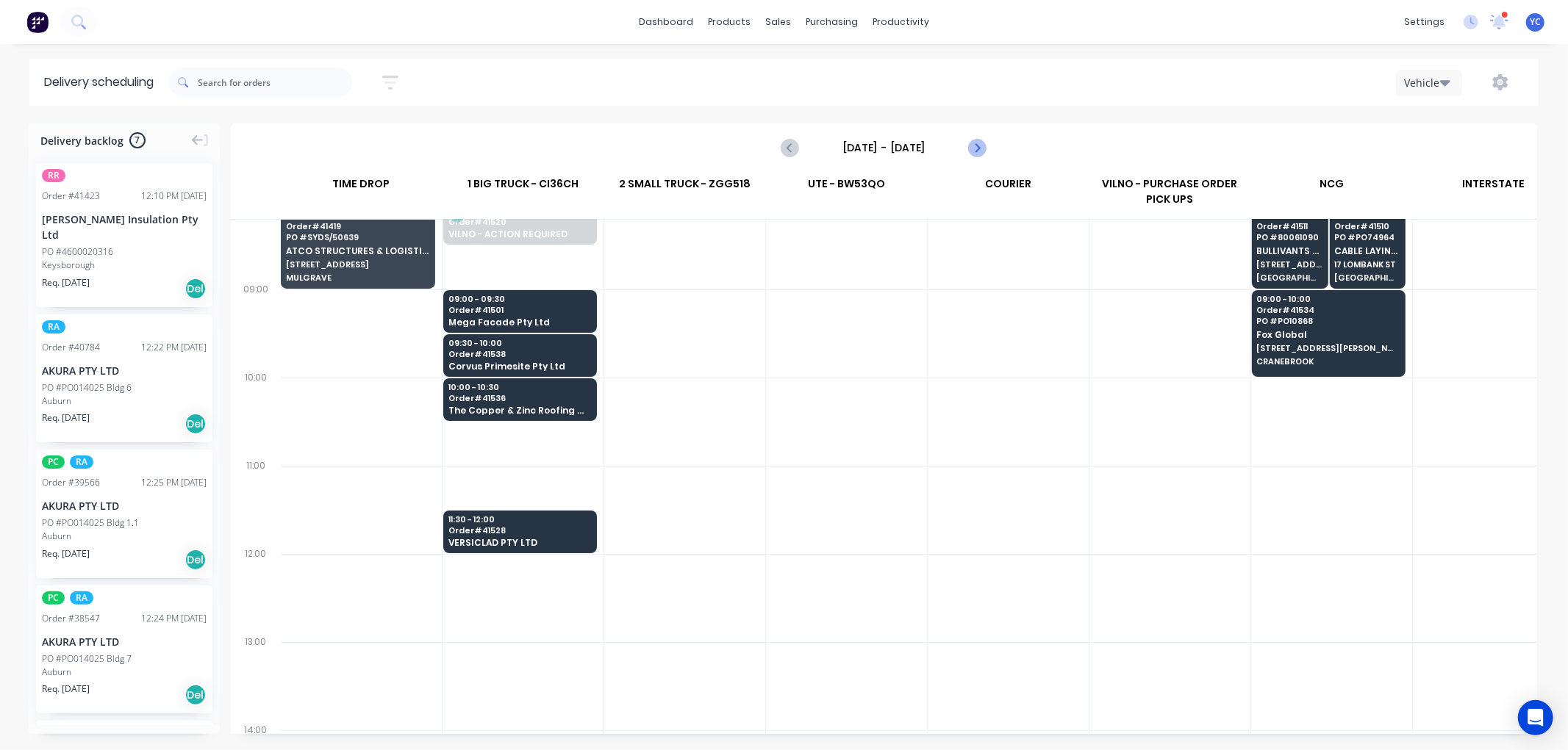
click at [978, 144] on icon "Next page" at bounding box center [977, 147] width 18 height 18
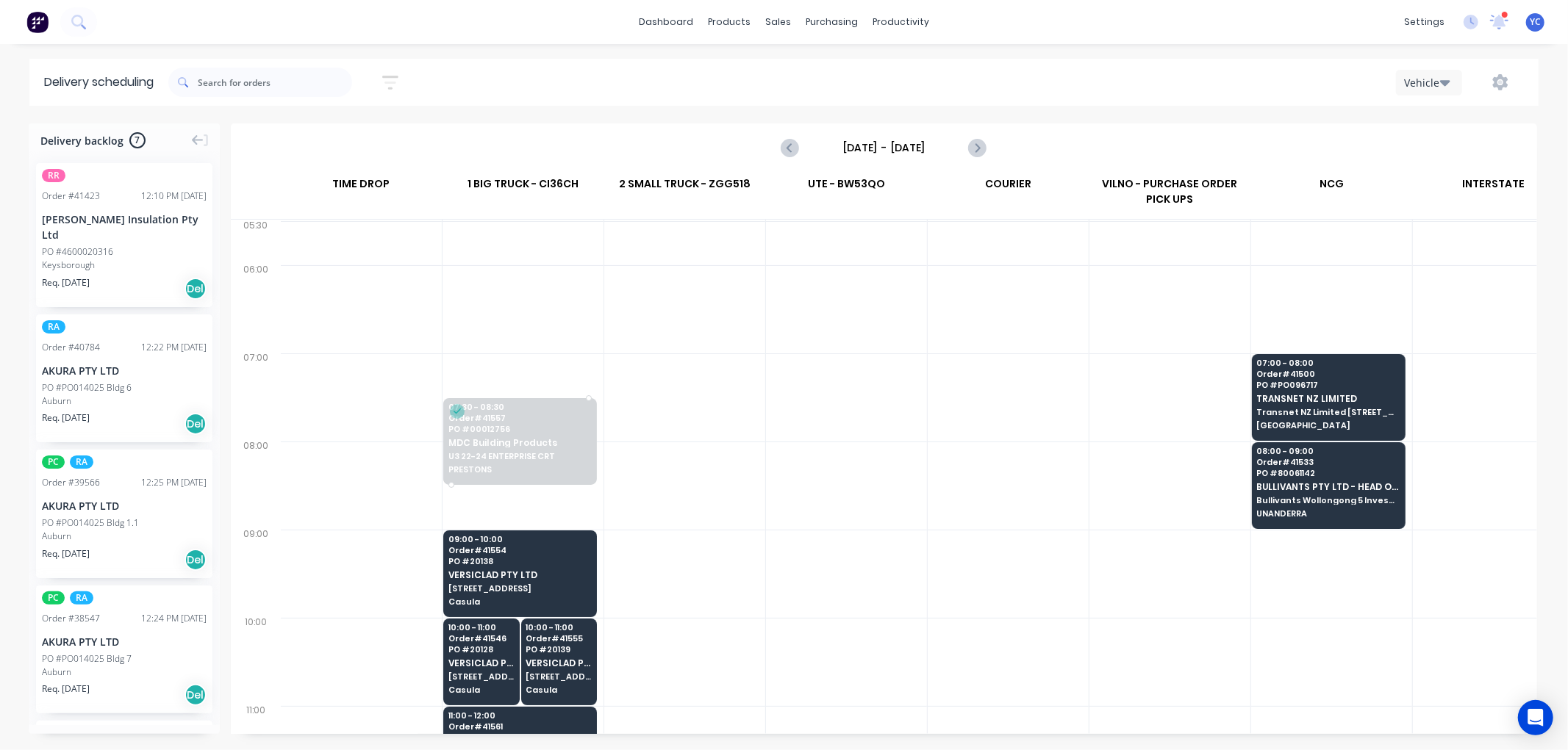
scroll to position [0, 1]
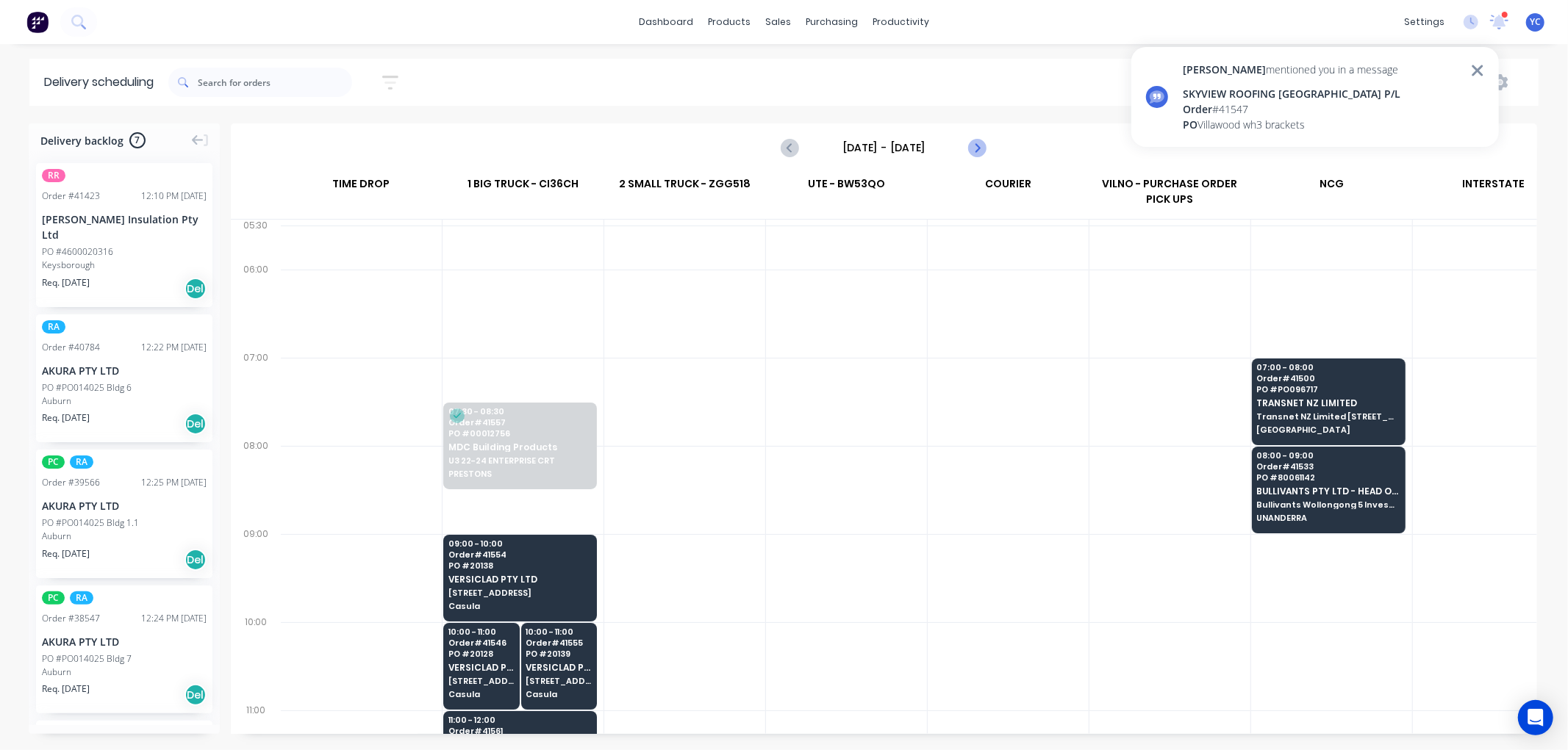
click at [977, 149] on icon "Next page" at bounding box center [976, 148] width 6 height 12
type input "[DATE] - [DATE]"
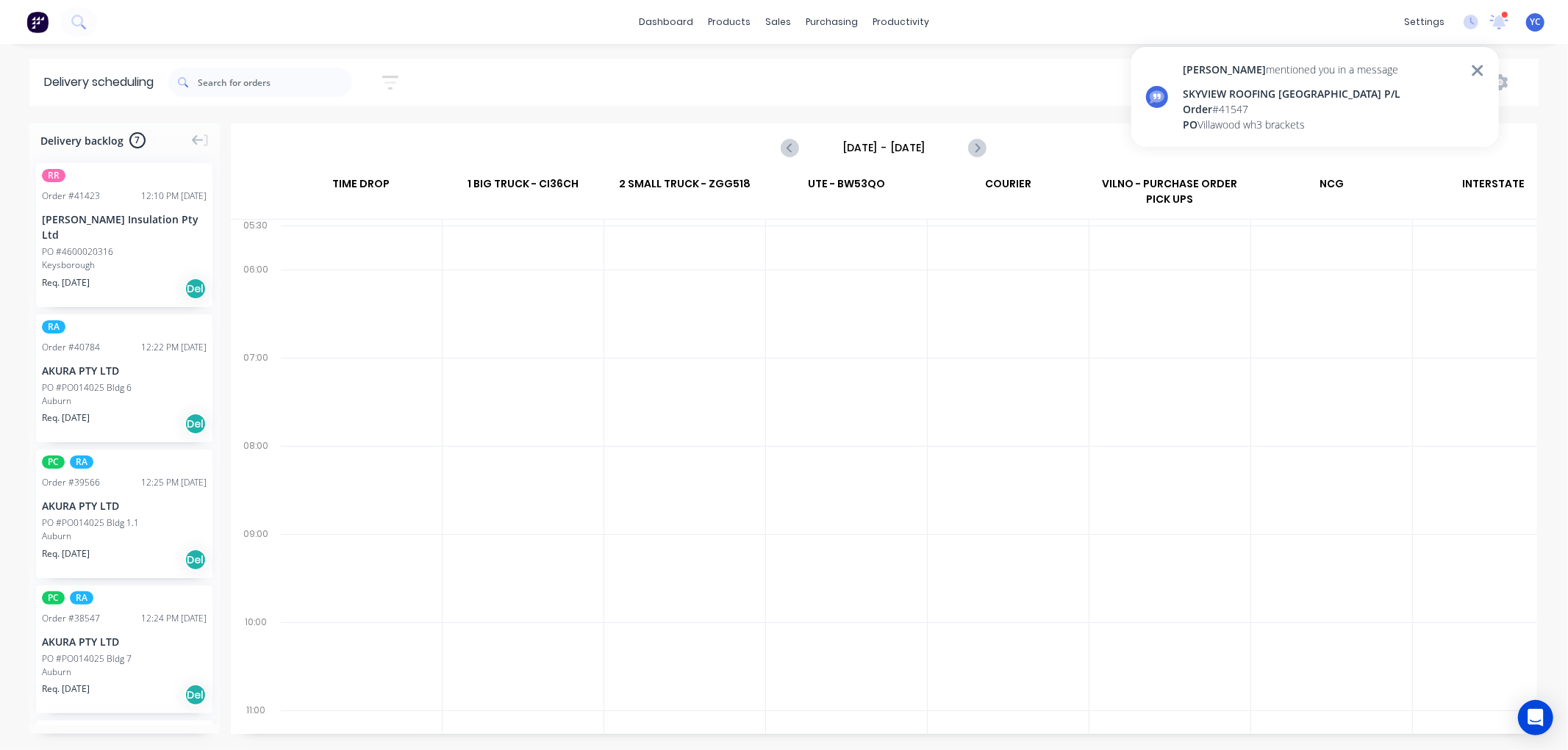
click at [1247, 93] on div "SKYVIEW ROOFING [GEOGRAPHIC_DATA] P/L" at bounding box center [1291, 93] width 217 height 16
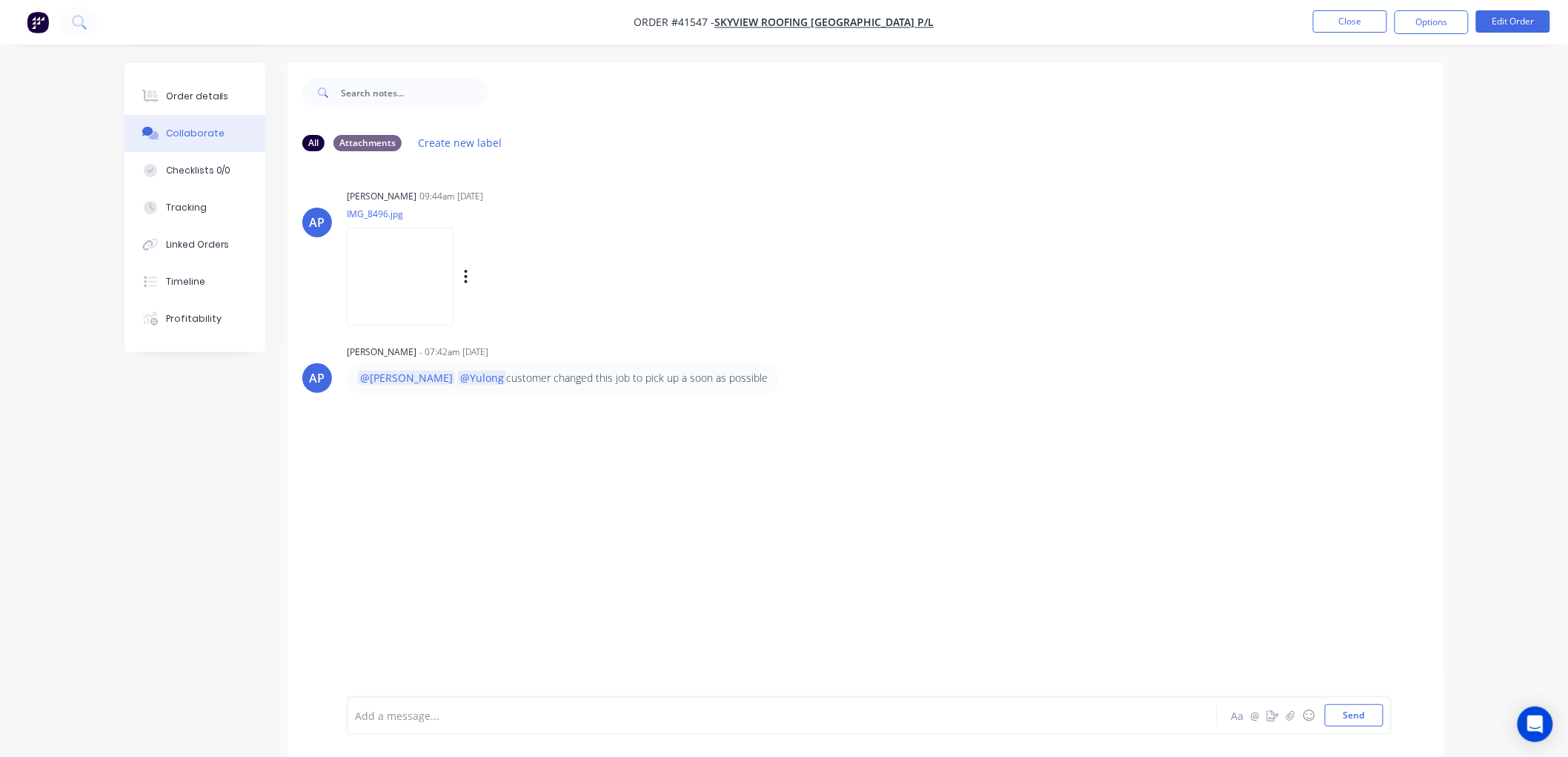
click at [408, 287] on img at bounding box center [400, 276] width 107 height 97
click at [1345, 27] on button "Close" at bounding box center [1351, 21] width 75 height 22
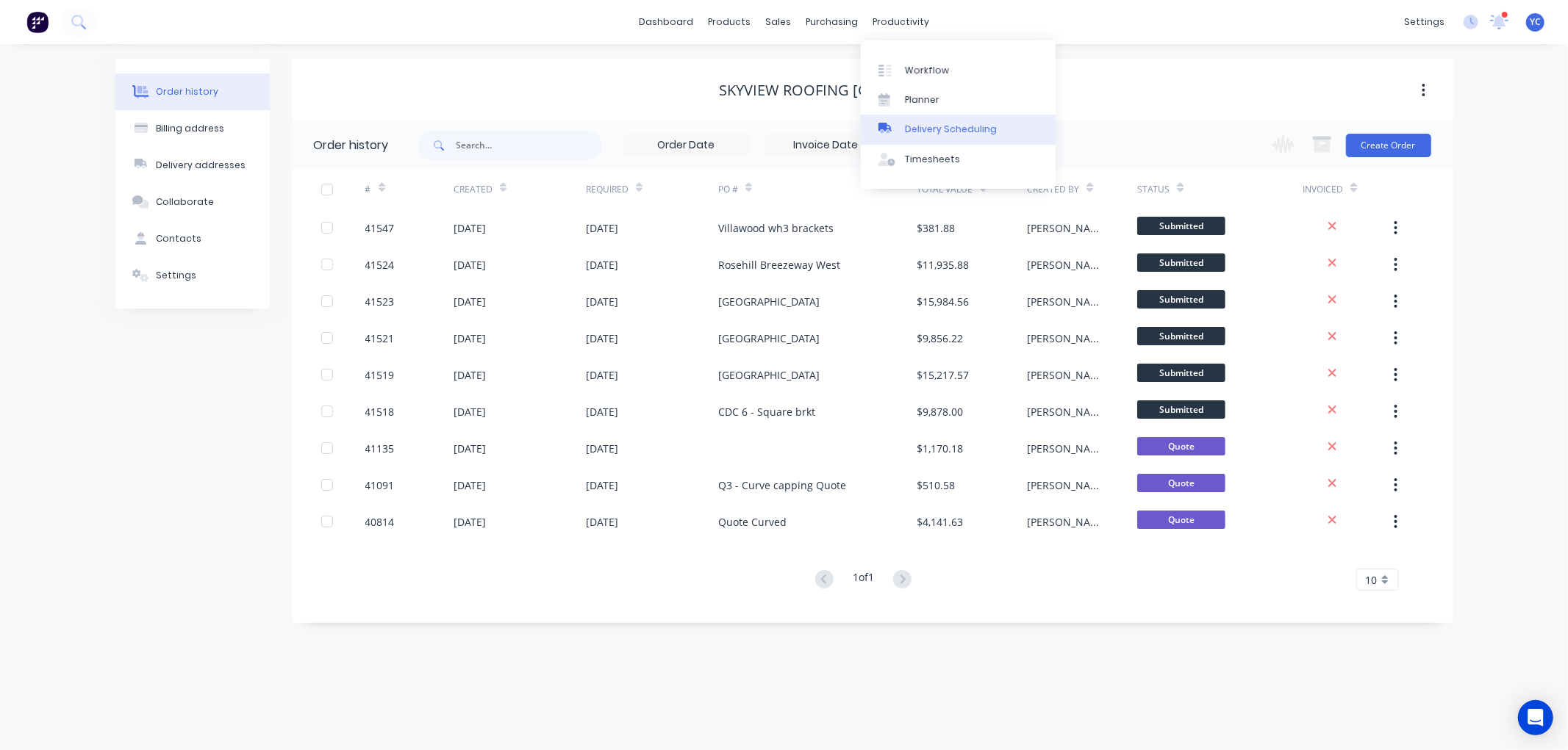
click at [951, 127] on div "Delivery Scheduling" at bounding box center [950, 129] width 91 height 13
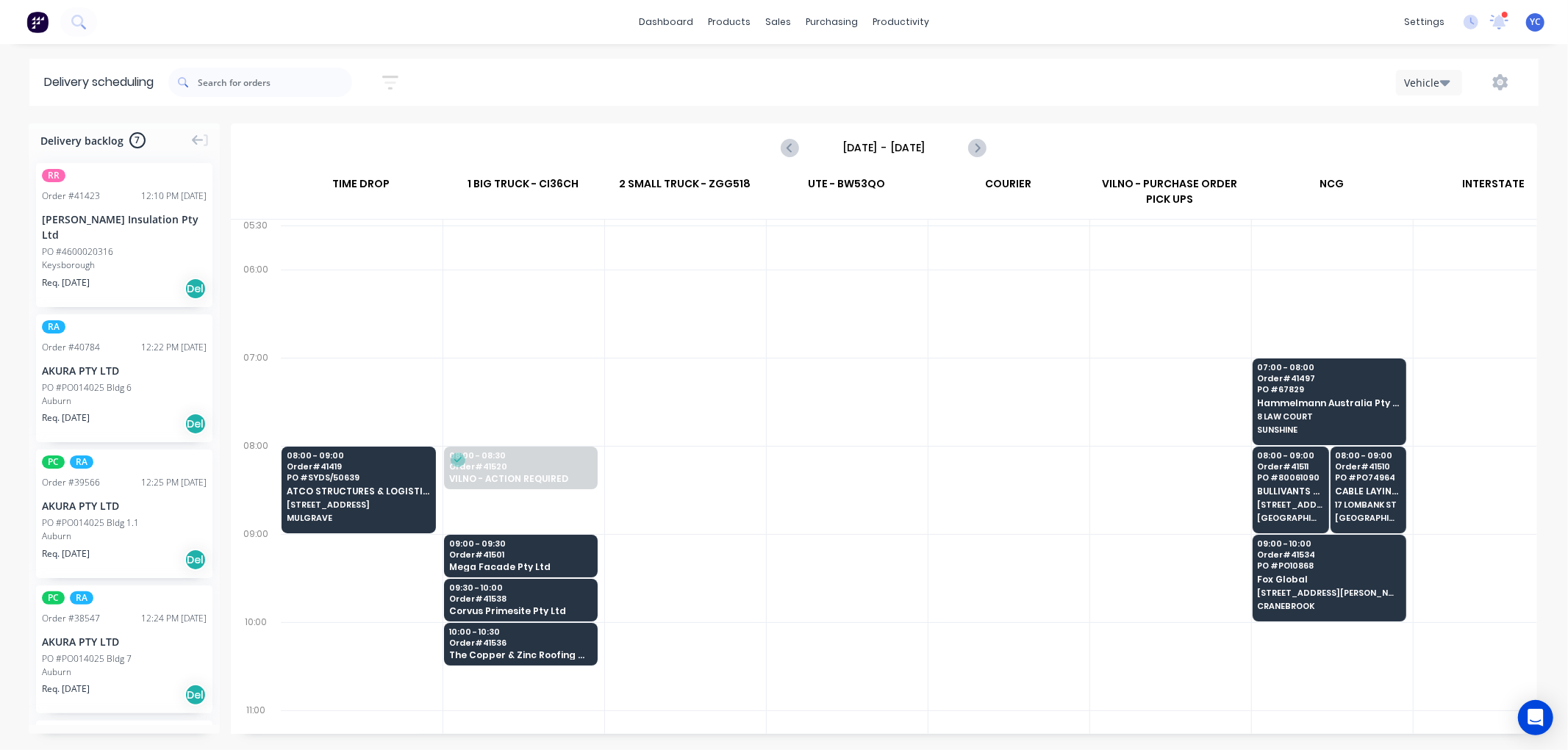
scroll to position [0, 1]
click at [1509, 79] on button "button" at bounding box center [1500, 82] width 47 height 27
click at [1419, 122] on div "Run Sheet" at bounding box center [1453, 121] width 114 height 21
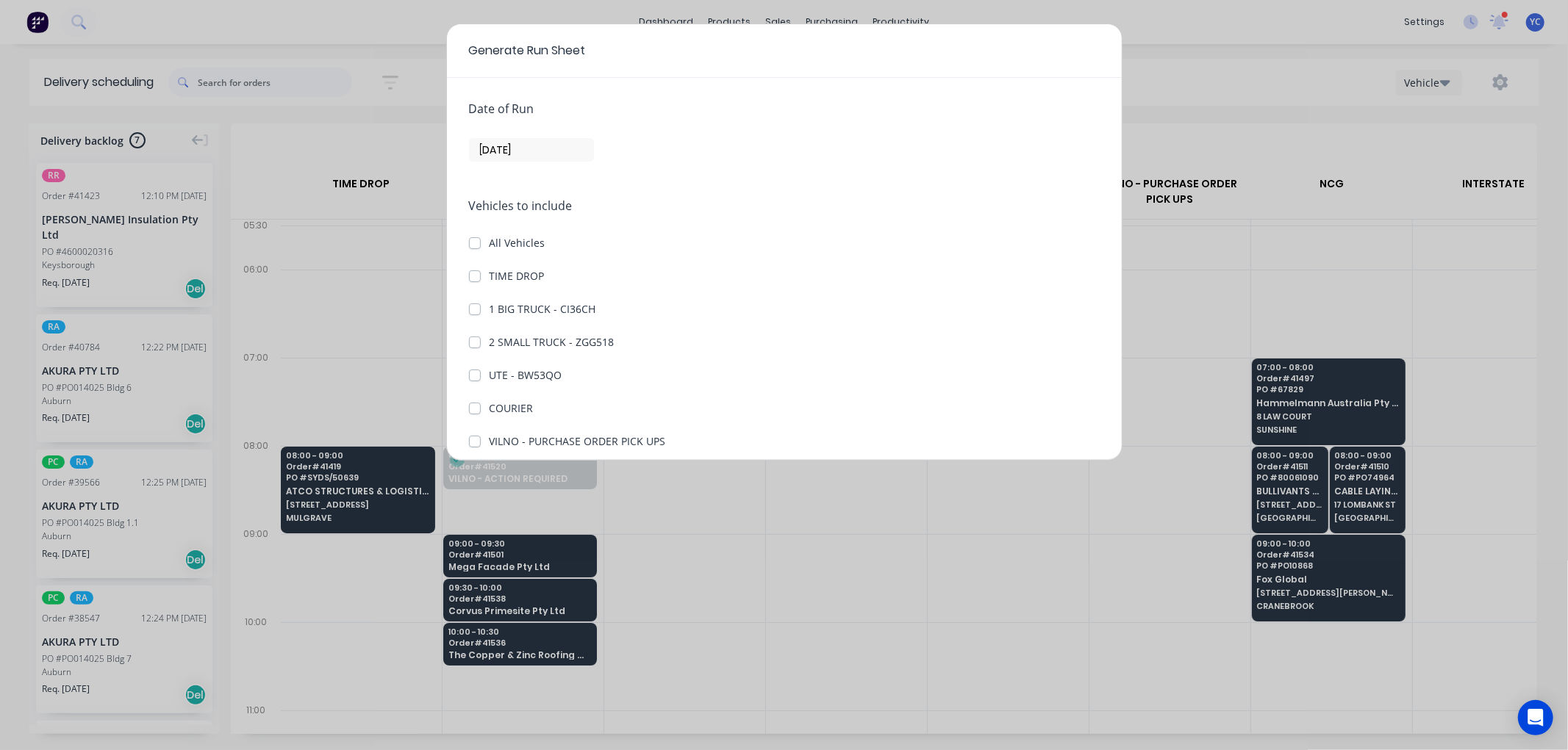
click at [490, 306] on label "1 BIG TRUCK - CI36CH" at bounding box center [542, 308] width 106 height 16
click at [473, 306] on CI36CH "1 BIG TRUCK - CI36CH" at bounding box center [475, 308] width 12 height 14
checkbox CI36CH "true"
click at [490, 275] on label "TIME DROP" at bounding box center [517, 275] width 55 height 16
click at [469, 275] on DROP "TIME DROP" at bounding box center [475, 274] width 12 height 14
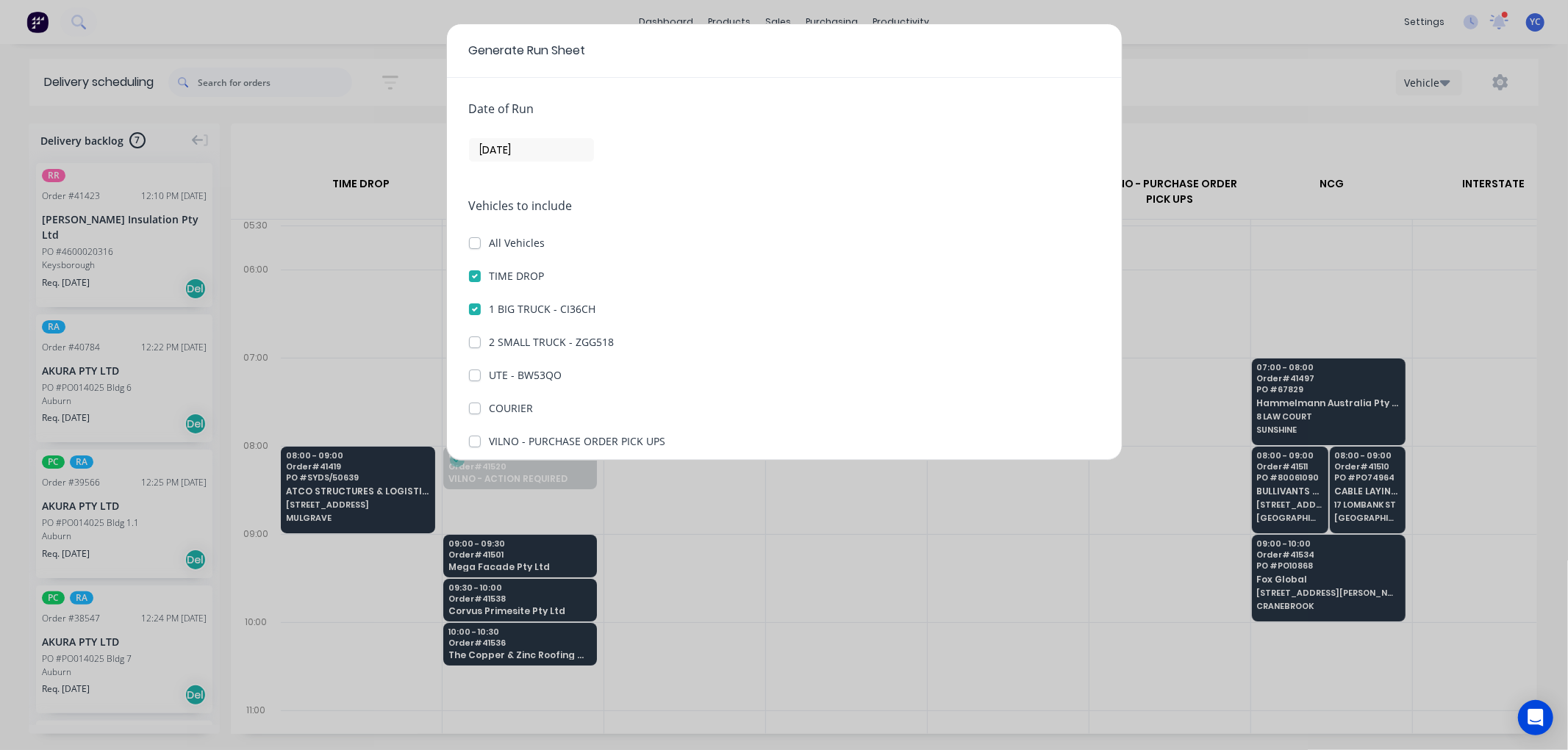
checkbox DROP "true"
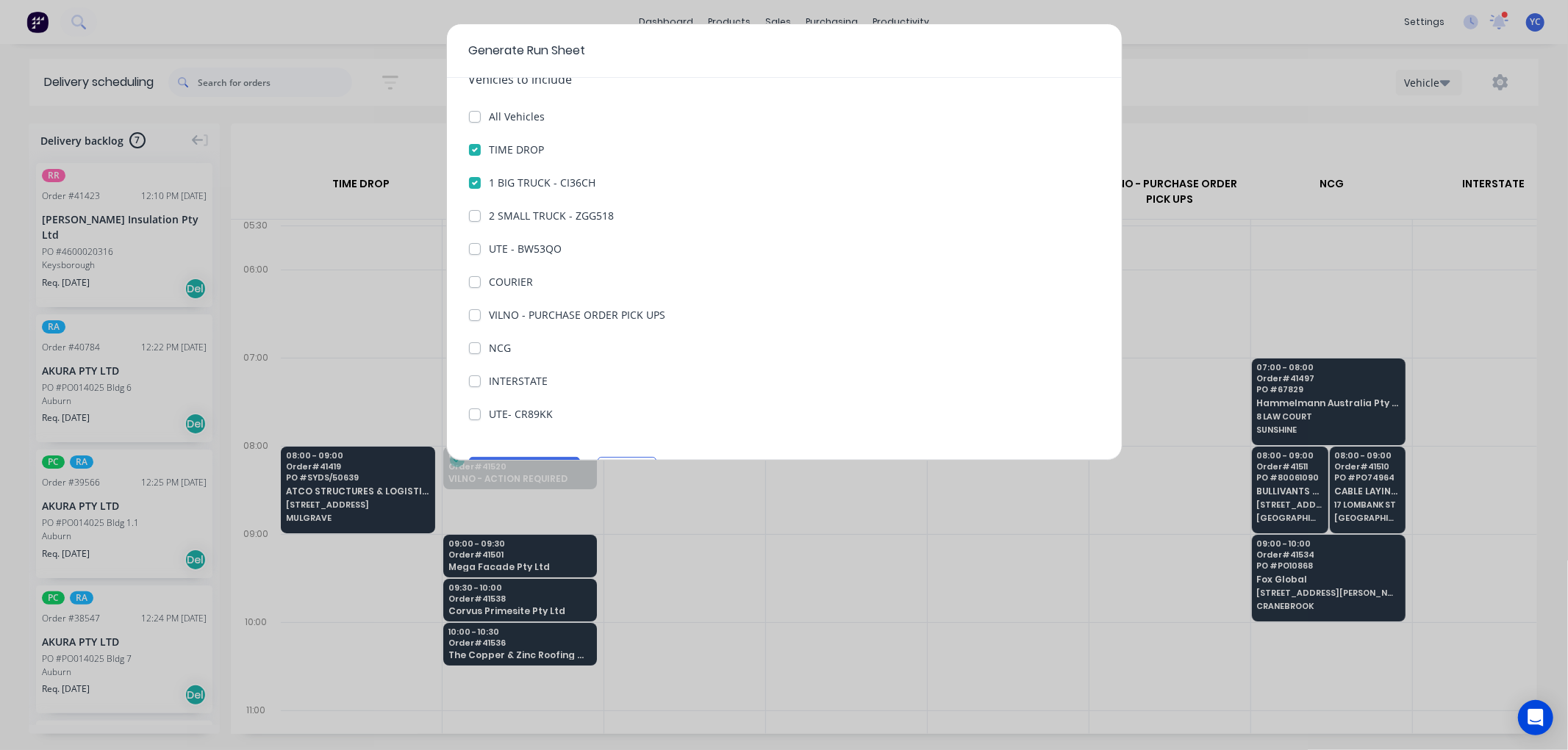
scroll to position [169, 0]
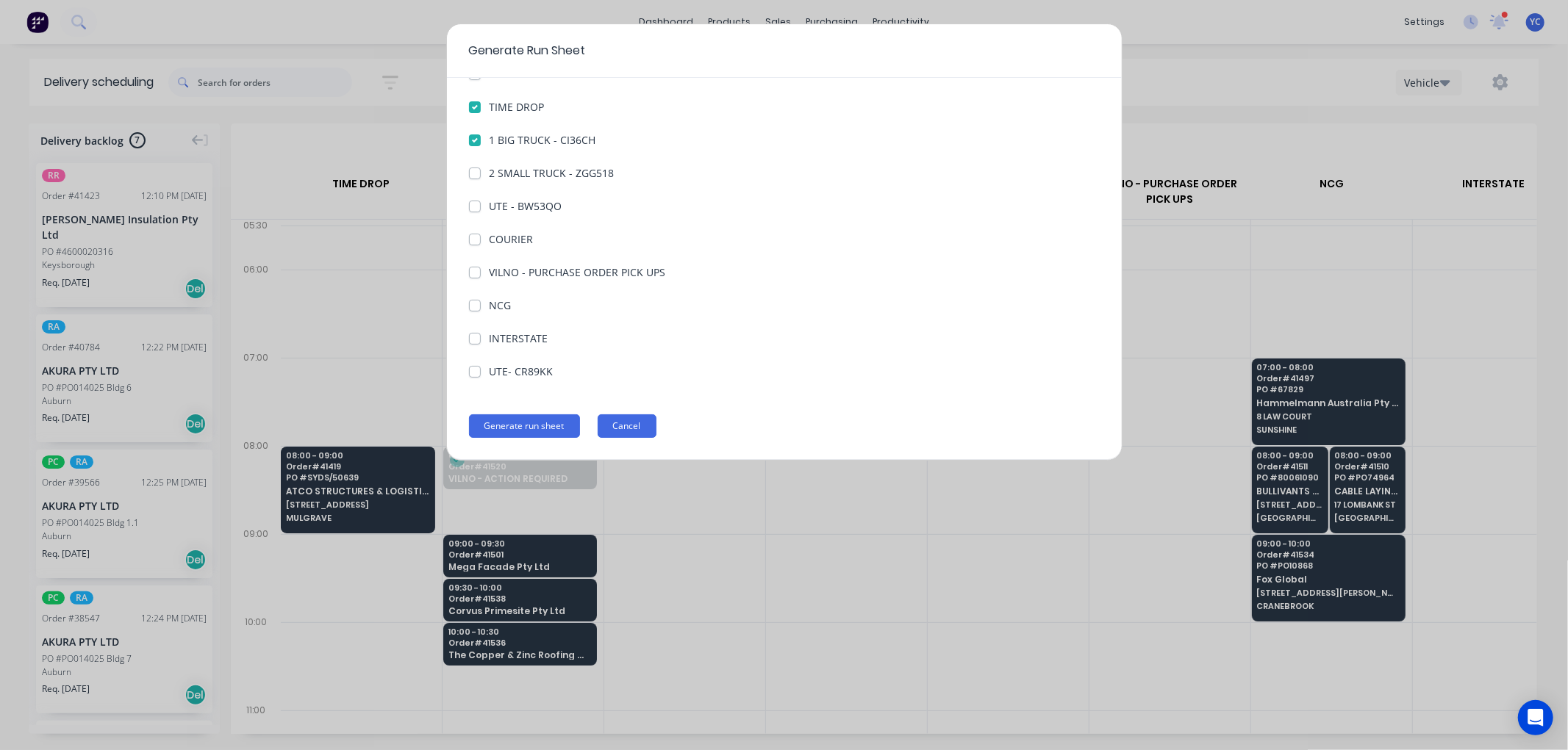
click at [626, 427] on button "Cancel" at bounding box center [627, 426] width 59 height 23
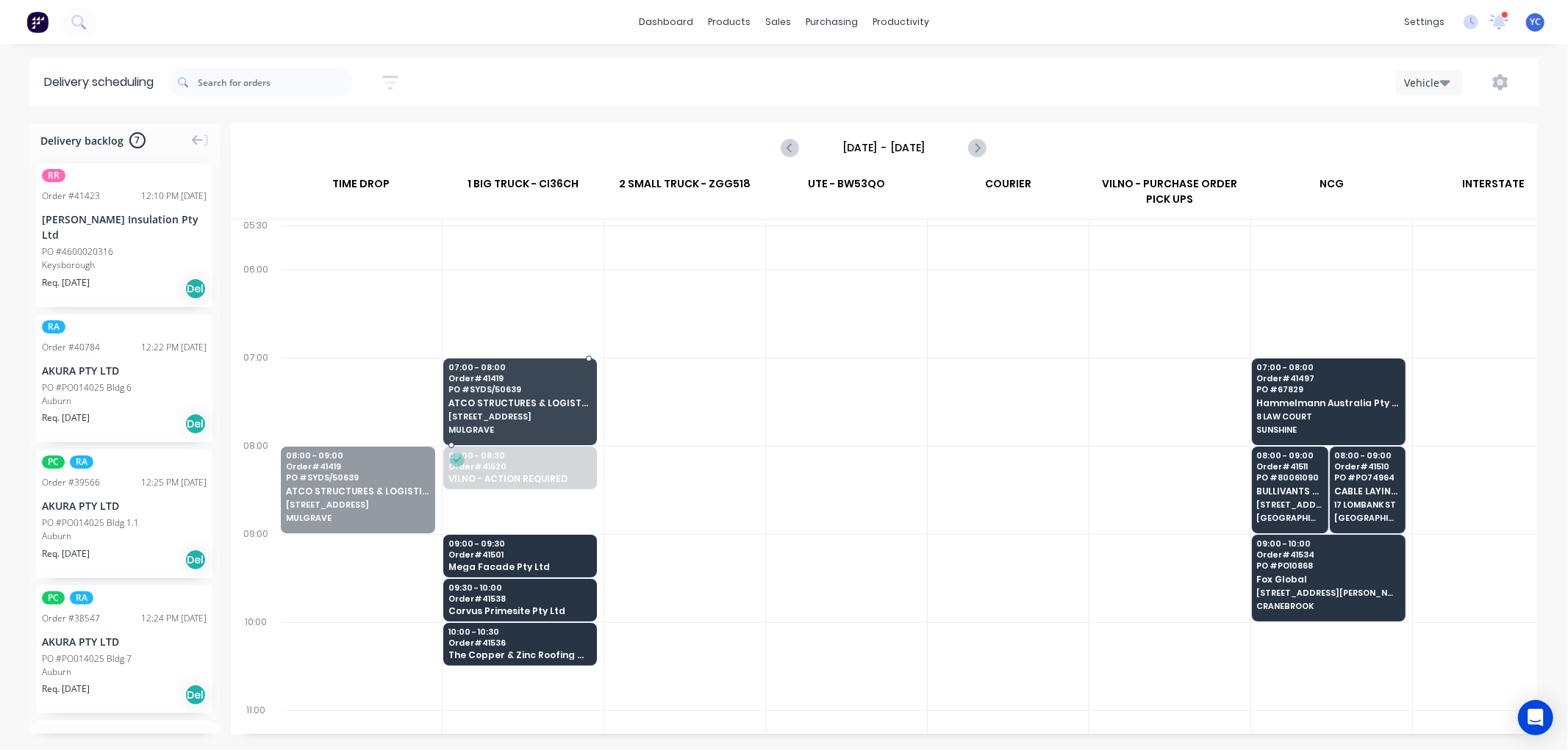
drag, startPoint x: 350, startPoint y: 492, endPoint x: 552, endPoint y: 402, distance: 221.1
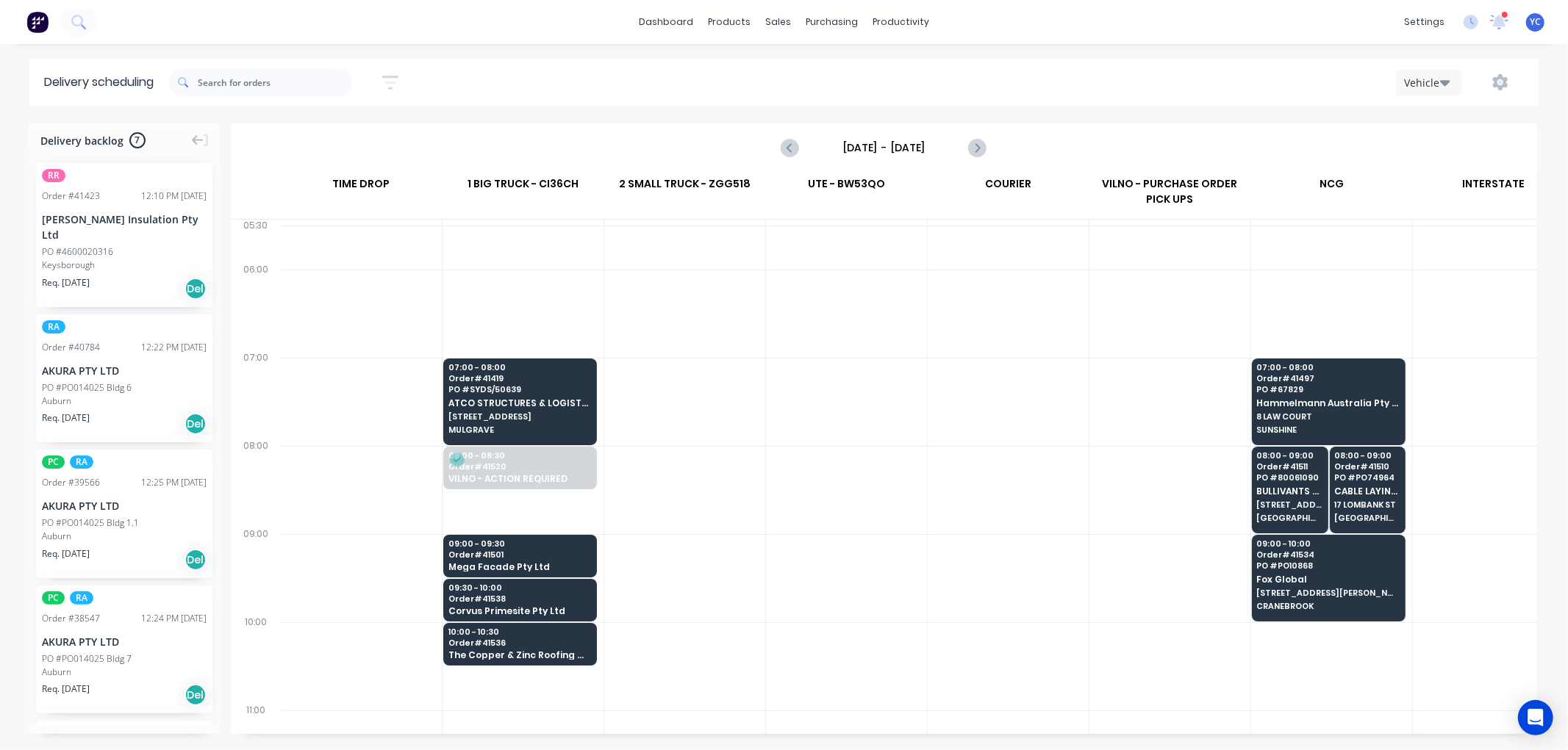
click at [1510, 79] on button "button" at bounding box center [1500, 82] width 47 height 27
click at [1421, 121] on div "Run Sheet" at bounding box center [1453, 121] width 114 height 21
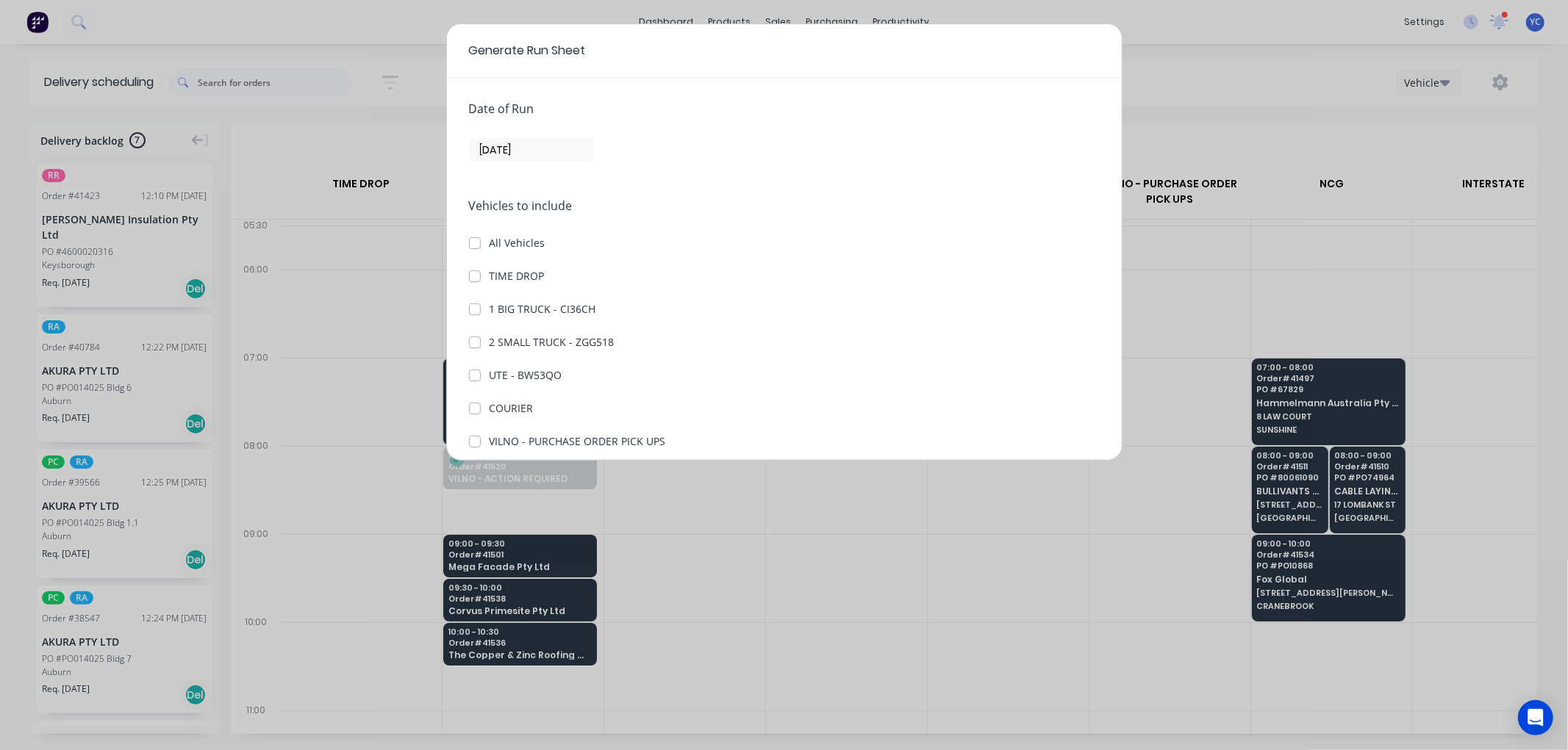
click at [490, 311] on label "1 BIG TRUCK - CI36CH" at bounding box center [542, 308] width 106 height 16
click at [471, 311] on CI36CH "1 BIG TRUCK - CI36CH" at bounding box center [475, 308] width 12 height 14
checkbox CI36CH "true"
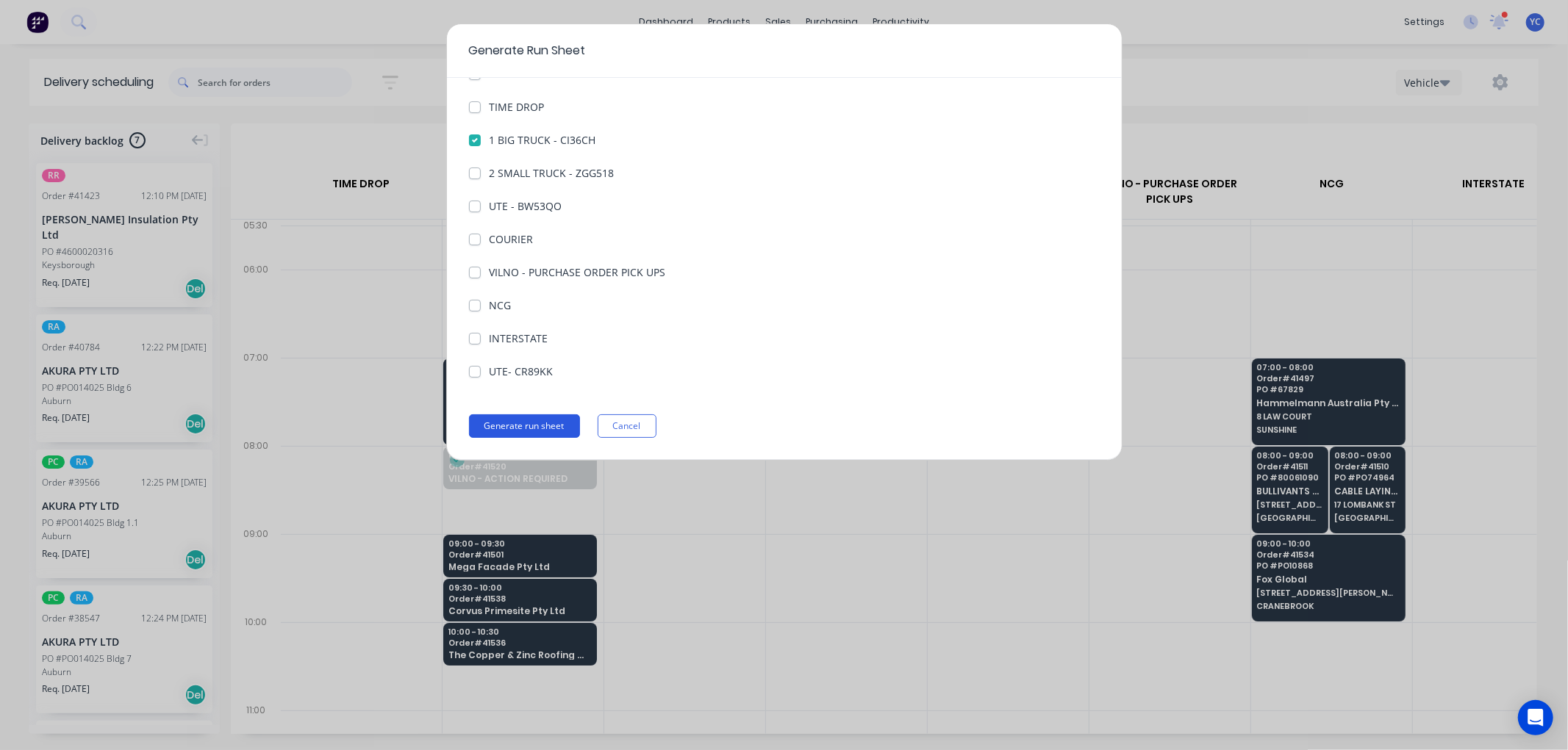
click at [526, 415] on button "Generate run sheet" at bounding box center [525, 426] width 111 height 23
